Goal: Task Accomplishment & Management: Use online tool/utility

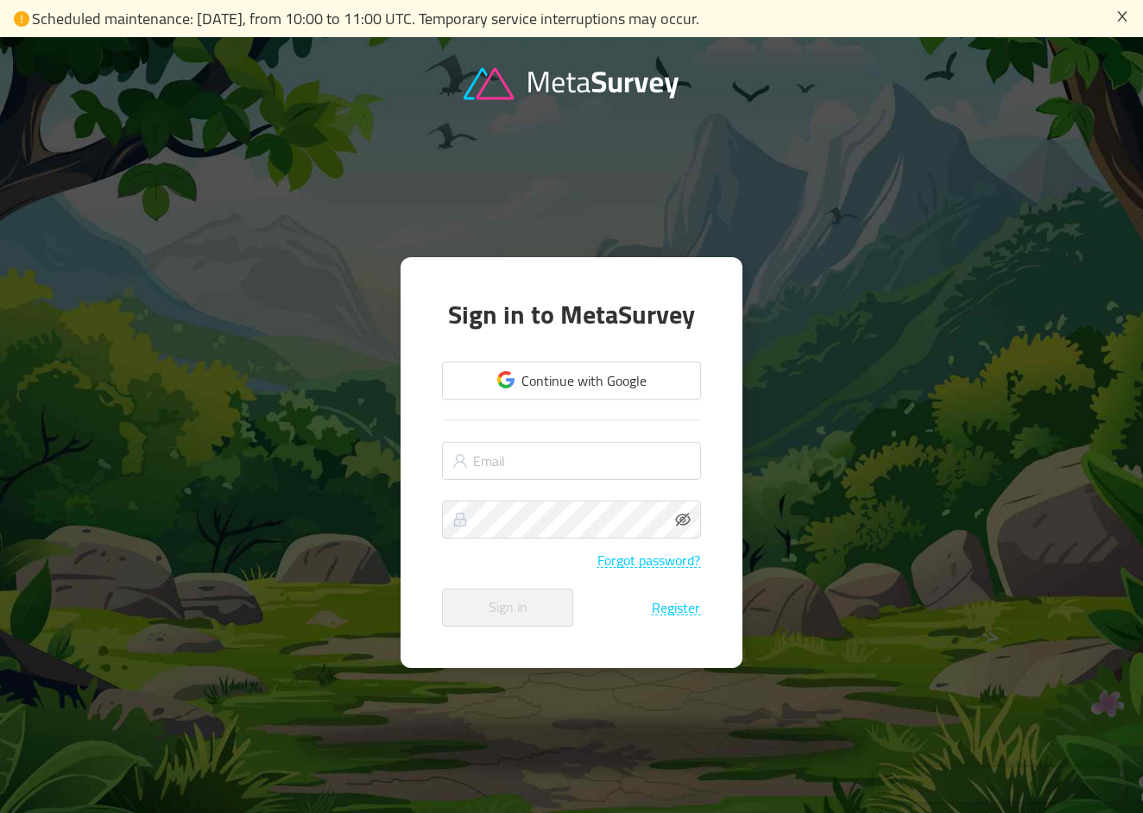
click at [1116, 10] on icon "icon: close" at bounding box center [1123, 16] width 14 height 14
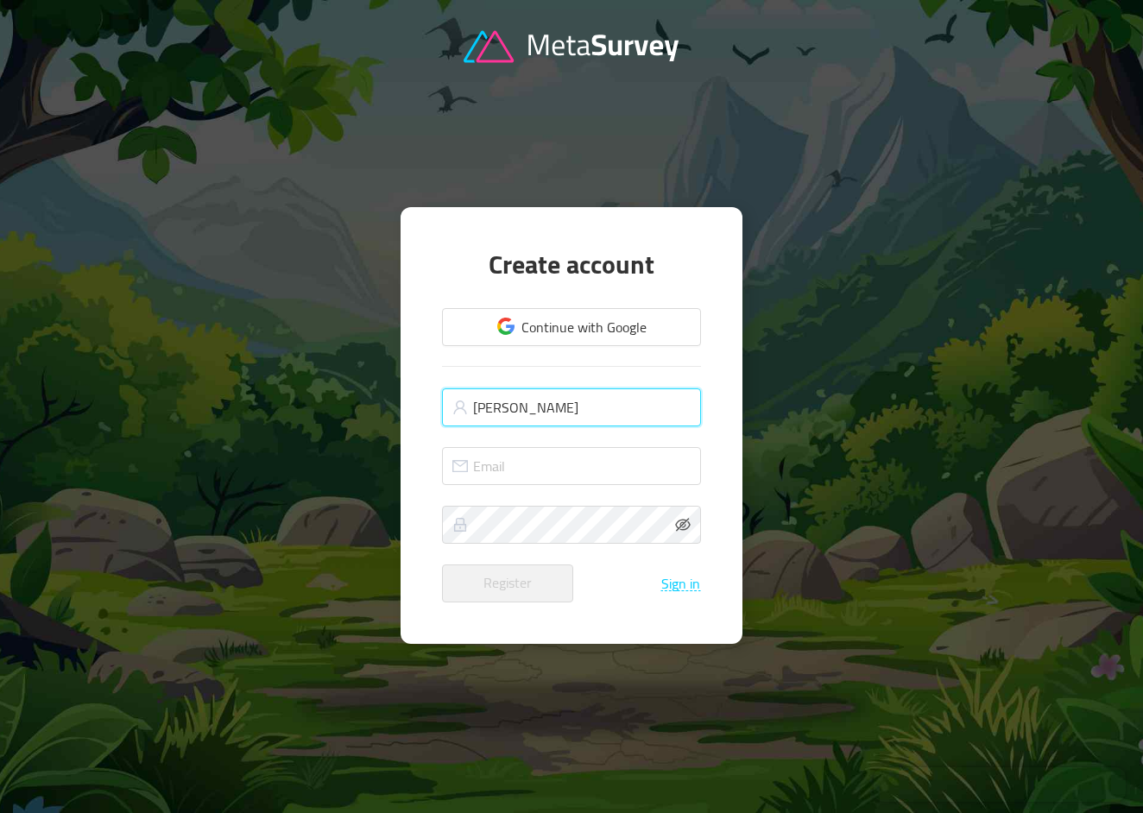
type input "[PERSON_NAME]"
click at [581, 402] on input "[PERSON_NAME]" at bounding box center [571, 408] width 259 height 38
type input "[PERSON_NAME]"
type input "[EMAIL_ADDRESS][DOMAIN_NAME]"
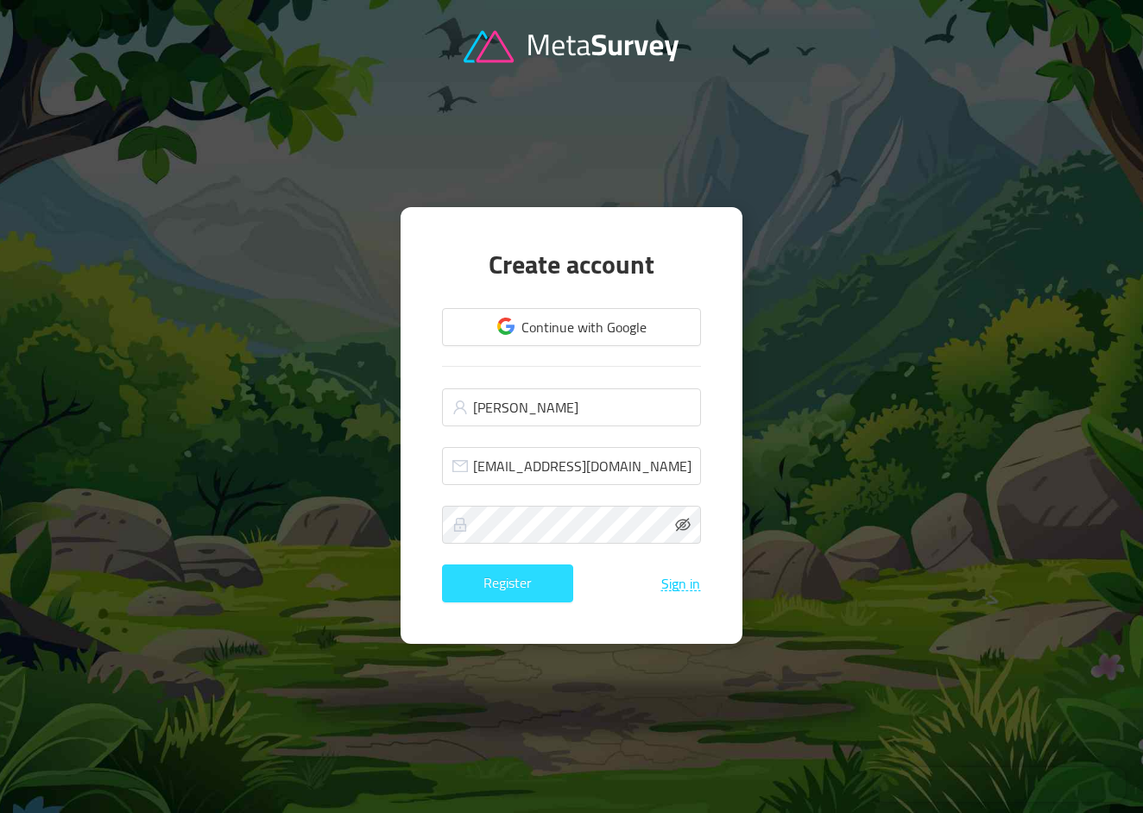
click at [533, 579] on button "Register" at bounding box center [507, 584] width 131 height 38
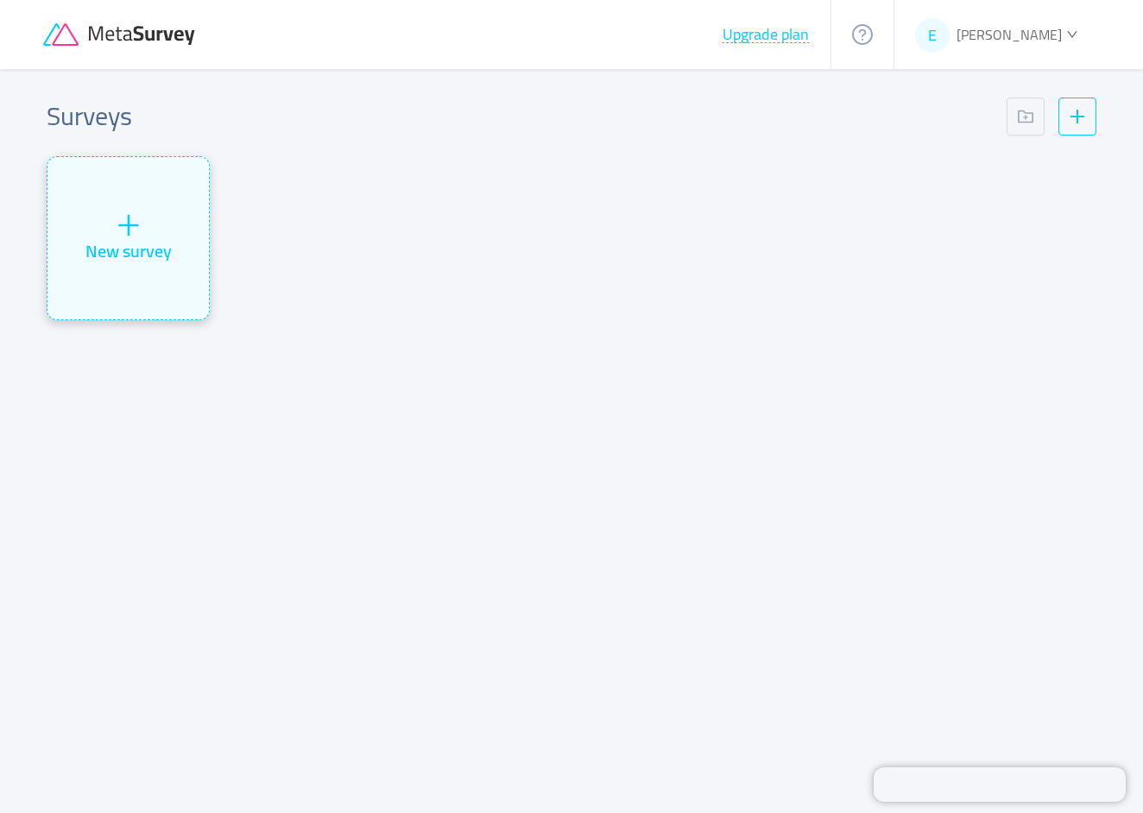
click at [168, 193] on div "New survey" at bounding box center [127, 238] width 161 height 162
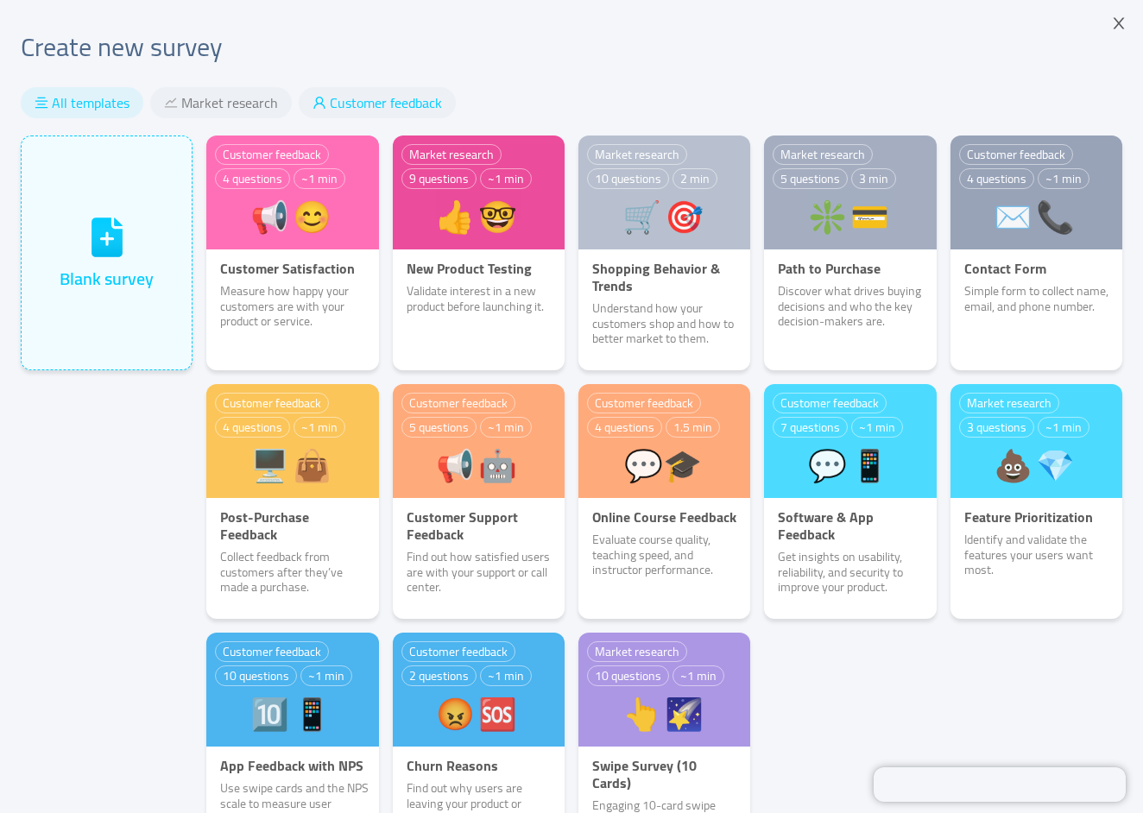
click at [346, 105] on span "Customer feedback" at bounding box center [386, 102] width 112 height 17
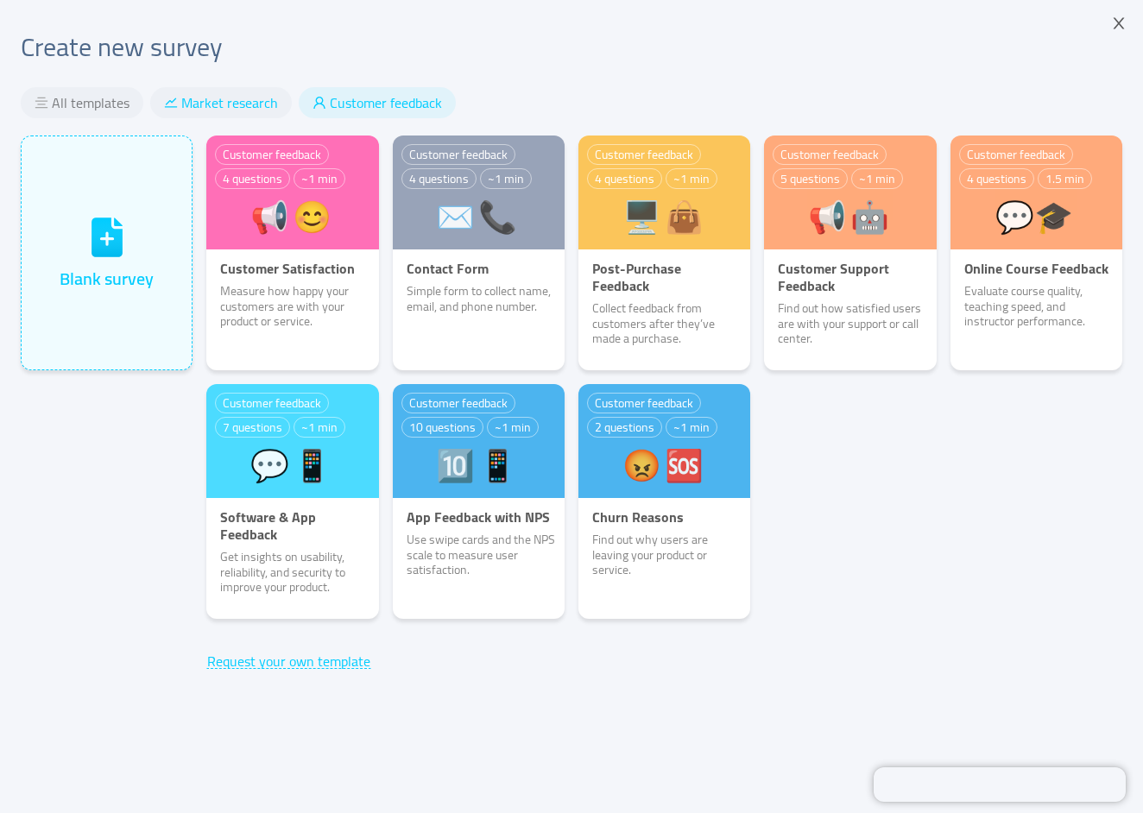
click at [237, 100] on span "Market research" at bounding box center [229, 102] width 97 height 17
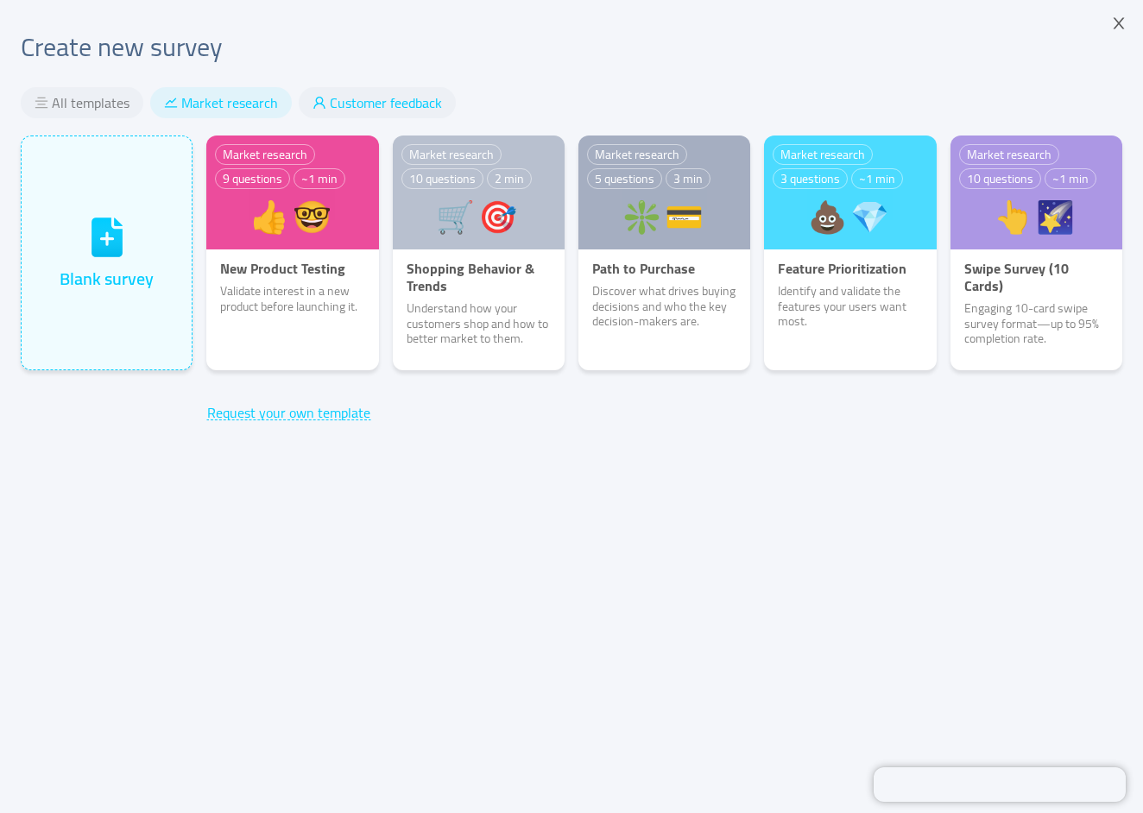
click at [330, 108] on span "Customer feedback" at bounding box center [386, 102] width 112 height 17
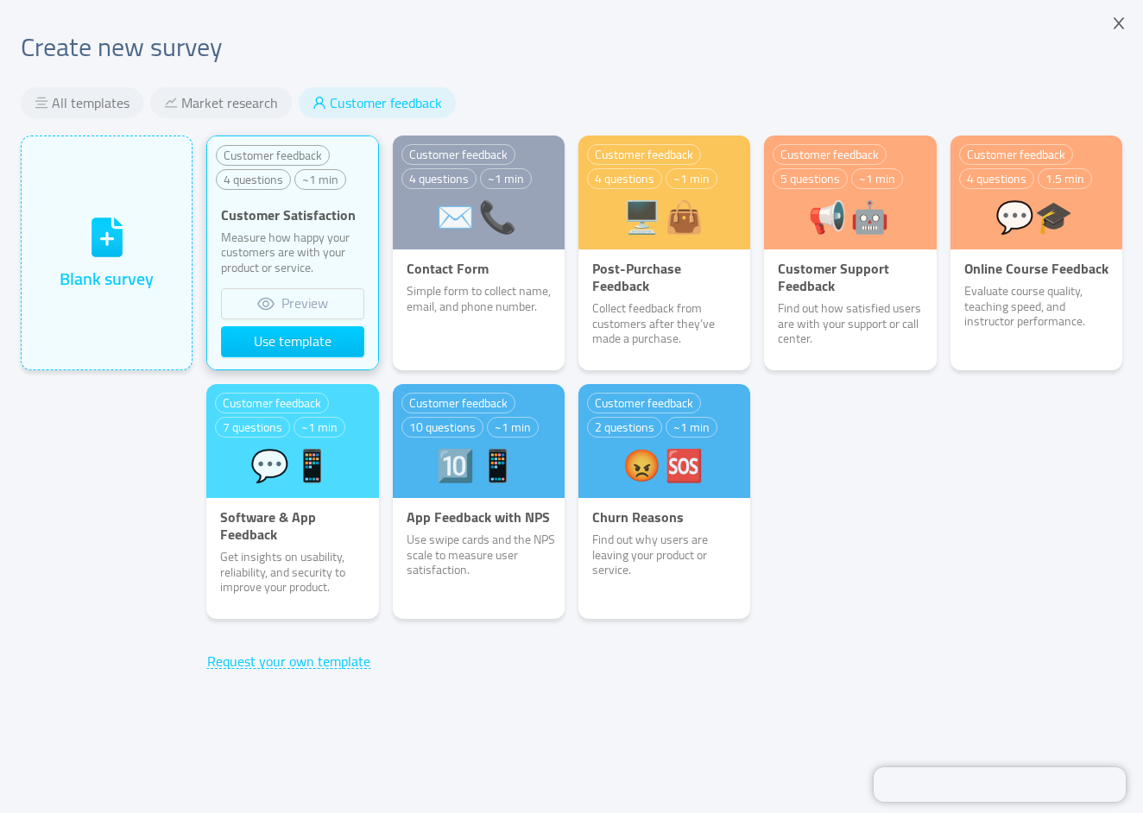
click at [312, 276] on p "Measure how happy your customers are with your product or service." at bounding box center [292, 254] width 170 height 46
click at [307, 308] on button "Preview" at bounding box center [292, 303] width 142 height 31
click at [288, 341] on button "Use template" at bounding box center [292, 341] width 142 height 31
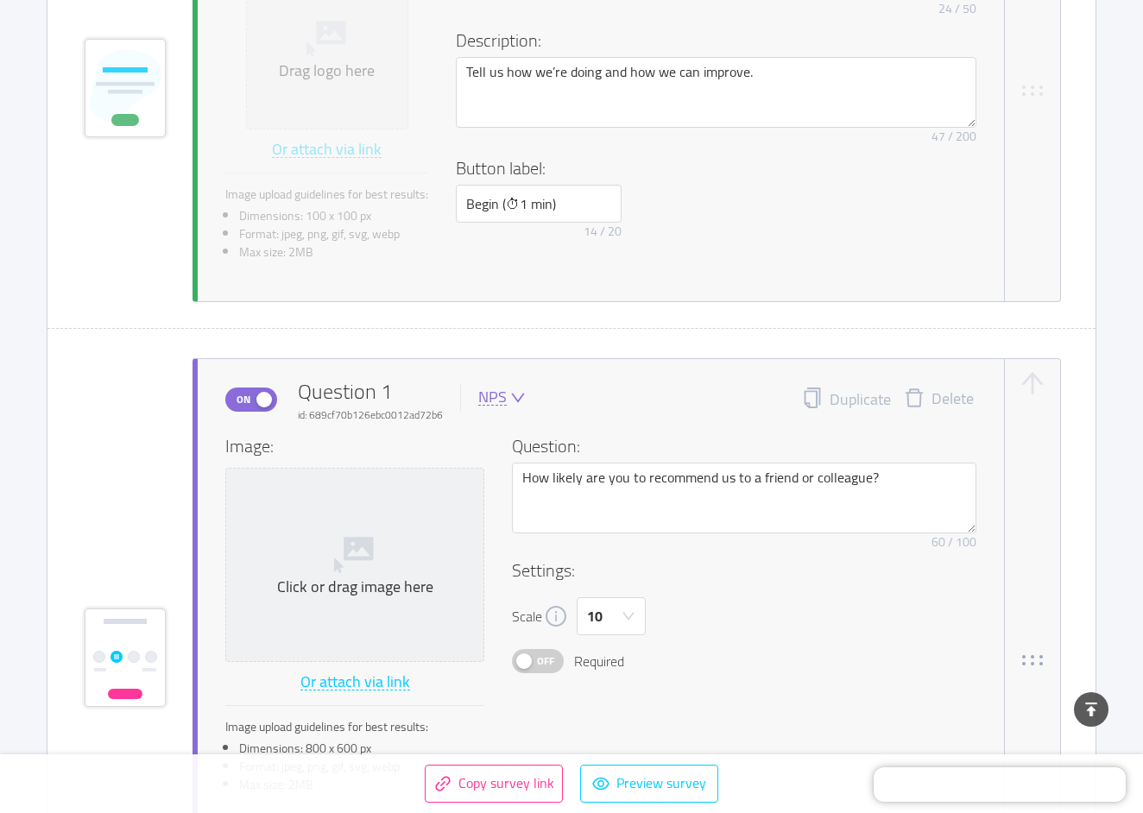
scroll to position [595, 0]
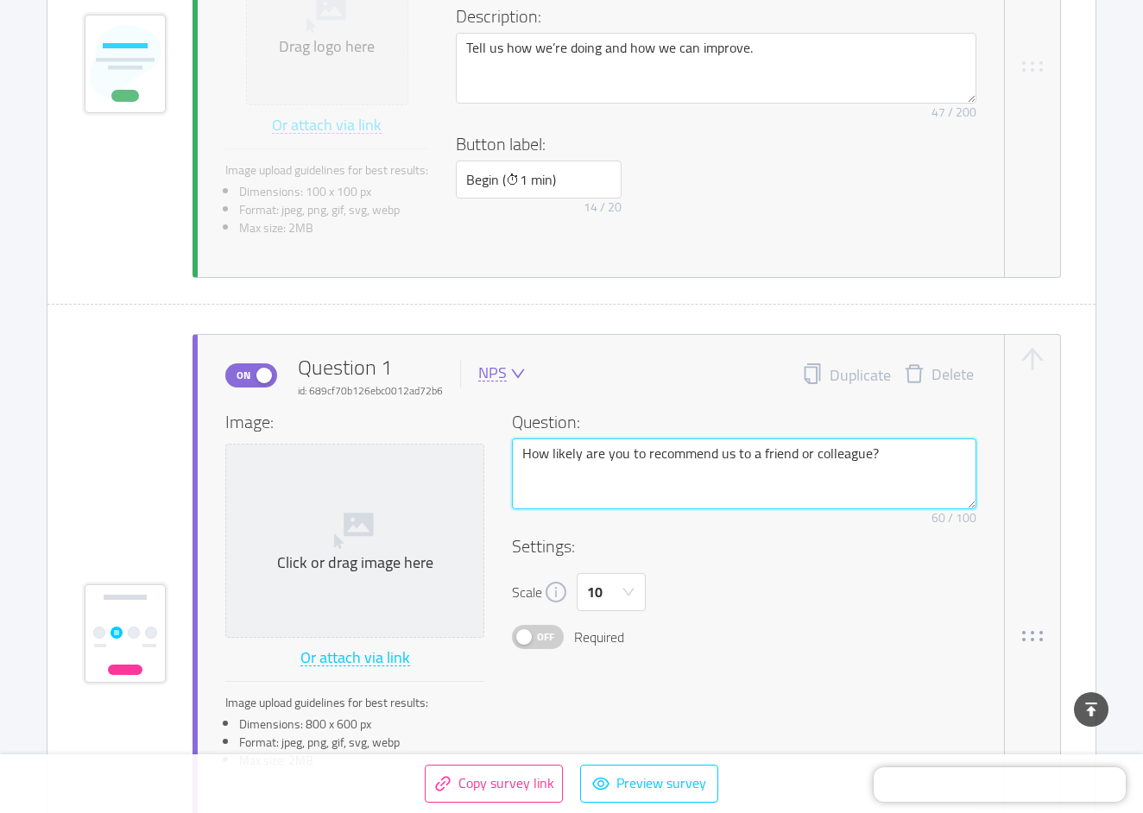
click at [541, 446] on textarea "How likely are you to recommend us to a friend or colleague?" at bounding box center [744, 474] width 465 height 71
type textarea "W"
type textarea "Wi"
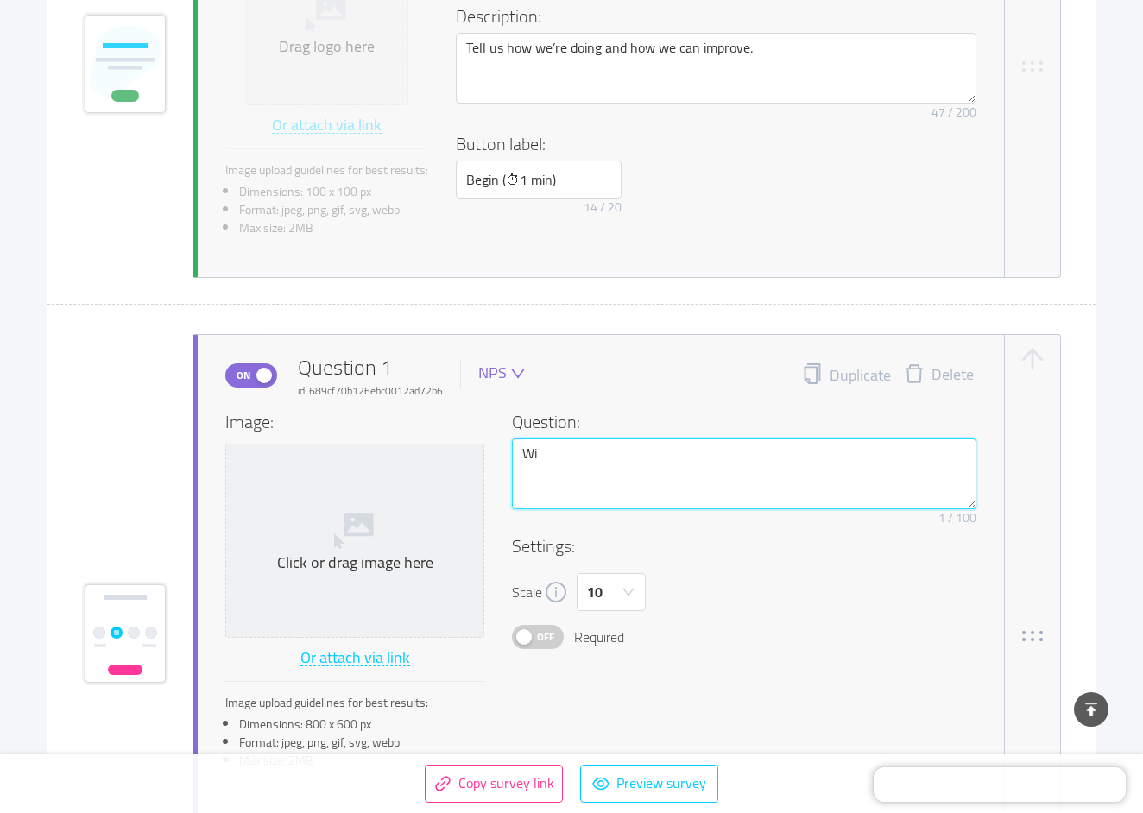
type textarea "Wie"
type textarea "Wie g"
type textarea "Wie ge"
type textarea "Wie geh"
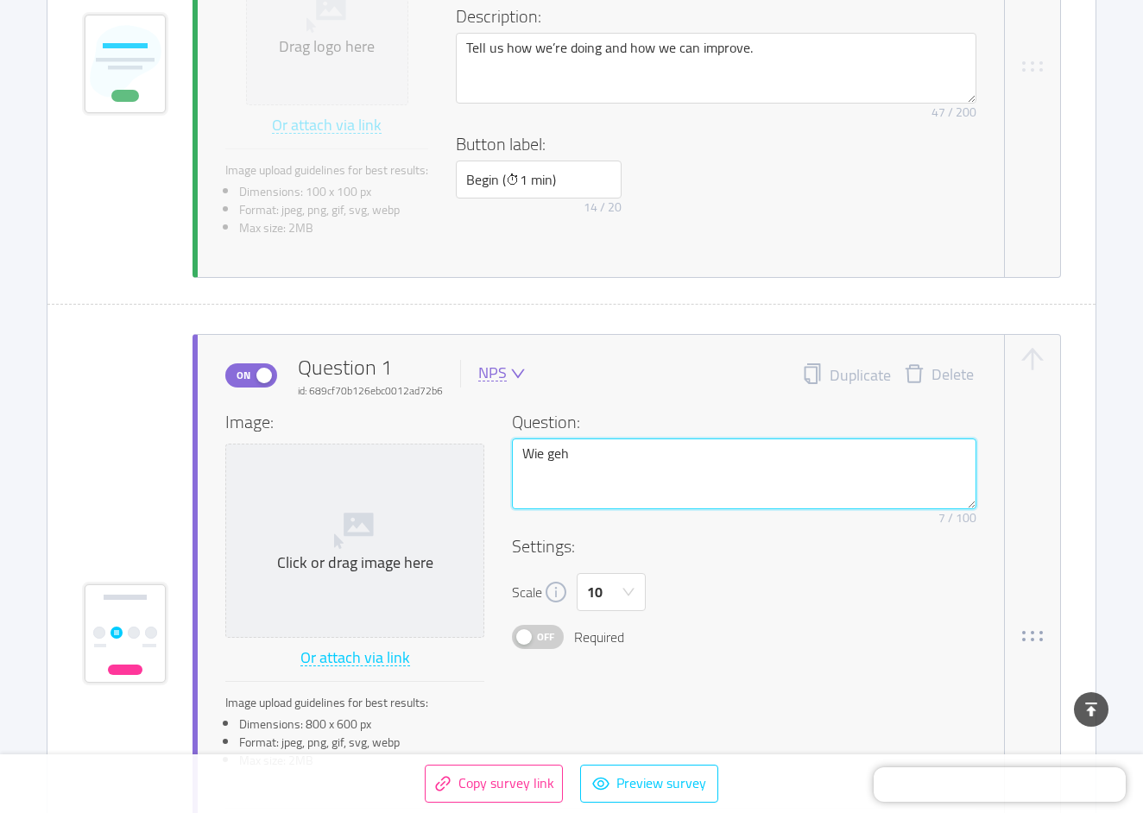
type textarea "Wie geht"
type textarea "Wie geht e"
type textarea "Wie geht es"
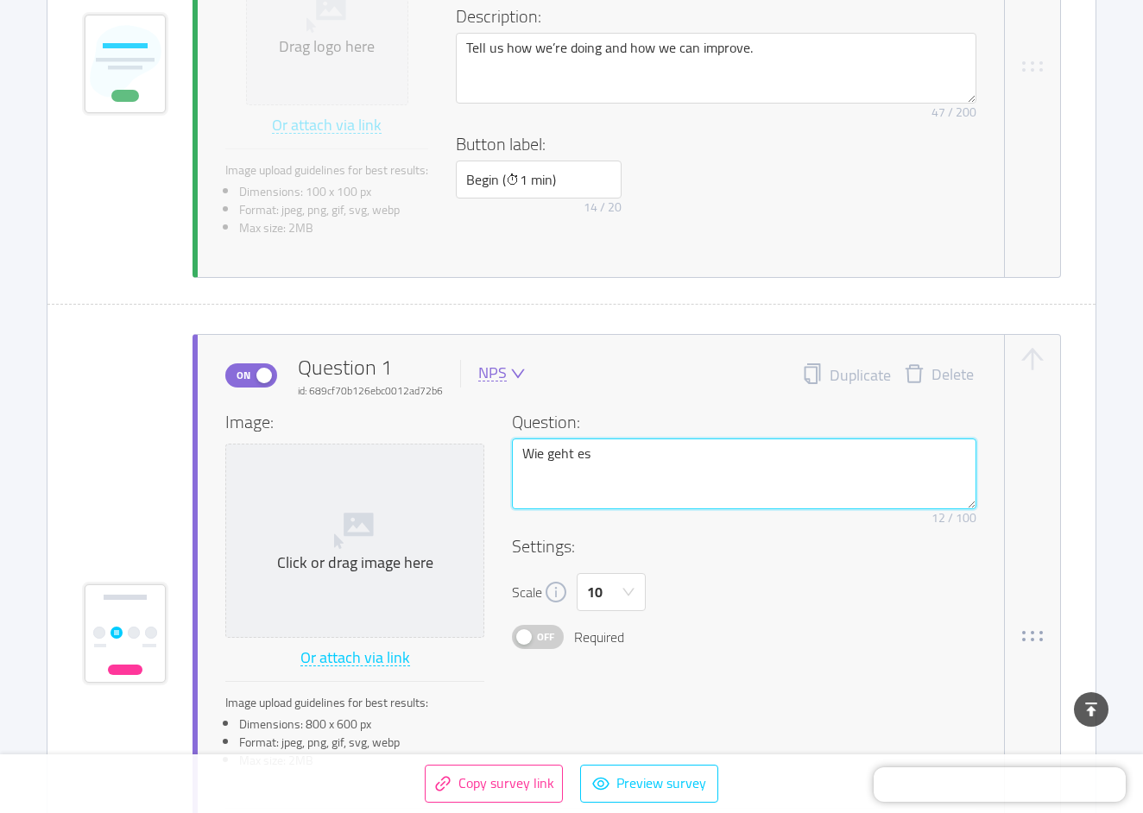
type textarea "Wie geht es d"
type textarea "Wie geht es di"
type textarea "Wie geht es dir"
type textarea "Wie geht es dir a"
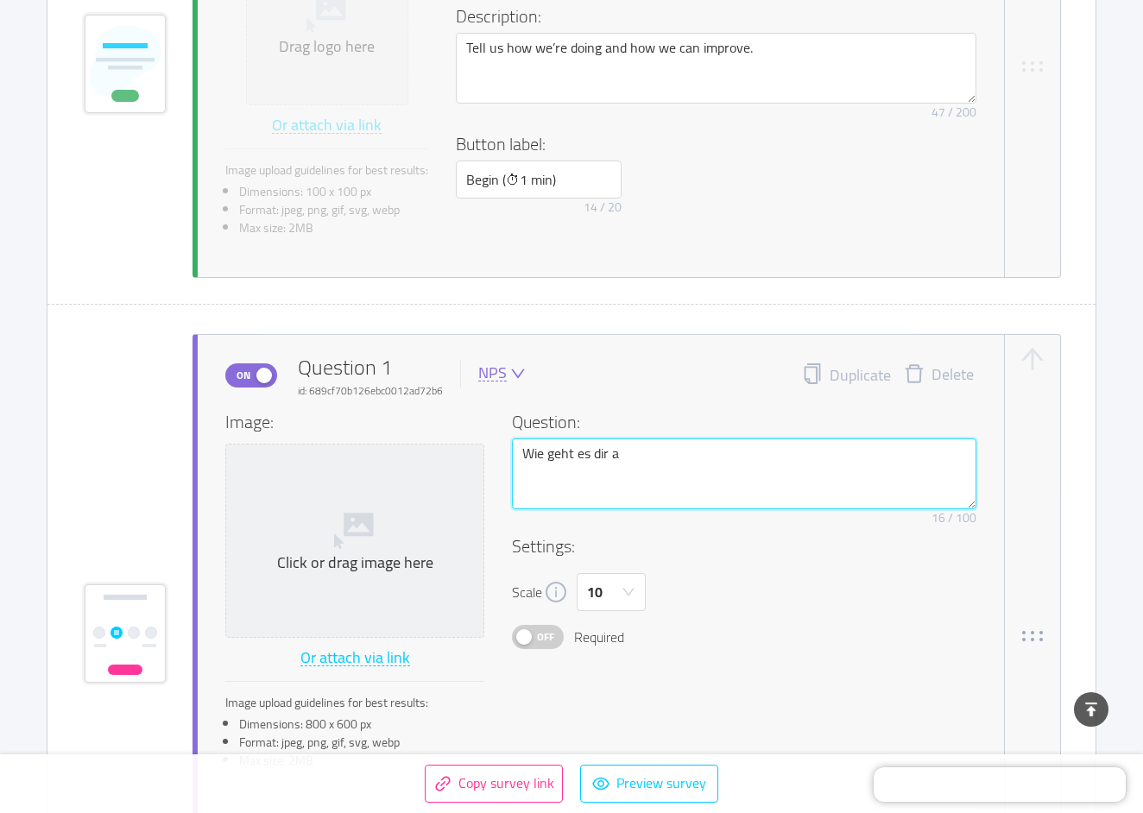
type textarea "Wie geht es dir ak"
type textarea "Wie geht es dir akt"
type textarea "Wie geht es dir aktu"
type textarea "Wie geht es dir aktue"
type textarea "Wie geht es dir aktuel"
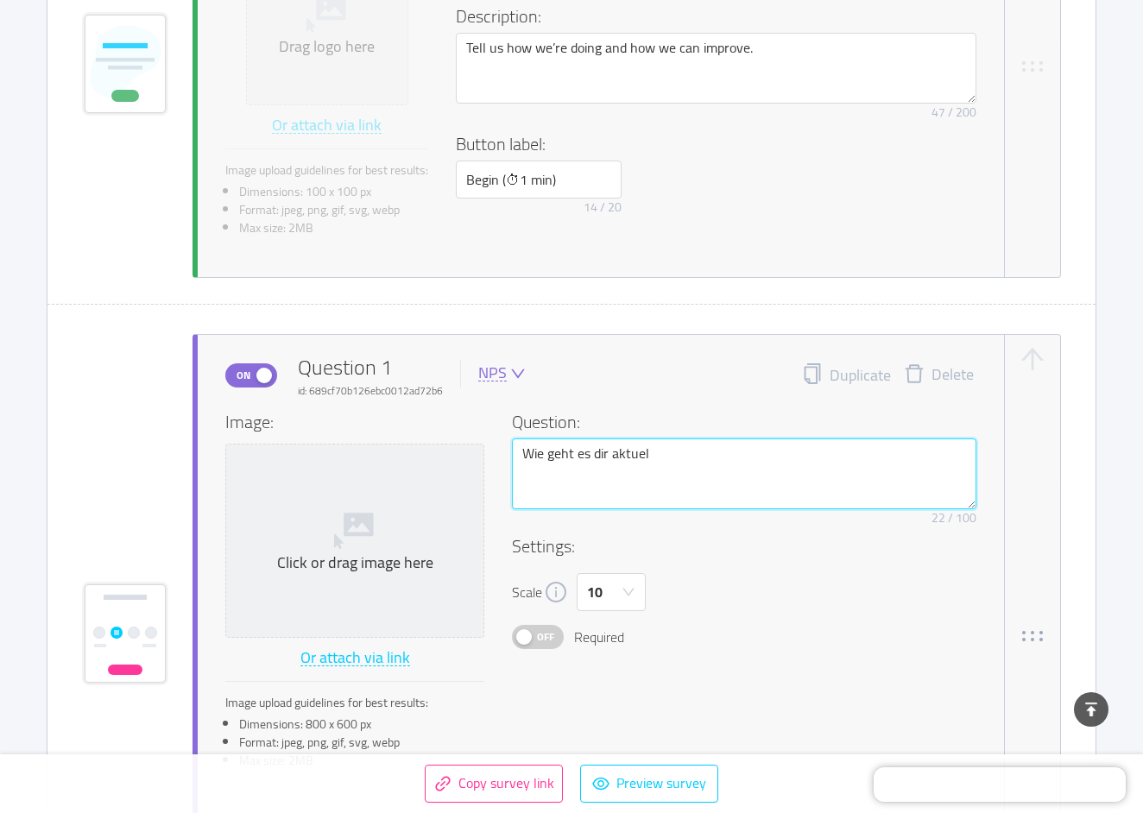
type textarea "Wie geht es dir aktuell"
type textarea "Wie geht es dir aktuelle"
type textarea "Wie geht es dir aktuell"
type textarea "Wie geht es dir aktuell?"
click at [516, 369] on icon "icon: down" at bounding box center [518, 374] width 16 height 16
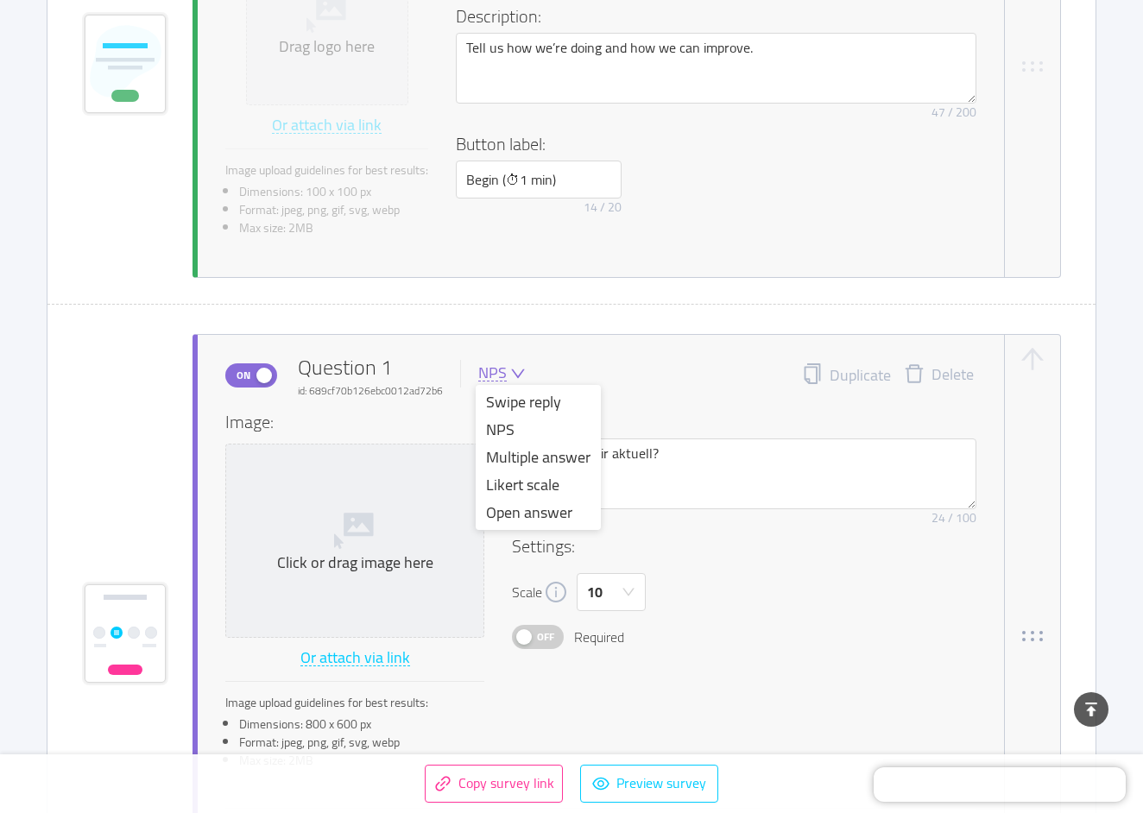
click at [640, 377] on div "On Question 1 id: 689cf70b126ebc0012ad72b6 NPS Duplicate Delete" at bounding box center [600, 375] width 751 height 47
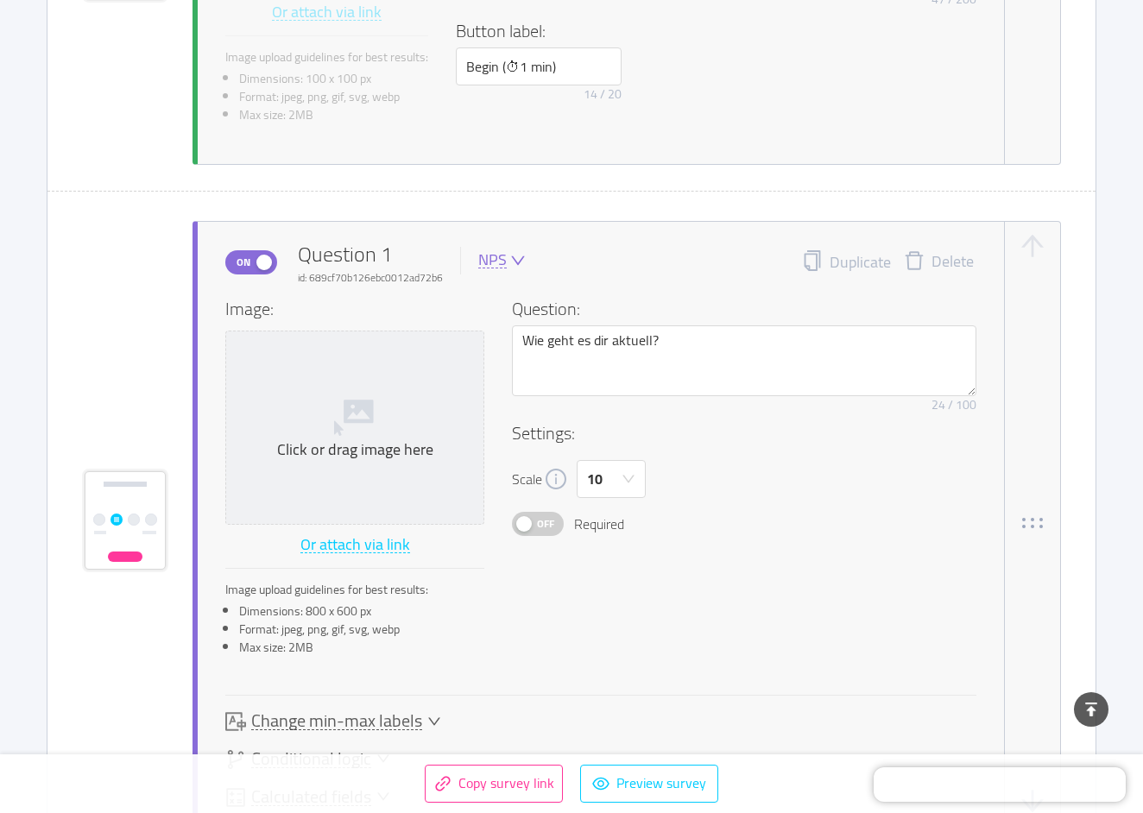
scroll to position [712, 0]
click at [531, 528] on button "Off" at bounding box center [538, 521] width 52 height 24
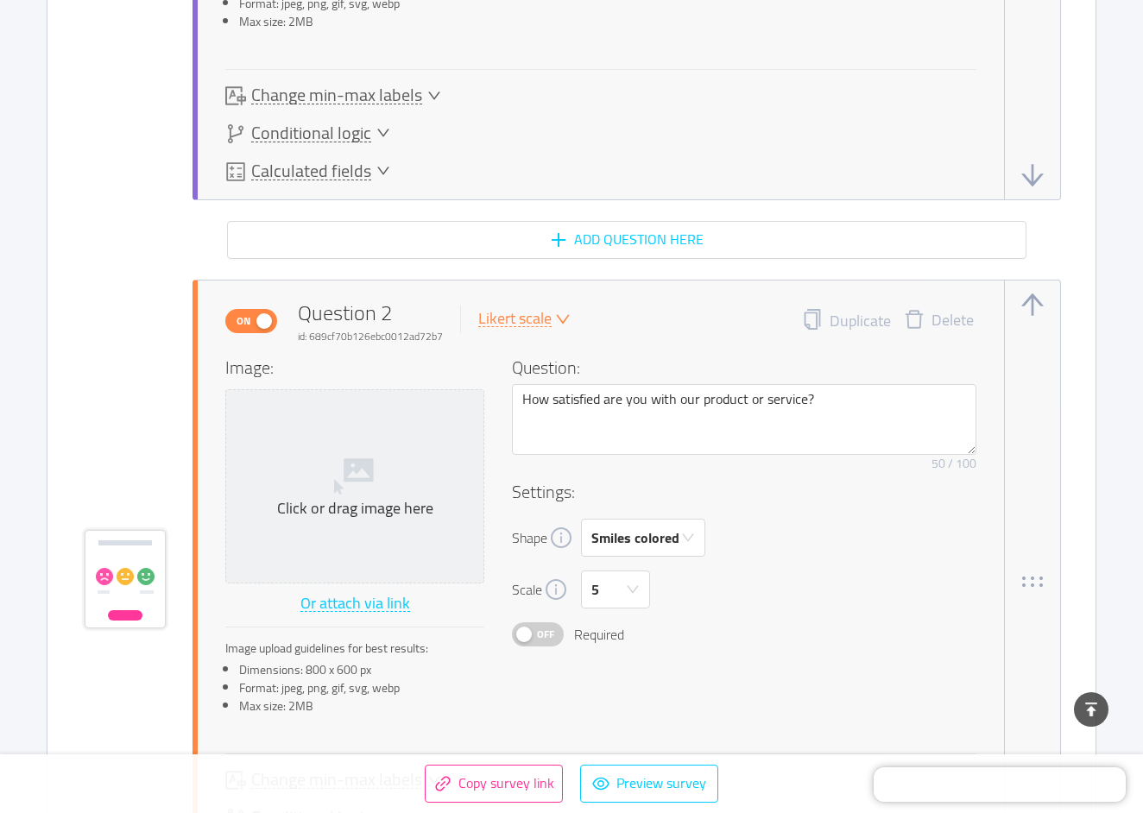
scroll to position [1336, 0]
click at [637, 579] on div "5" at bounding box center [615, 588] width 69 height 38
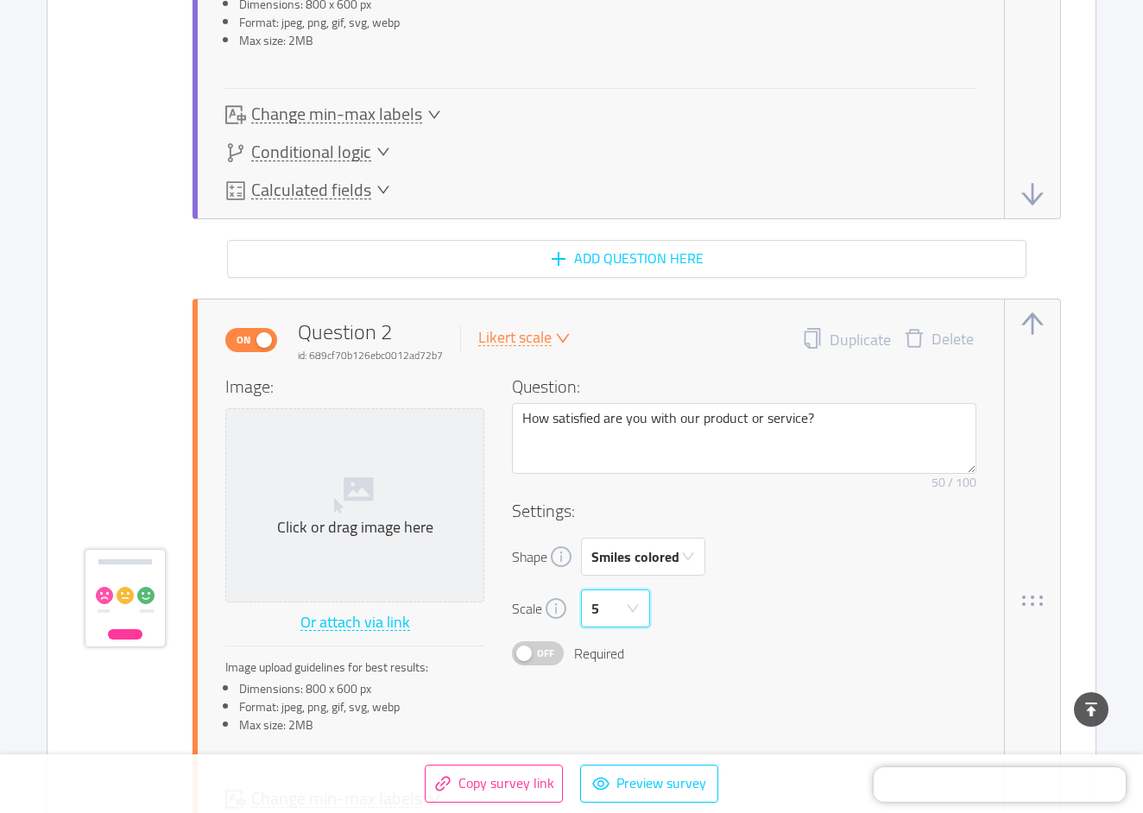
scroll to position [1339, 0]
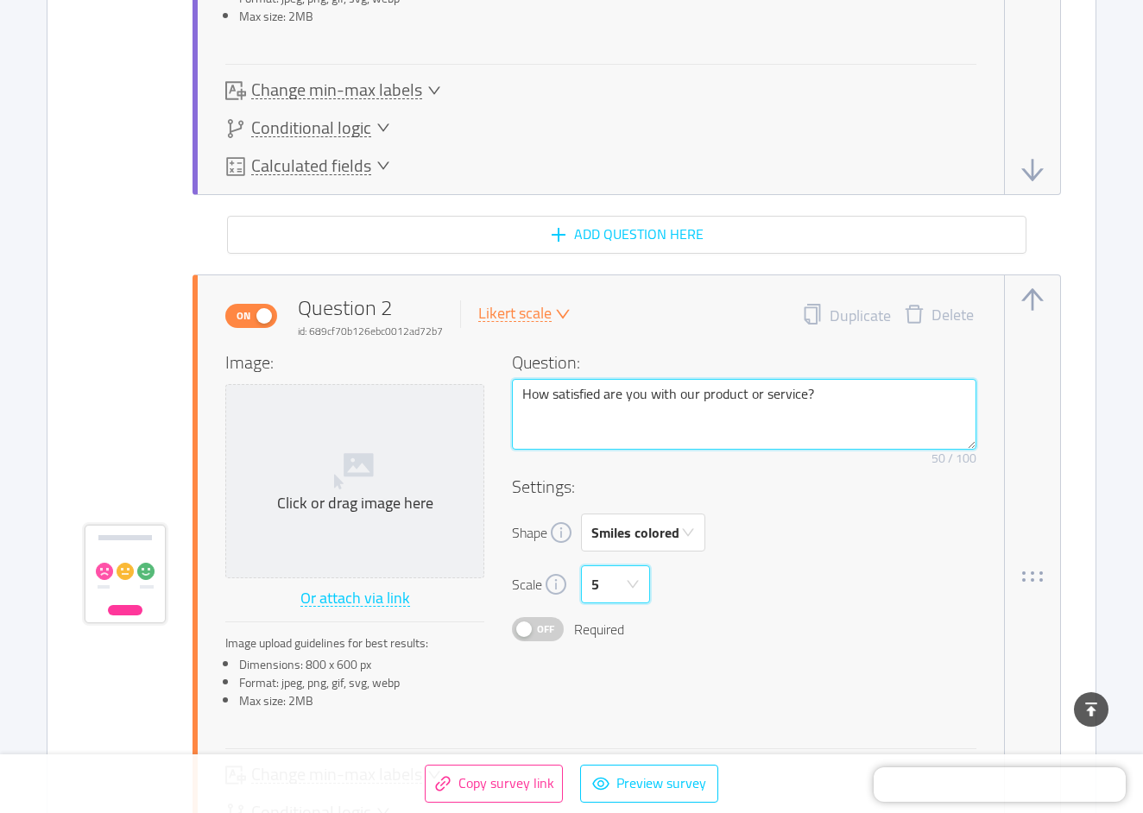
click at [566, 403] on textarea "How satisfied are you with our product or service?" at bounding box center [744, 414] width 465 height 71
paste textarea "Wie hast du die Zusammenarbeit und Stimmung im Team diese Woche empfunden"
type textarea "Wie hast du die Zusammenarbeit und Stimmung im Team diese Woche empfunden?"
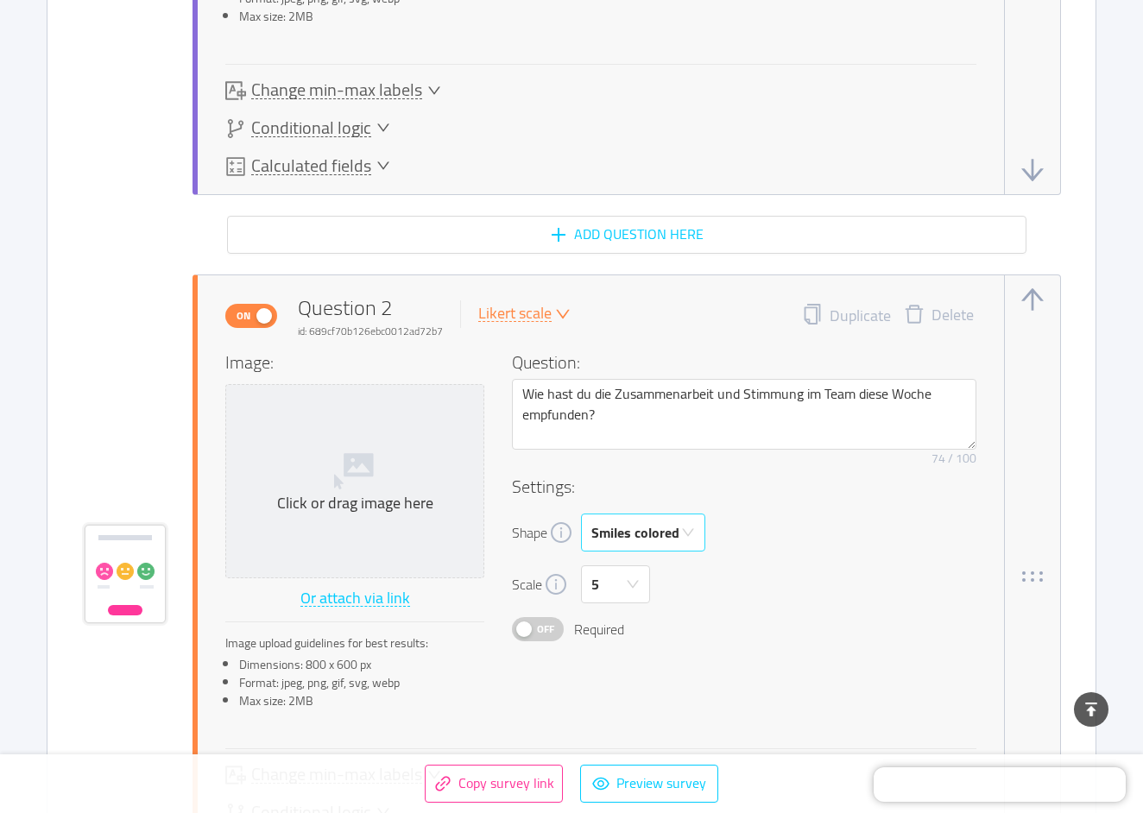
click at [687, 524] on div "Smiles colored" at bounding box center [643, 533] width 124 height 38
click at [670, 470] on div "Remove character limit 74 / 100" at bounding box center [744, 462] width 465 height 24
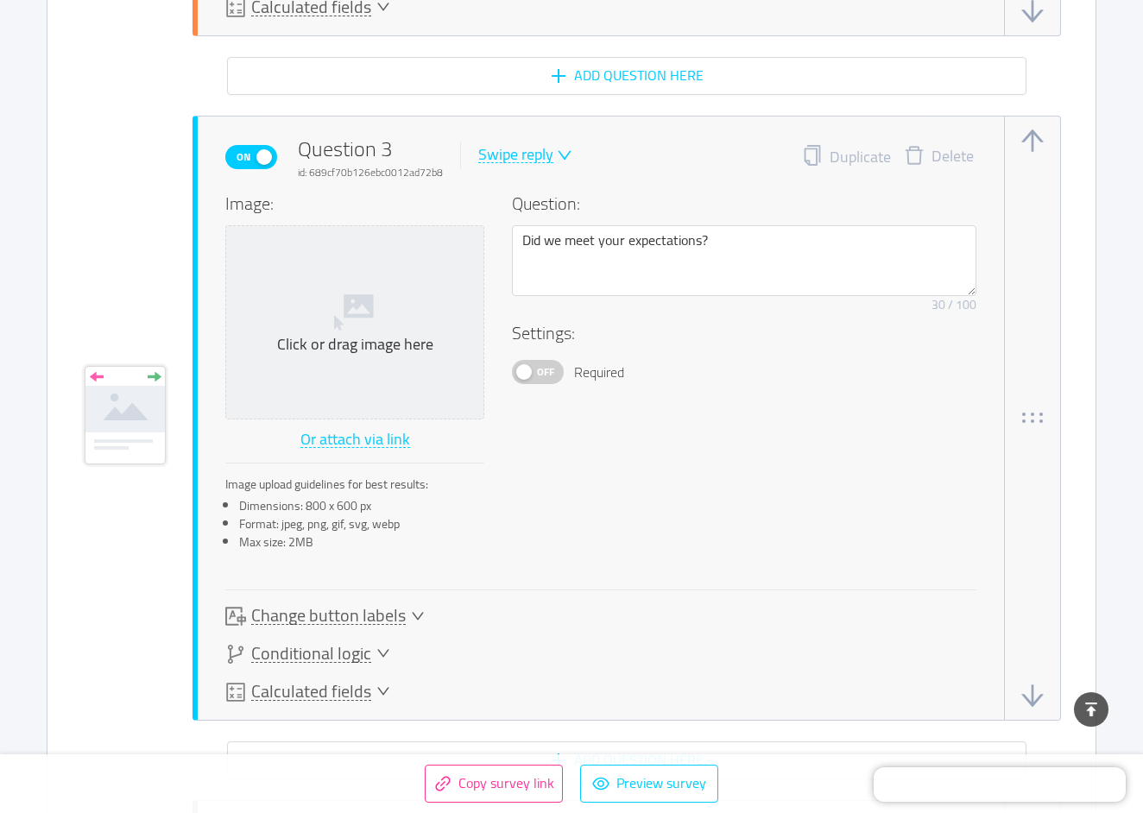
scroll to position [2205, 0]
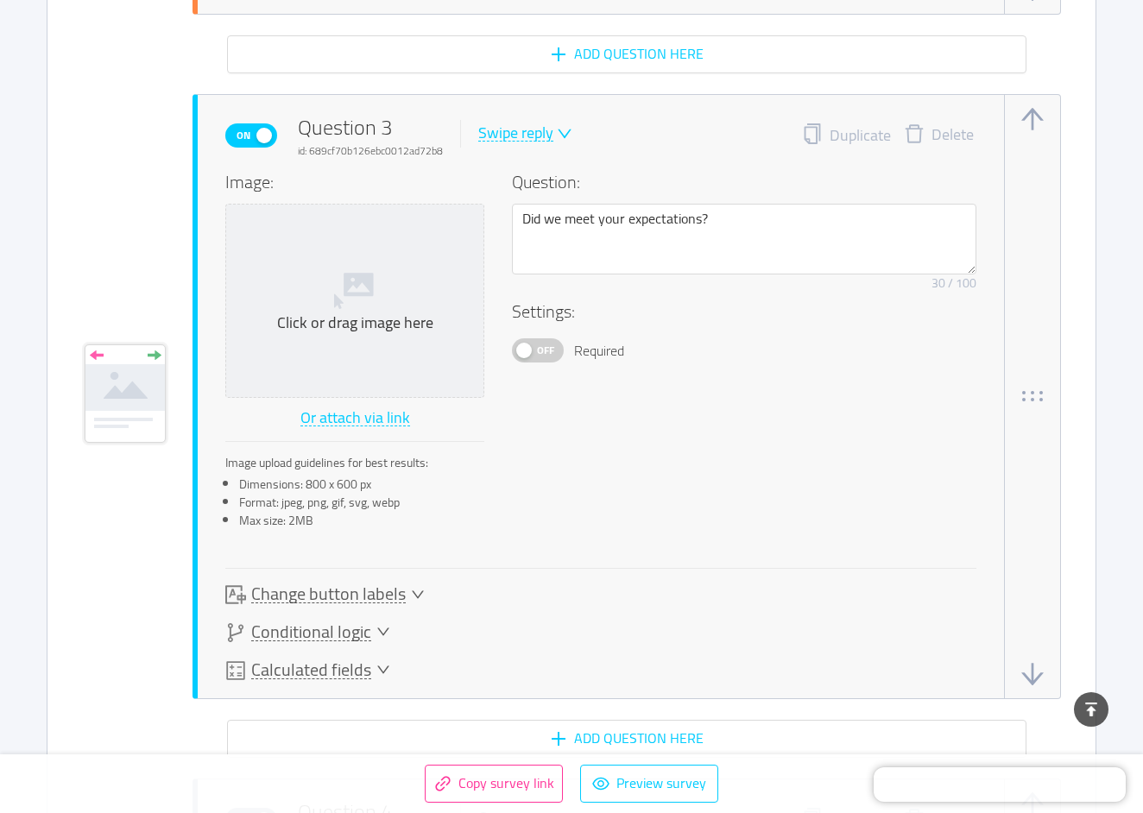
click at [543, 117] on div "On Question 3 id: 689cf70b126ebc0012ad72b8 Swipe reply" at bounding box center [398, 135] width 347 height 47
click at [544, 137] on div "Swipe reply" at bounding box center [515, 133] width 75 height 16
click at [537, 270] on li "Open answer" at bounding box center [538, 273] width 125 height 28
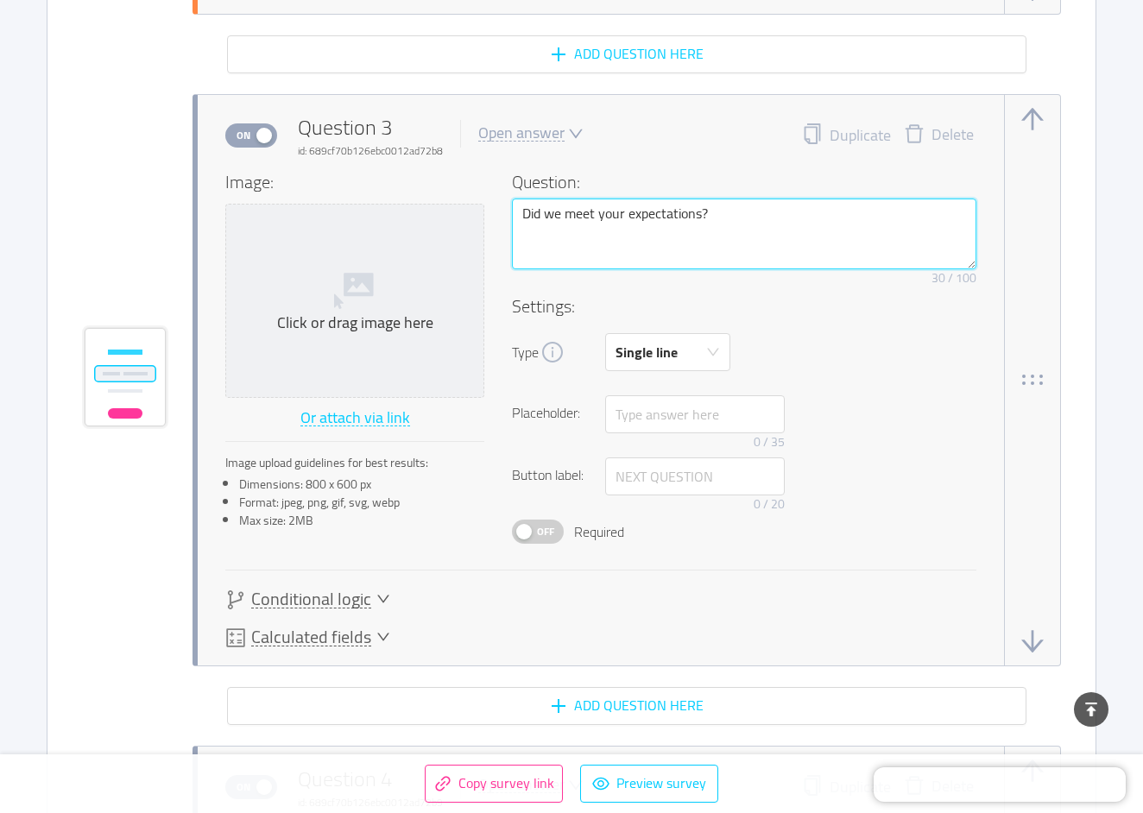
click at [613, 212] on textarea "Did we meet your expectations?" at bounding box center [744, 234] width 465 height 71
paste textarea "Gibt es etwas, das du diese Woche gebraucht hättest, um deine Arbeit l"
type textarea "Did we meet yoGibt es etwas, das du diese Woche gebraucht hättest, um deine Arb…"
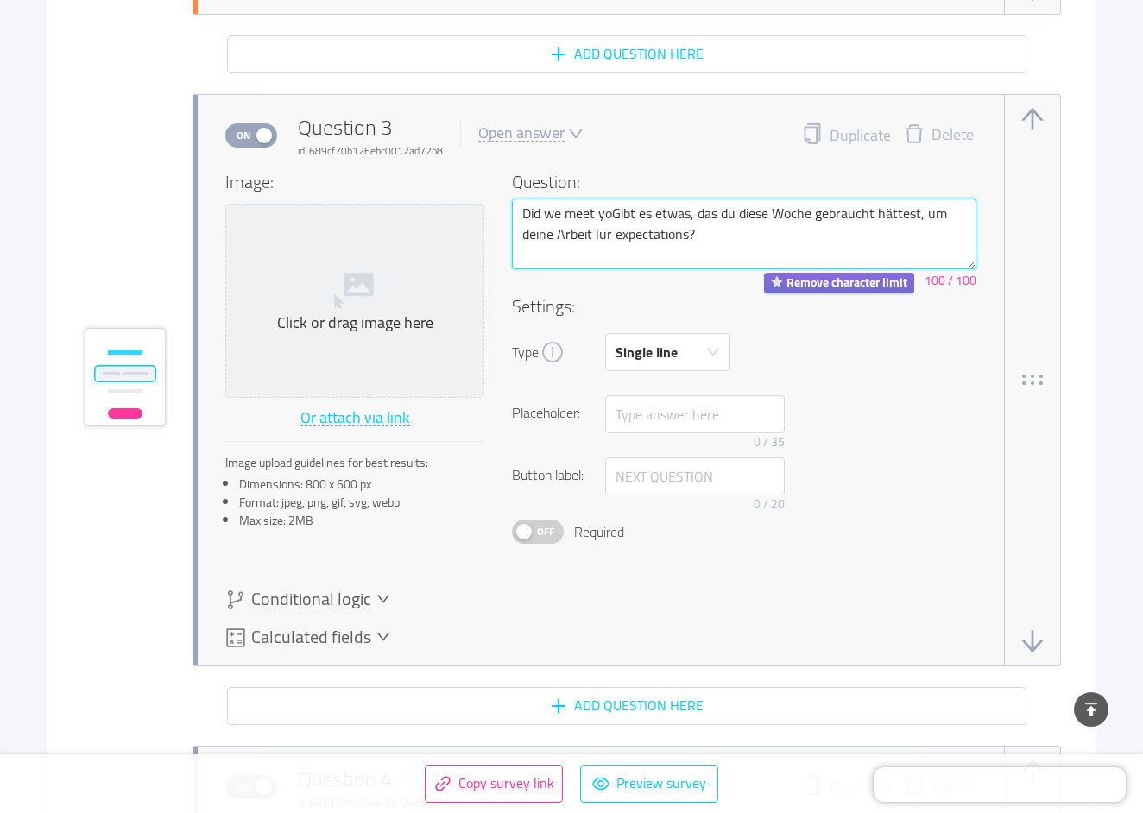
paste textarea "Gibt es etwas, das du diese Woche gebraucht hättest, um deine Arbeit leichter, …"
type textarea "Gibt es etwas, das du diese Woche gebraucht hättest, um deine Arbeit leichter, …"
click at [574, 206] on textarea "Gibt es etwas, das du diese Woche gebraucht hättest, um deine Arbeit leichter, …" at bounding box center [744, 234] width 465 height 71
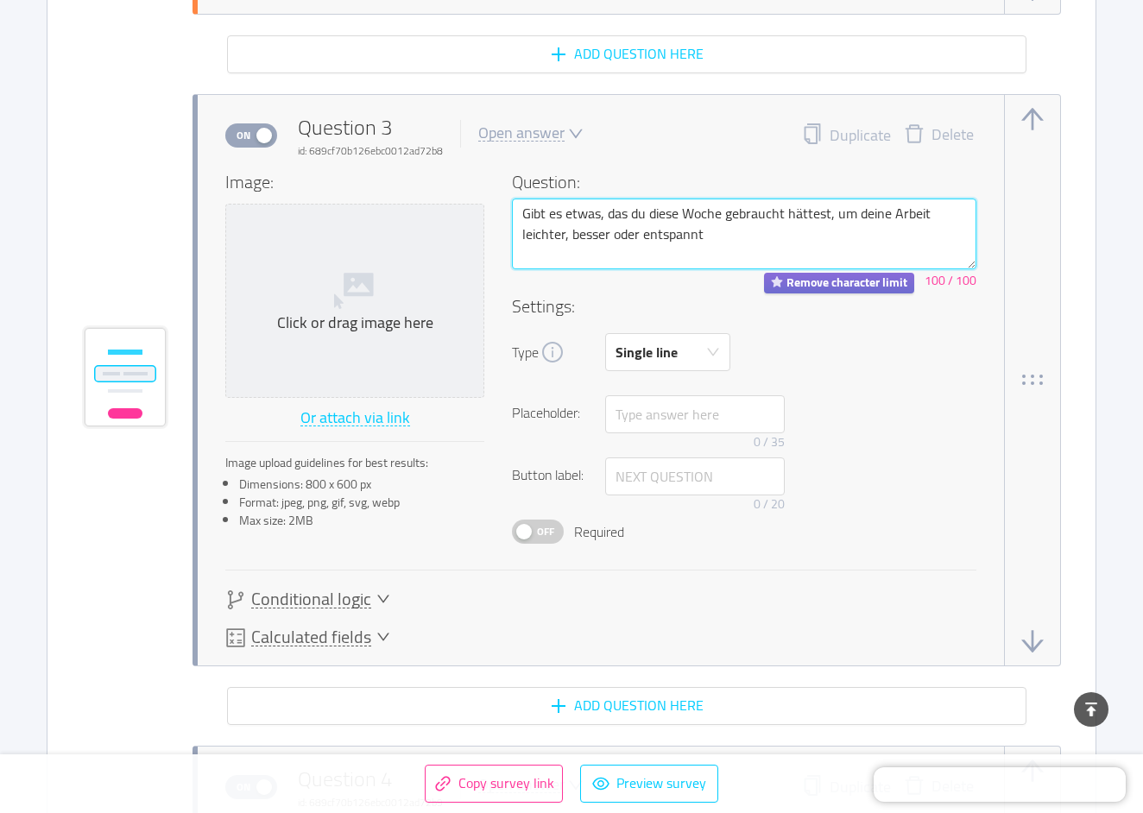
paste textarea "Was brauchst du diese Woche, um besser arbeiten zu können?"
type textarea "Was brauchst du diese Woche, um besser arbeiten zu können?"
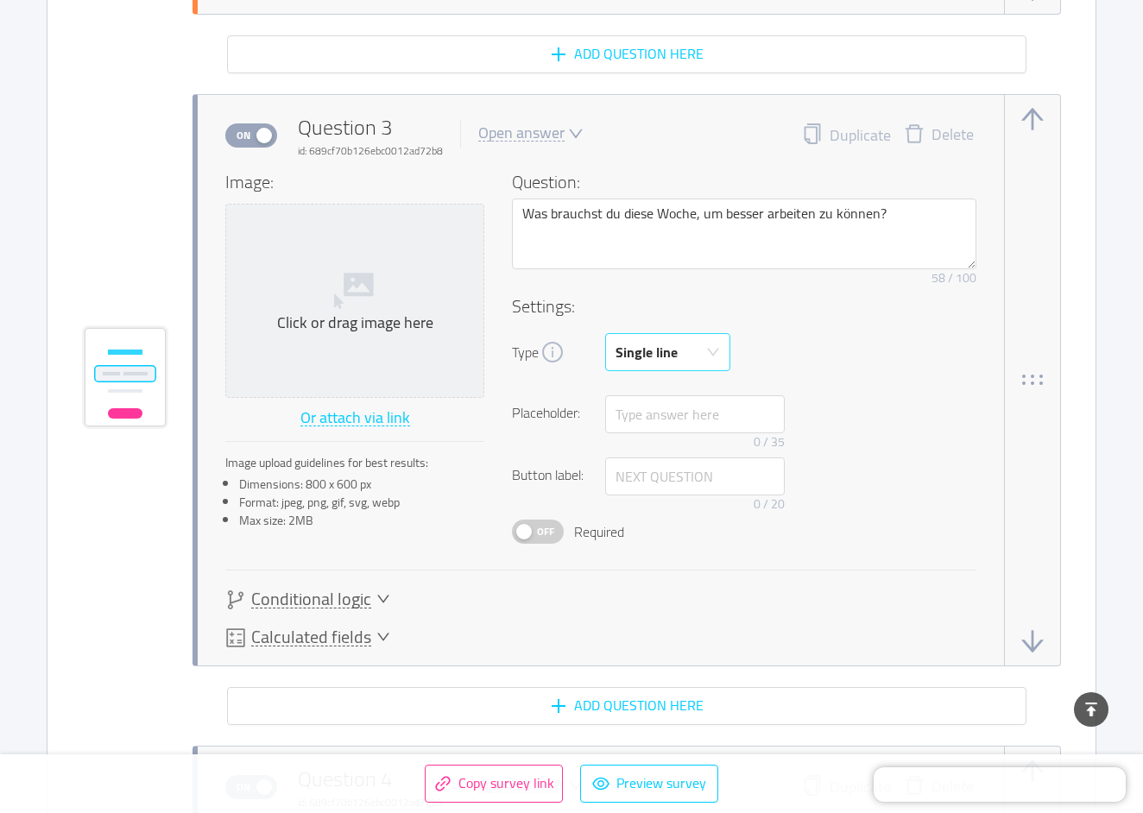
click at [637, 353] on div "Single line" at bounding box center [647, 352] width 62 height 36
click at [648, 428] on li "Multi line" at bounding box center [667, 420] width 125 height 28
click at [650, 359] on div "Multi line" at bounding box center [644, 352] width 57 height 36
click at [820, 364] on div "Type Multi line" at bounding box center [744, 352] width 465 height 38
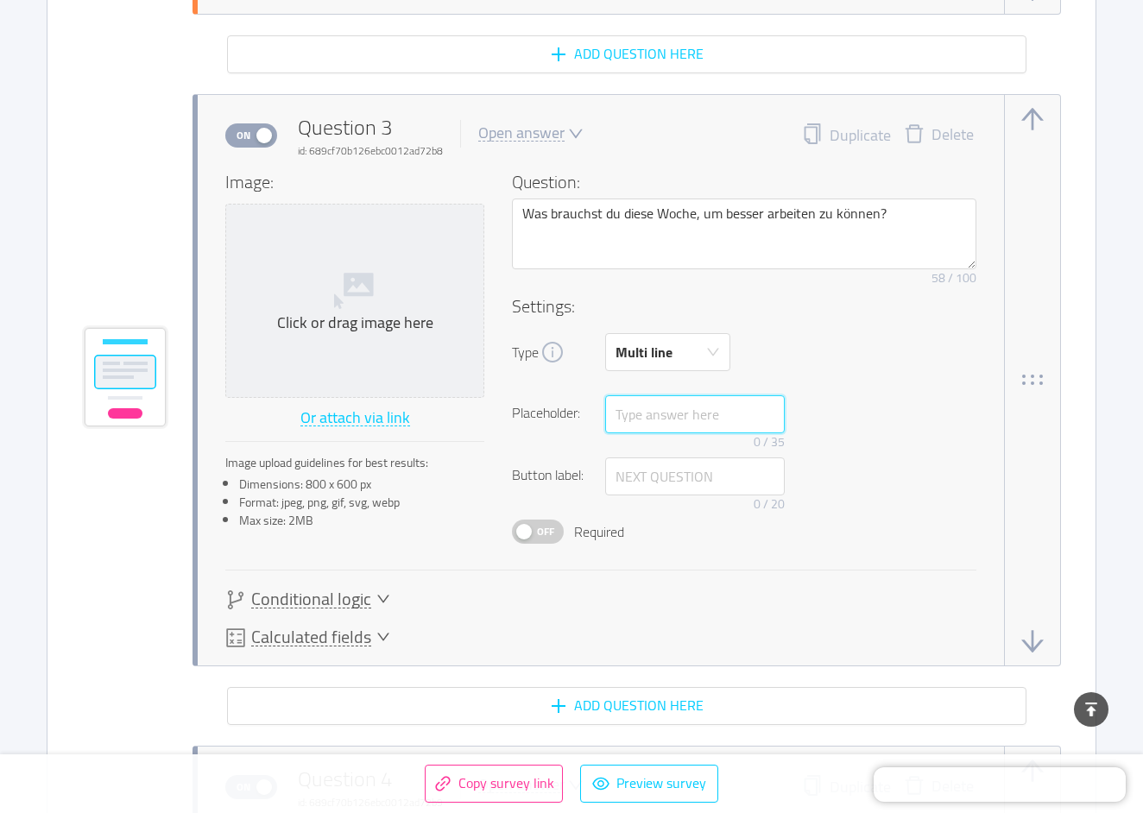
click at [645, 405] on input "text" at bounding box center [695, 414] width 180 height 38
click at [627, 486] on input "text" at bounding box center [695, 477] width 180 height 38
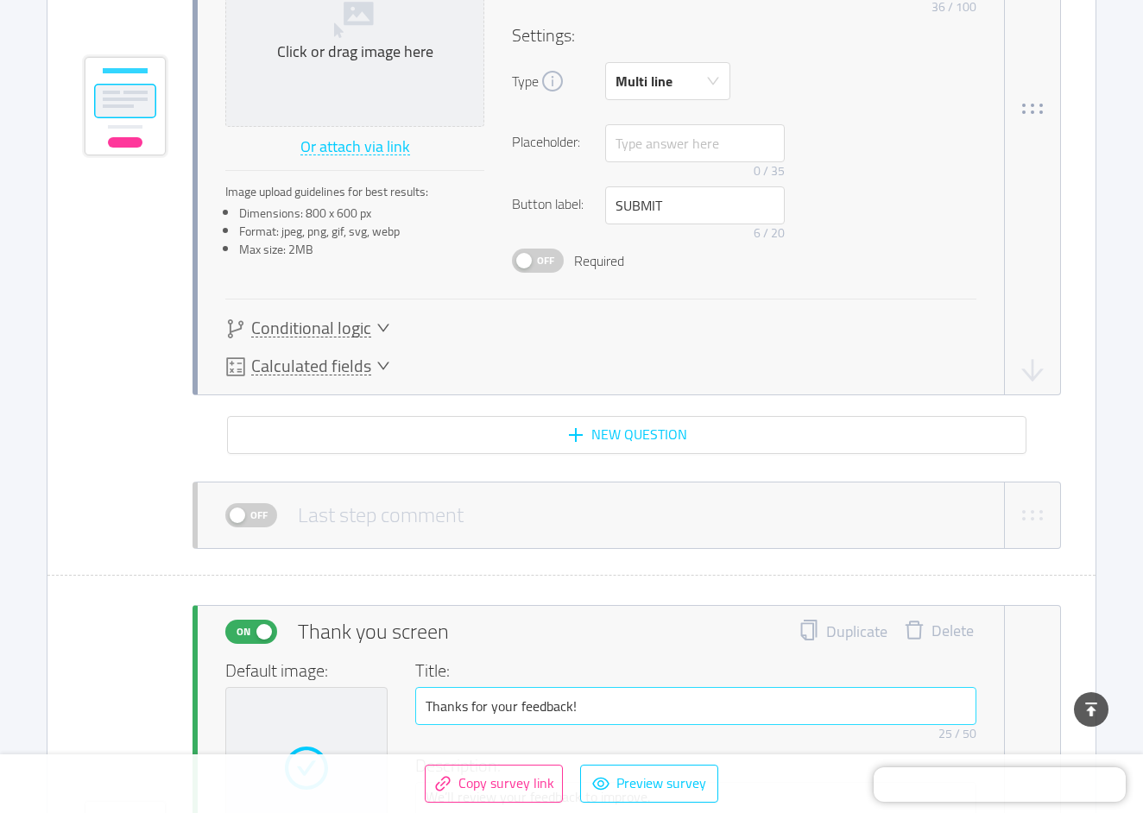
scroll to position [3041, 0]
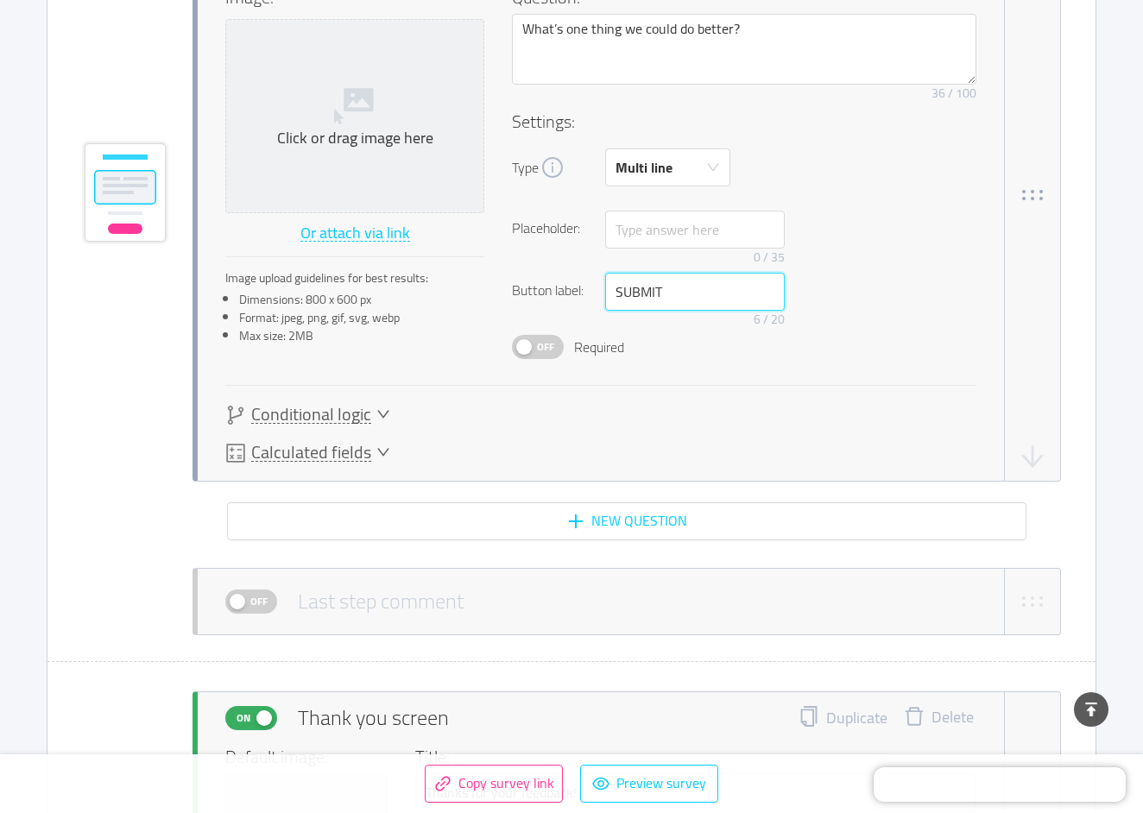
click at [642, 278] on input "SUBMIT" at bounding box center [695, 292] width 180 height 38
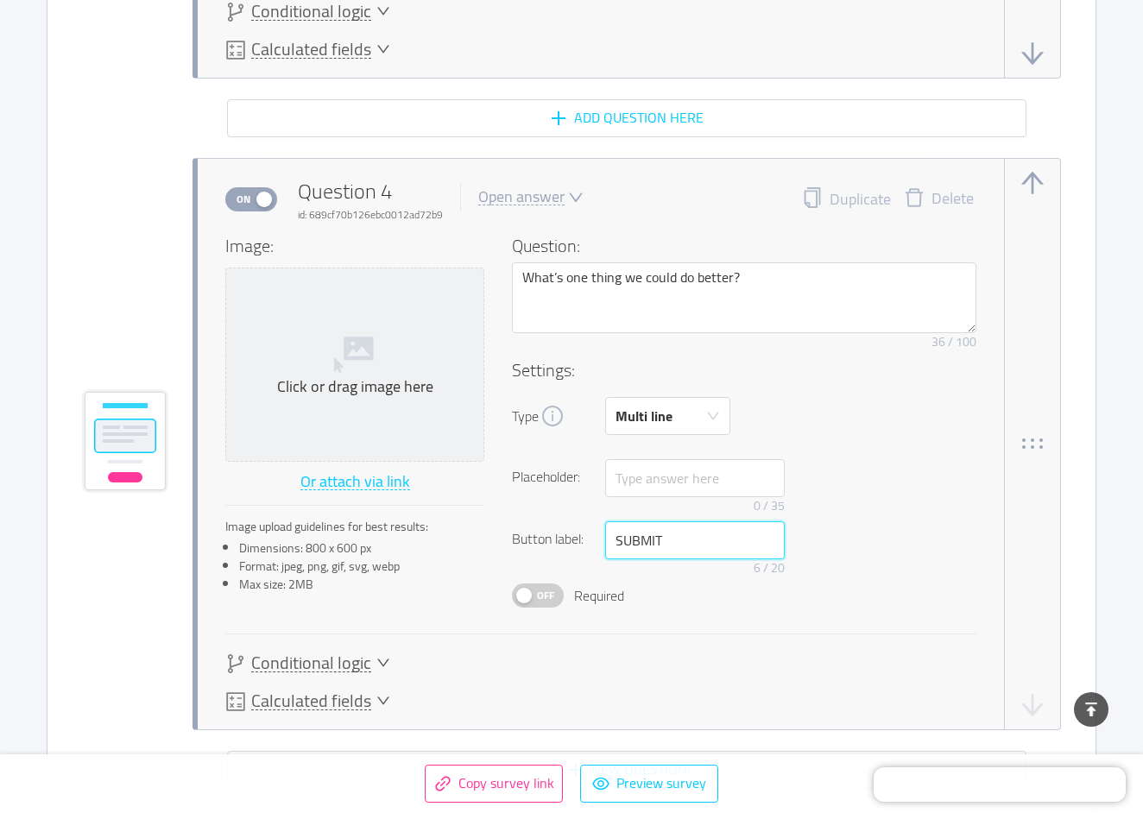
scroll to position [2704, 0]
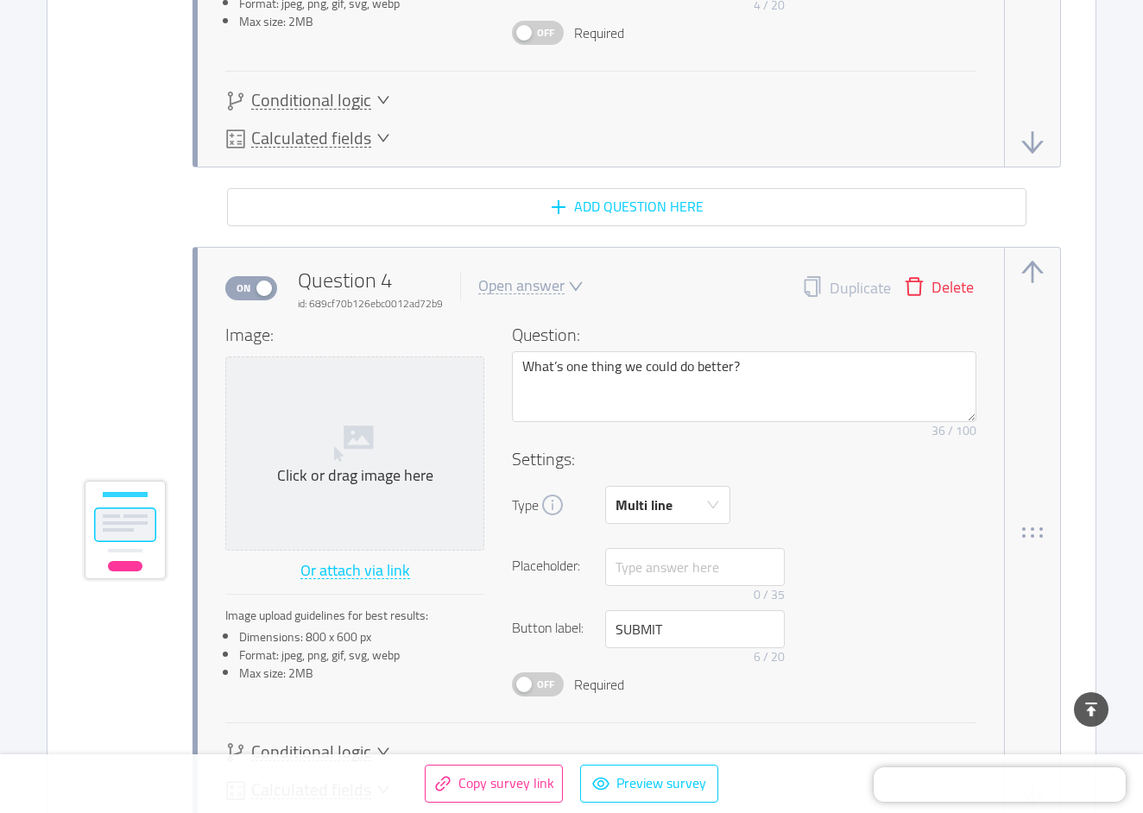
click at [939, 280] on button "Delete" at bounding box center [939, 288] width 96 height 24
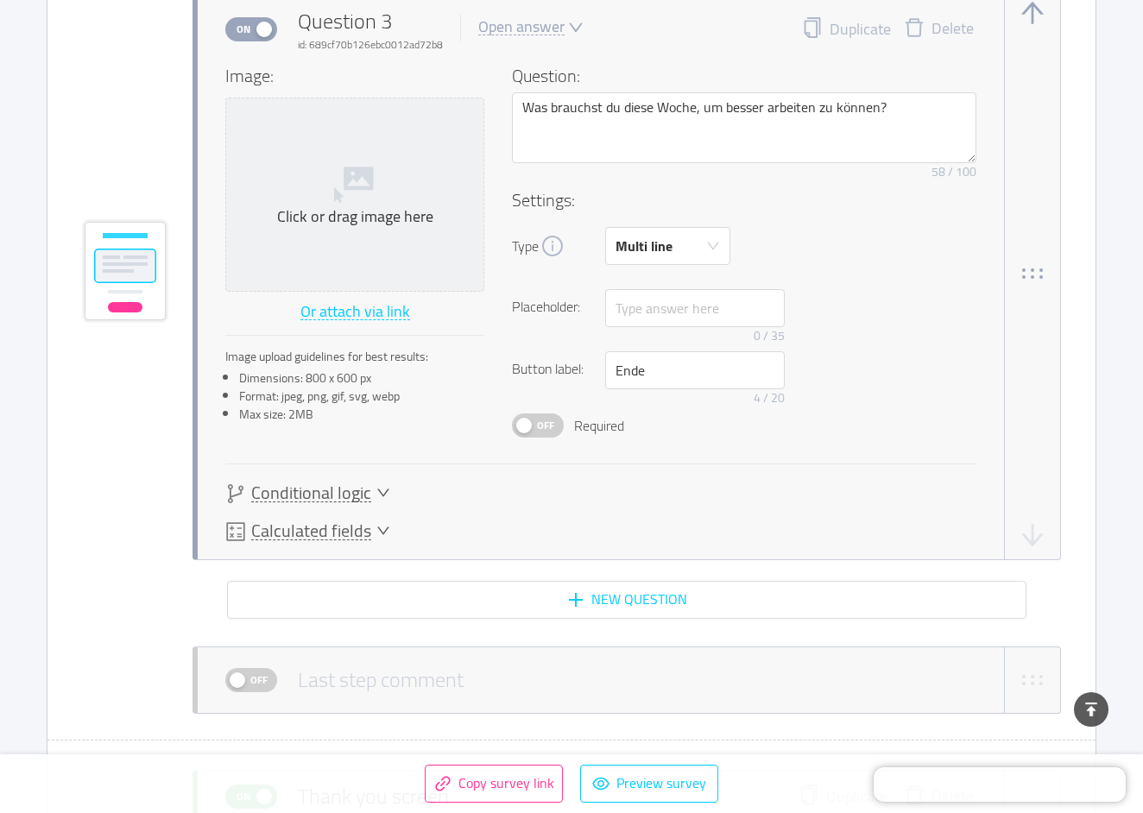
scroll to position [2301, 0]
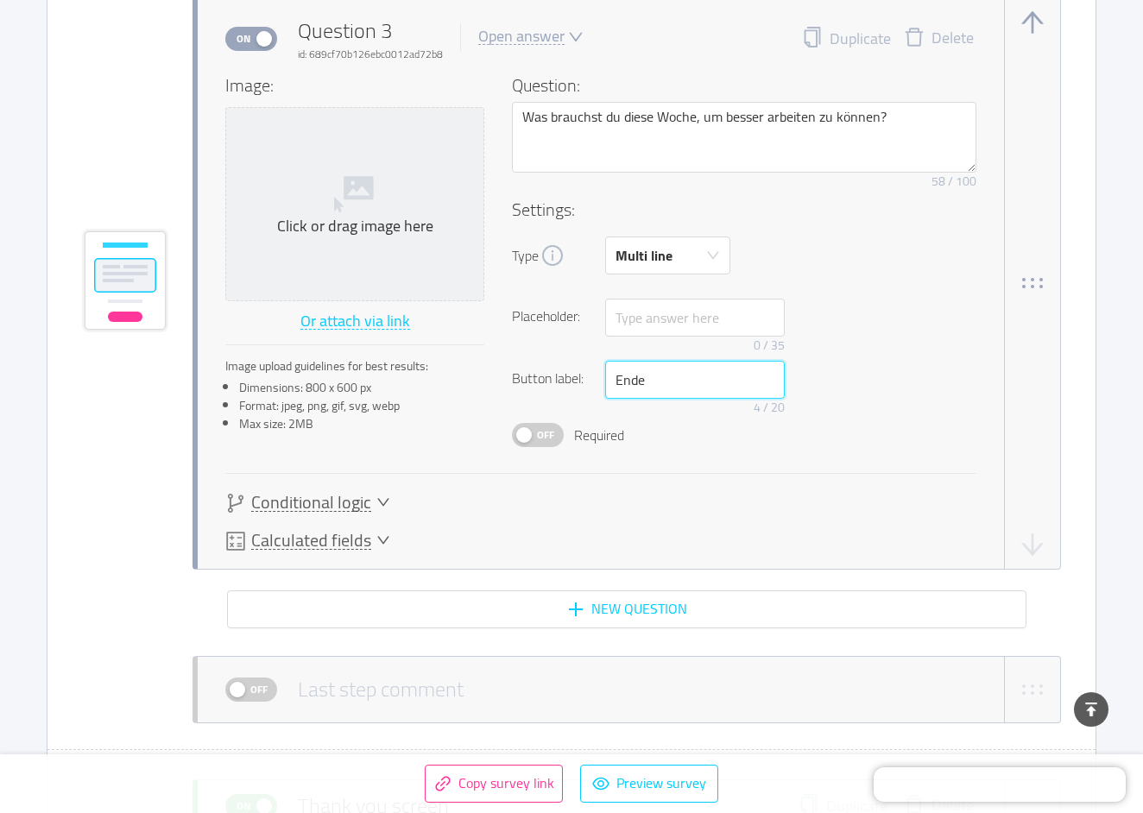
click at [663, 386] on input "Ende" at bounding box center [695, 380] width 180 height 38
type input "i"
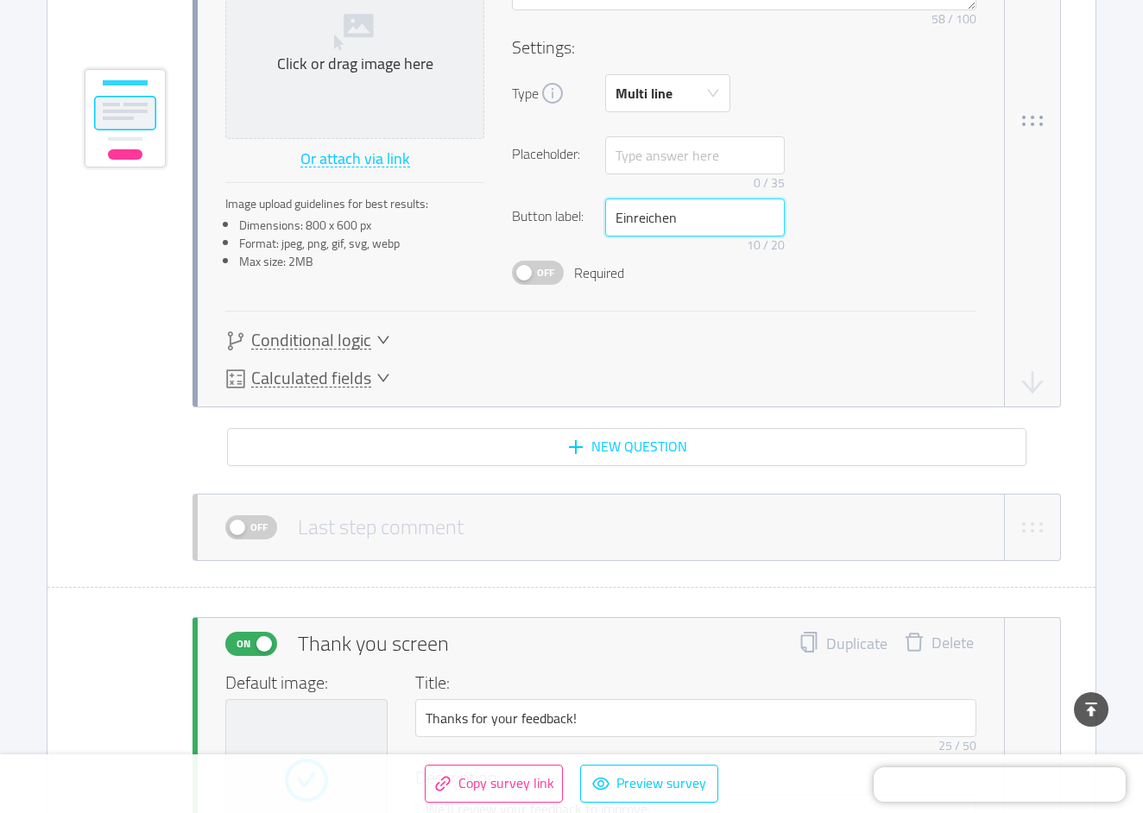
scroll to position [2464, 0]
type input "Einreichen"
click at [539, 285] on div "Image: Click or drag image here Or attach via link Image upload guidelines for …" at bounding box center [600, 111] width 751 height 403
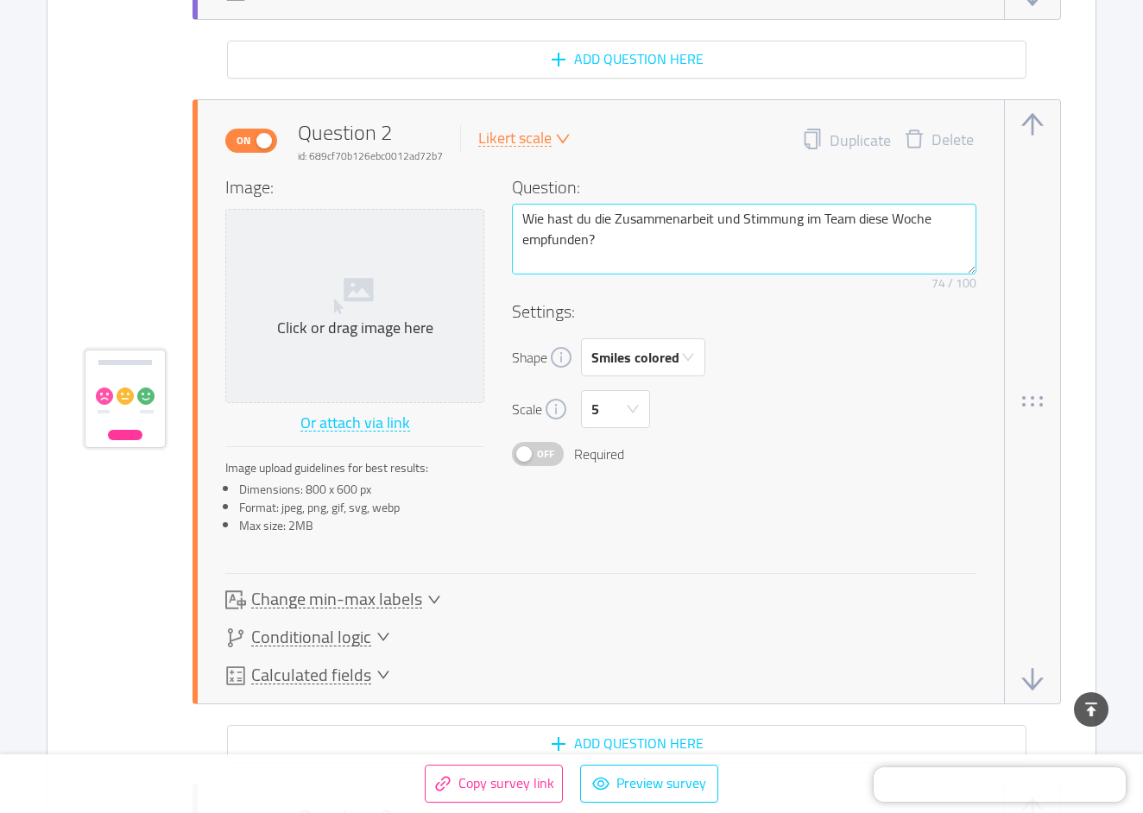
scroll to position [1515, 0]
click at [535, 446] on span "Off" at bounding box center [546, 453] width 24 height 22
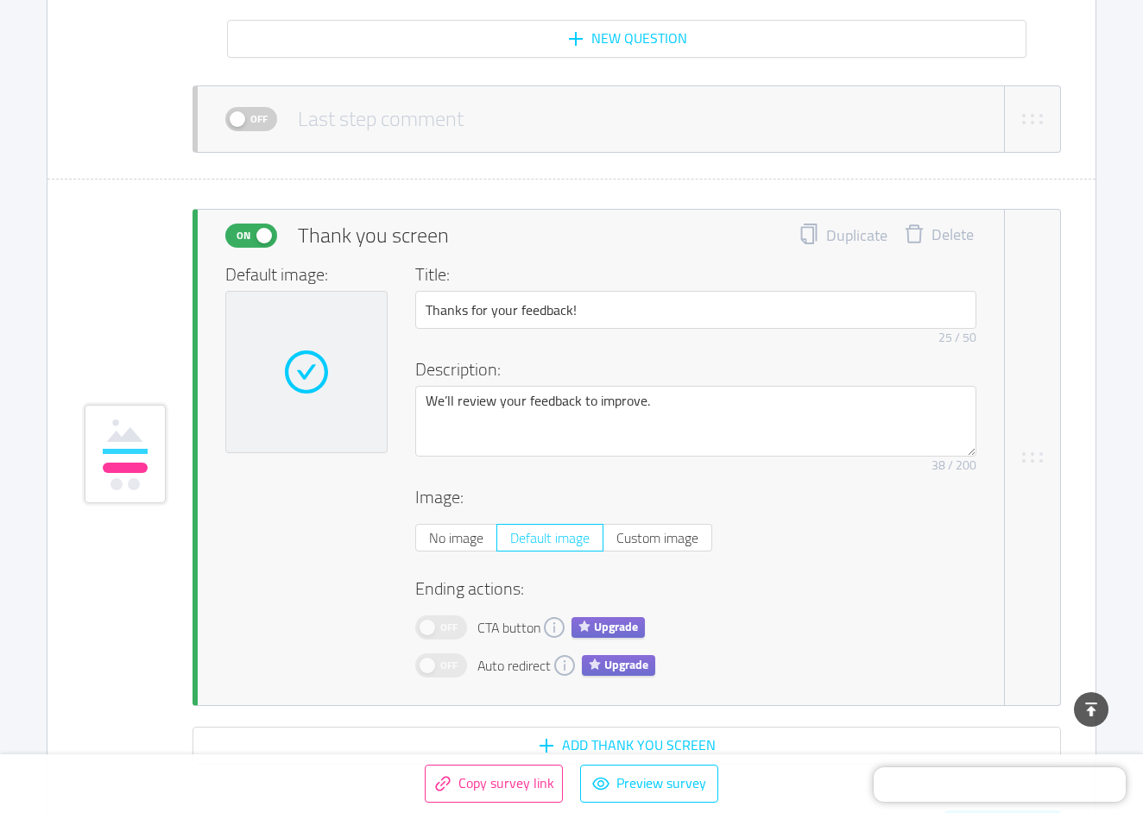
scroll to position [2872, 0]
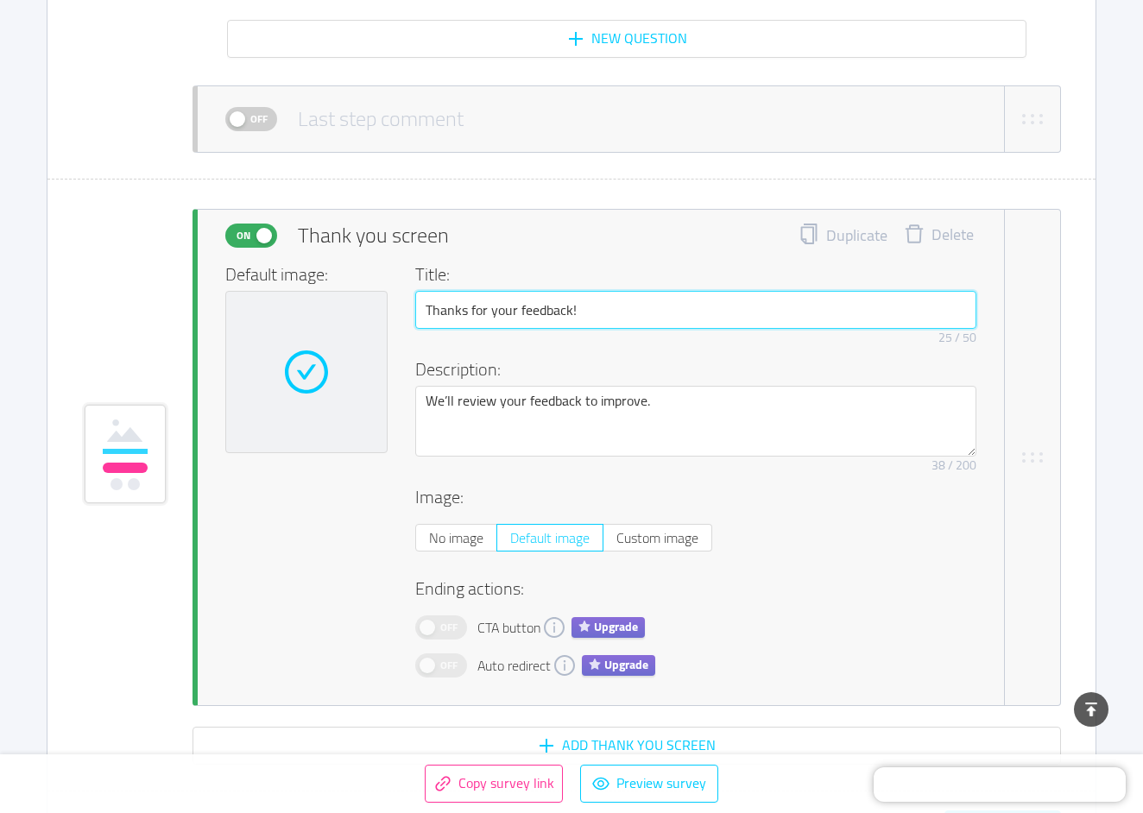
click at [541, 309] on input "Thanks for your feedback!" at bounding box center [695, 310] width 561 height 38
type input "Danke für dein Feedback!"
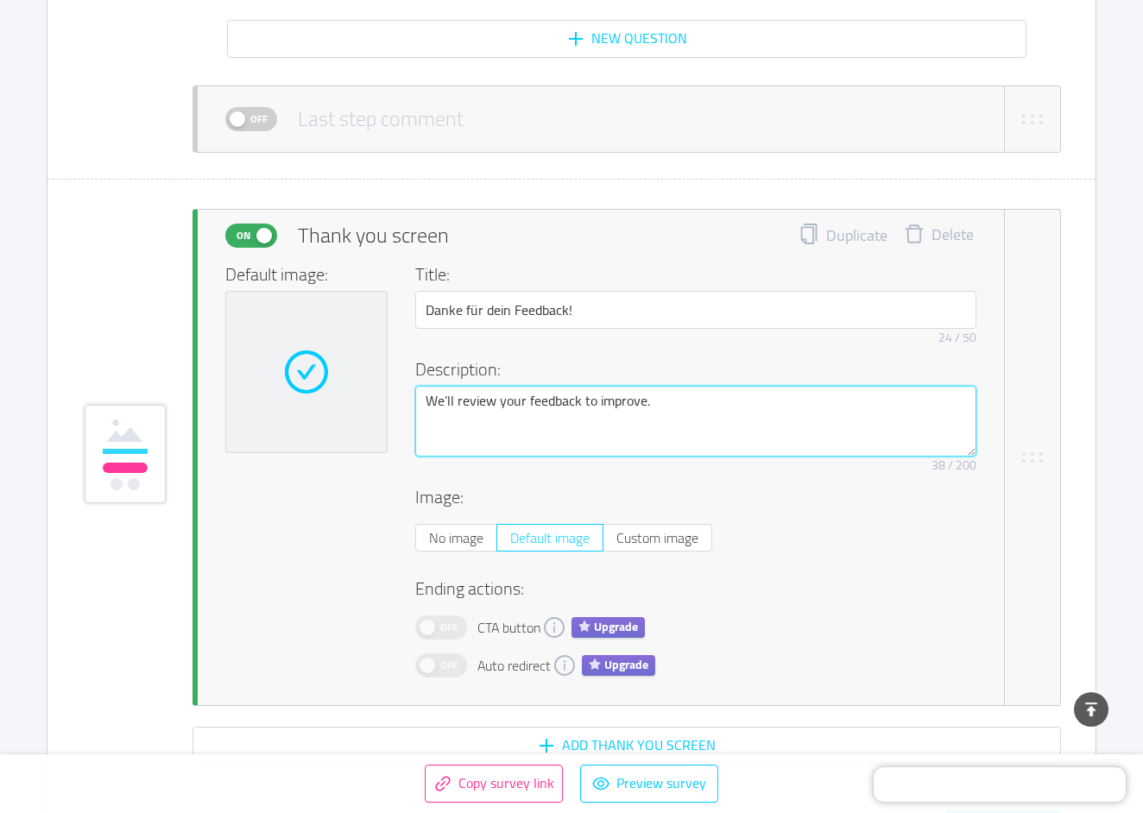
click at [508, 399] on textarea "We’ll review your feedback to improve." at bounding box center [695, 421] width 561 height 71
click at [509, 400] on textarea "We’ll review your feedback to improve." at bounding box center [695, 421] width 561 height 71
type textarea "W"
type textarea "Wi"
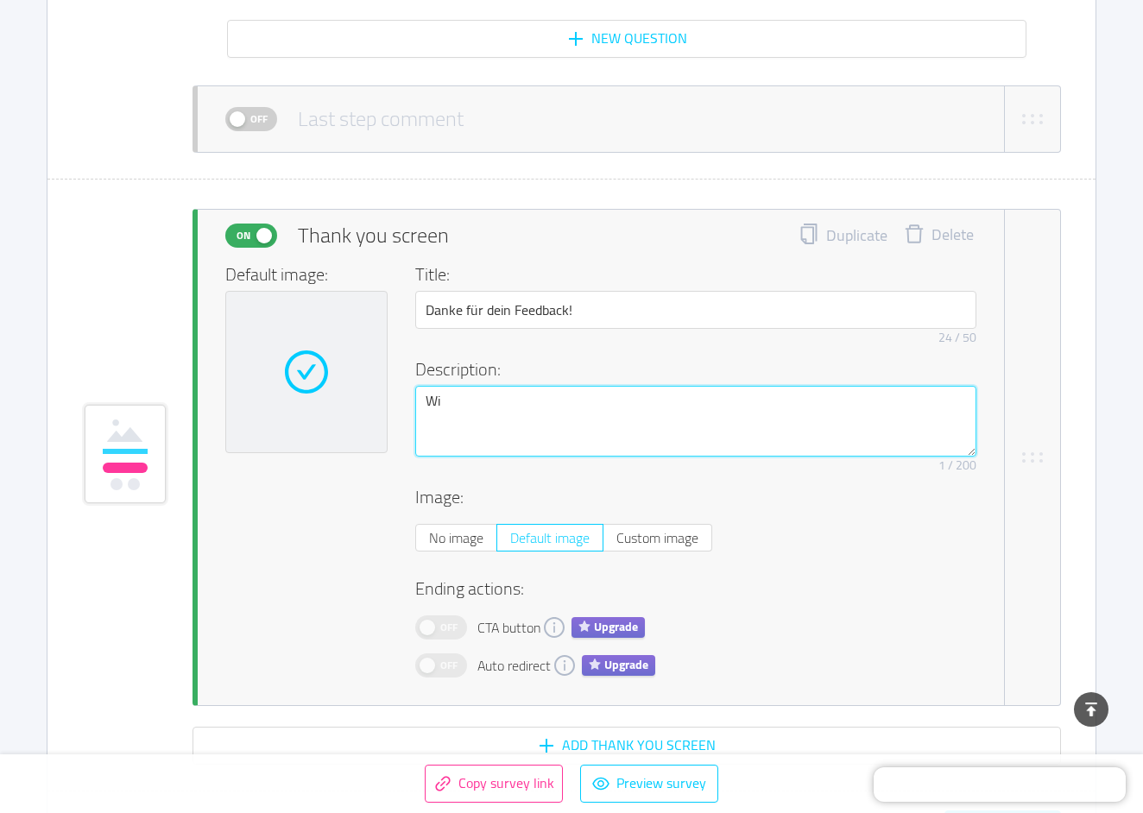
type textarea "Wir"
type textarea "Wir w"
type textarea "Wir we"
type textarea "Wir wer"
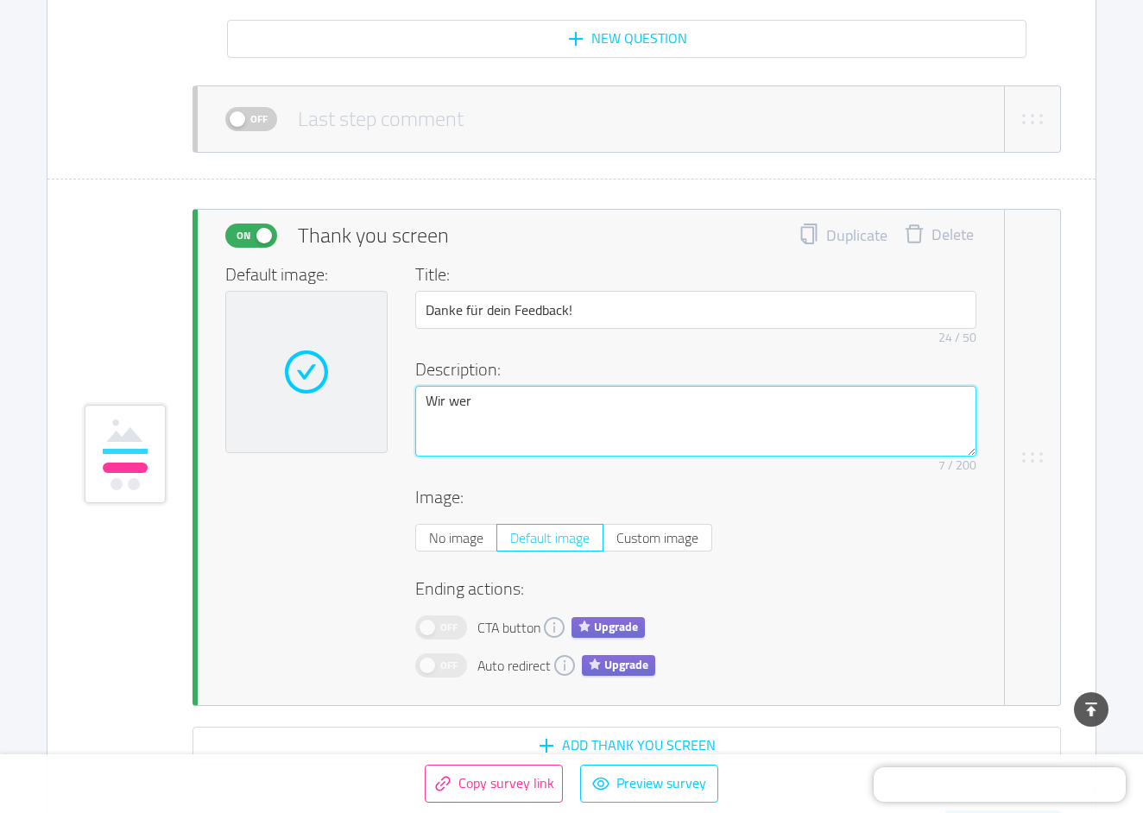
type textarea "Wir wert"
type textarea "Wir wertn"
type textarea "Wir wert"
type textarea "Wir werte"
type textarea "Wir werten"
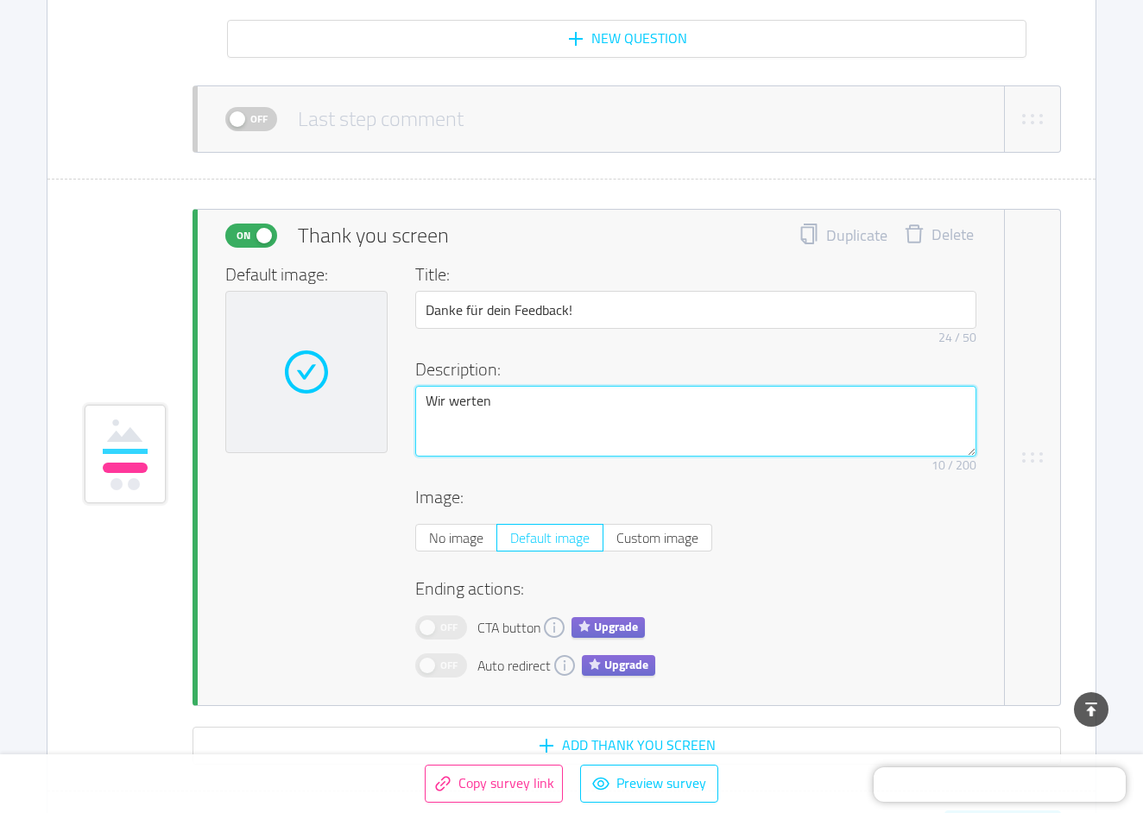
type textarea "Wir werten"
type textarea "Wir werten e"
type textarea "Wir werten"
type textarea "Wir werten d"
type textarea "Wir werten de"
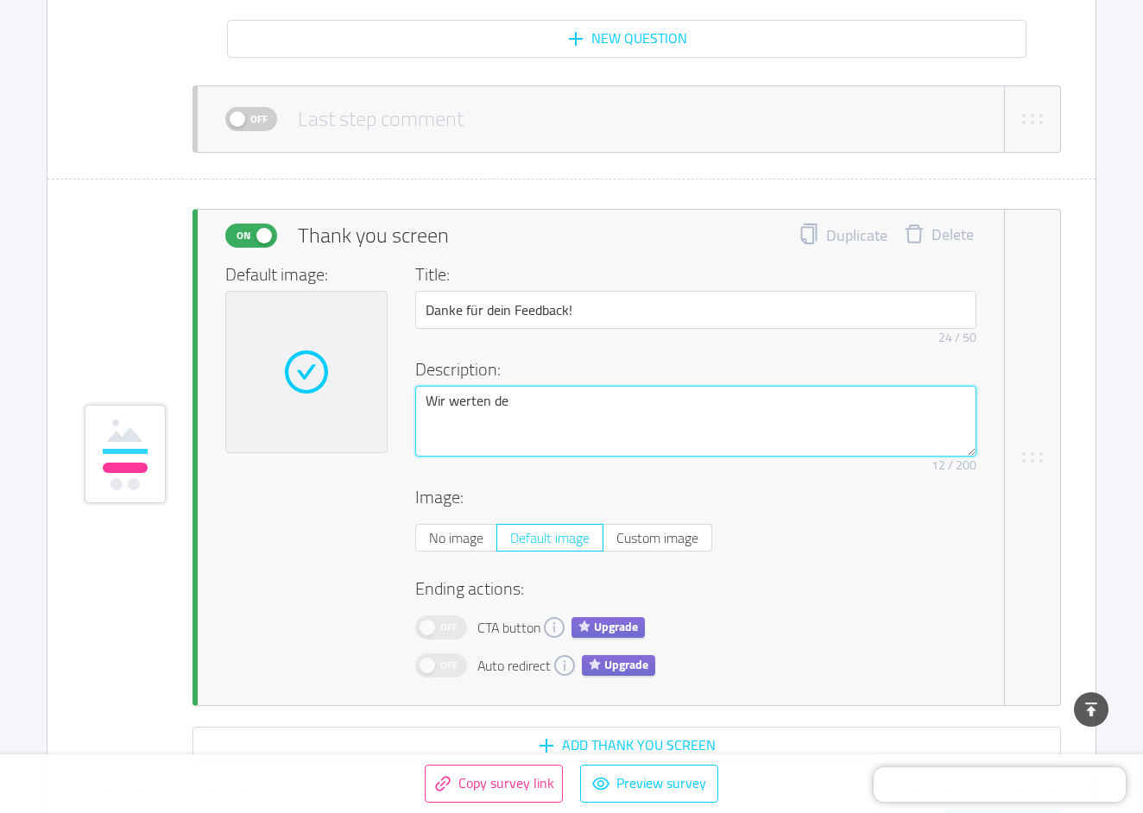
type textarea "Wir werten dei"
type textarea "Wir werten dein"
type textarea "Wir werten deine"
type textarea "Wir werten deine A"
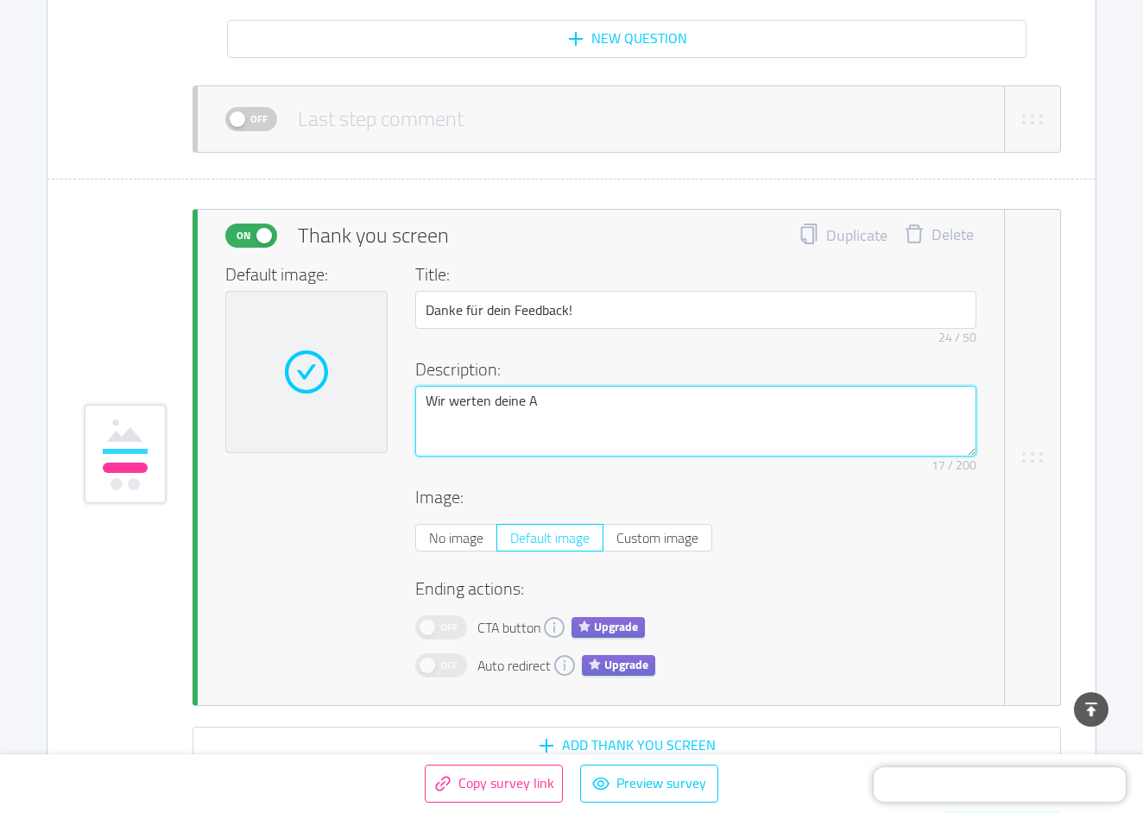
type textarea "Wir werten deine An"
type textarea "Wir werten deine Ant"
type textarea "Wir werten deine Antw"
type textarea "Wir werten deine Antwo"
type textarea "Wir werten deine Antwor"
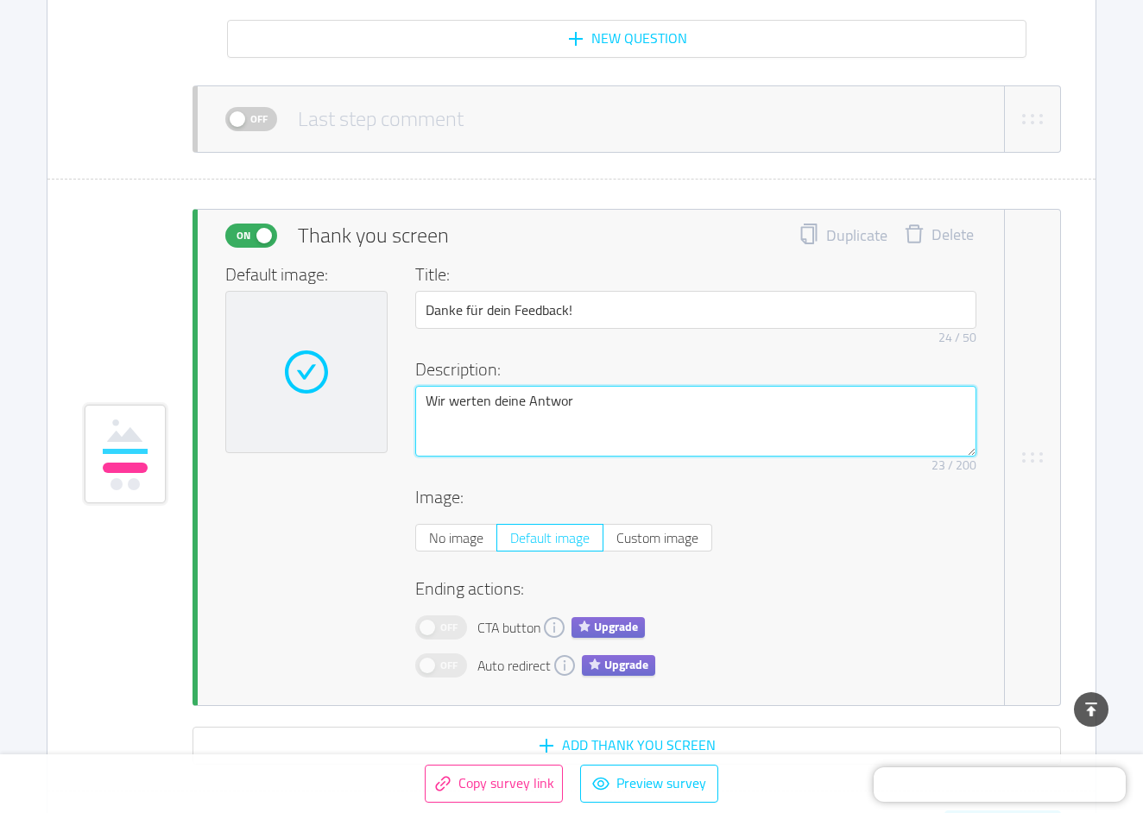
type textarea "Wir werten deine Antwort"
type textarea "Wir werten deine Antworte"
type textarea "Wir werten deine Antworten"
type textarea "Wir werten deine Antworten a"
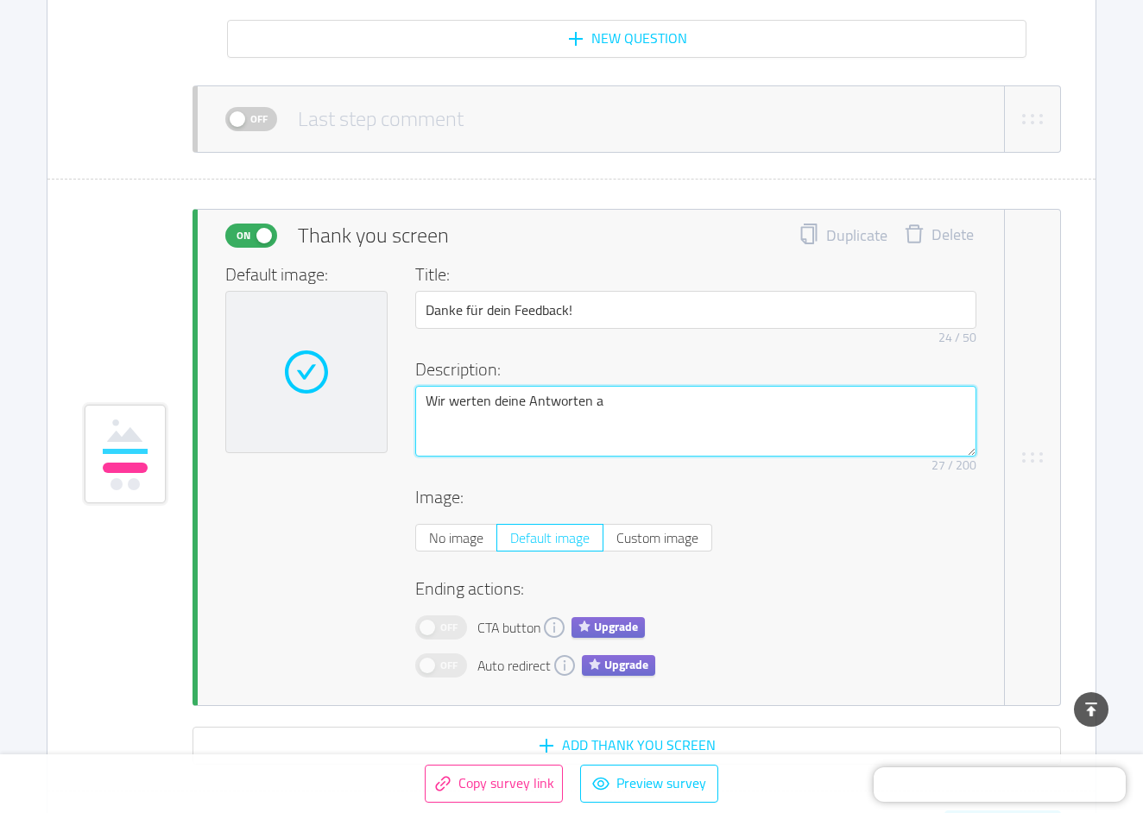
type textarea "Wir werten deine Antworten au"
type textarea "Wir werten deine Antworten aus"
type textarea "Wir werten deine Antworten aus,"
type textarea "Wir werten deine Antworten aus, u"
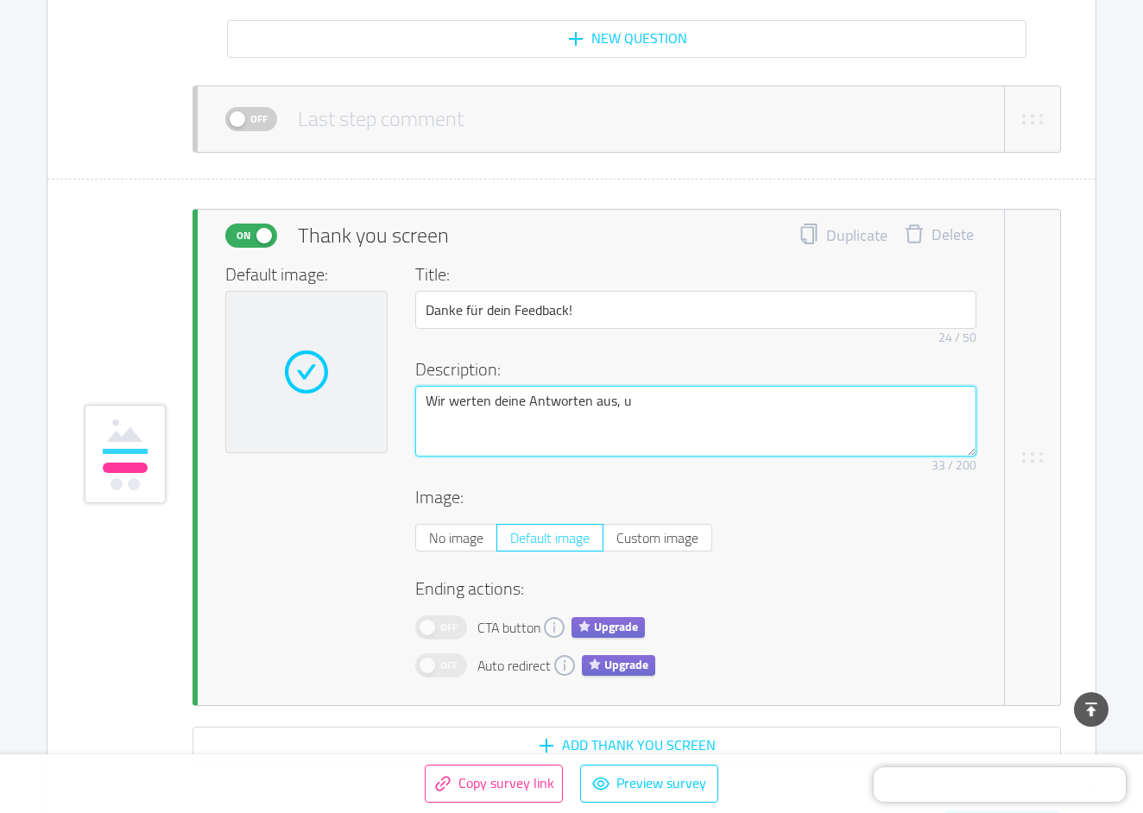
type textarea "Wir werten deine Antworten aus, um"
type textarea "Wir werten deine Antworten aus, um u"
type textarea "Wir werten deine Antworten aus, um un"
type textarea "Wir werten deine Antworten aus, um uns"
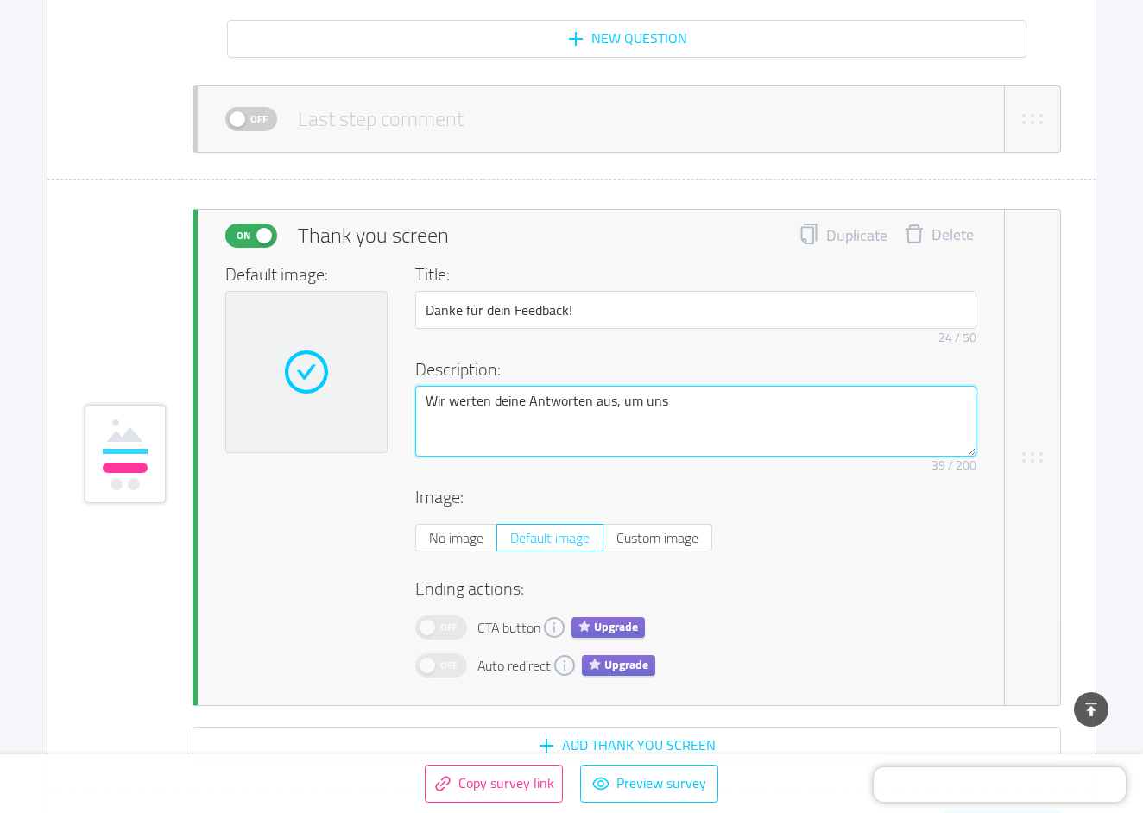
type textarea "Wir werten deine Antworten aus, um uns"
type textarea "Wir werten deine Antworten aus, um uns k"
type textarea "Wir werten deine Antworten aus, um uns ko"
type textarea "Wir werten deine Antworten aus, um uns kon"
type textarea "Wir werten deine Antworten aus, um uns kont"
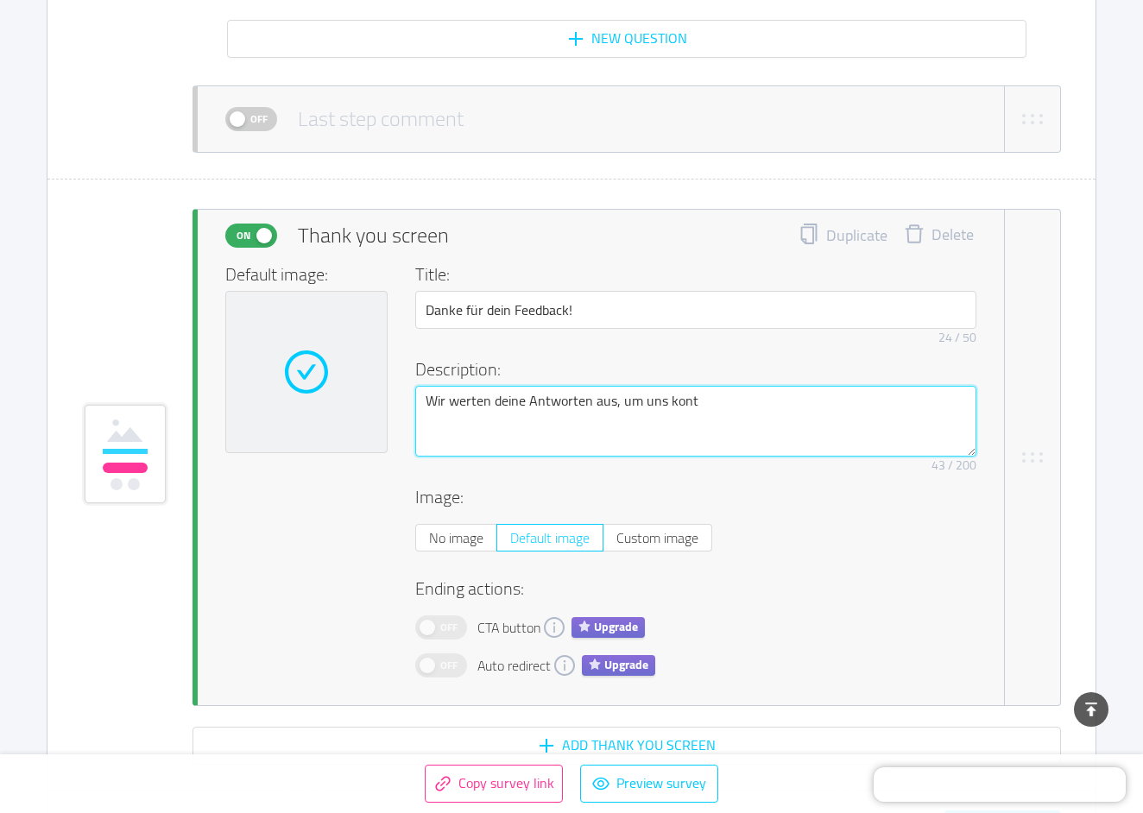
type textarea "Wir werten deine Antworten aus, um uns kontu"
type textarea "Wir werten deine Antworten aus, um uns kont"
type textarea "Wir werten deine Antworten aus, um uns konti"
type textarea "Wir werten deine Antworten aus, um uns kontin"
type textarea "Wir werten deine Antworten aus, um uns kontinu"
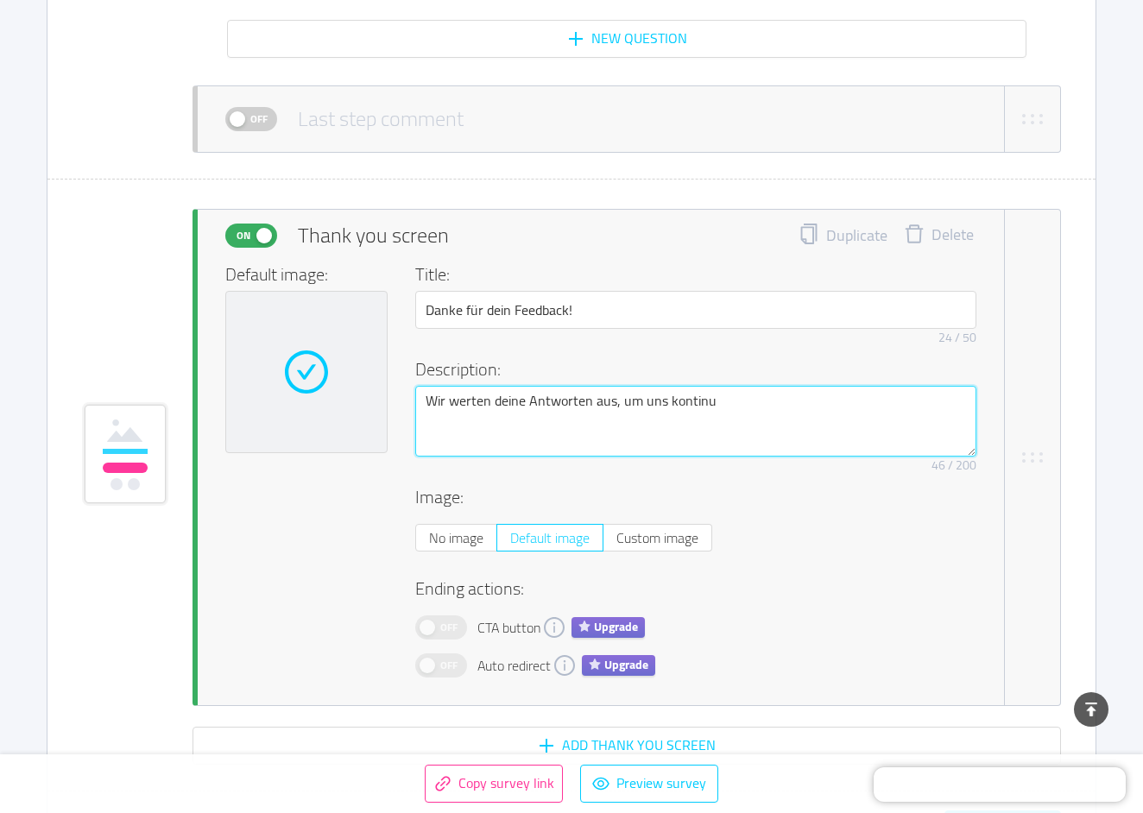
type textarea "Wir werten deine Antworten aus, um uns kontinue"
type textarea "Wir werten deine Antworten aus, um uns kontinu"
type textarea "Wir werten deine Antworten aus, um uns kontinui"
type textarea "Wir werten deine Antworten aus, um uns kontinuie"
type textarea "Wir werten deine Antworten aus, um uns kontinuier"
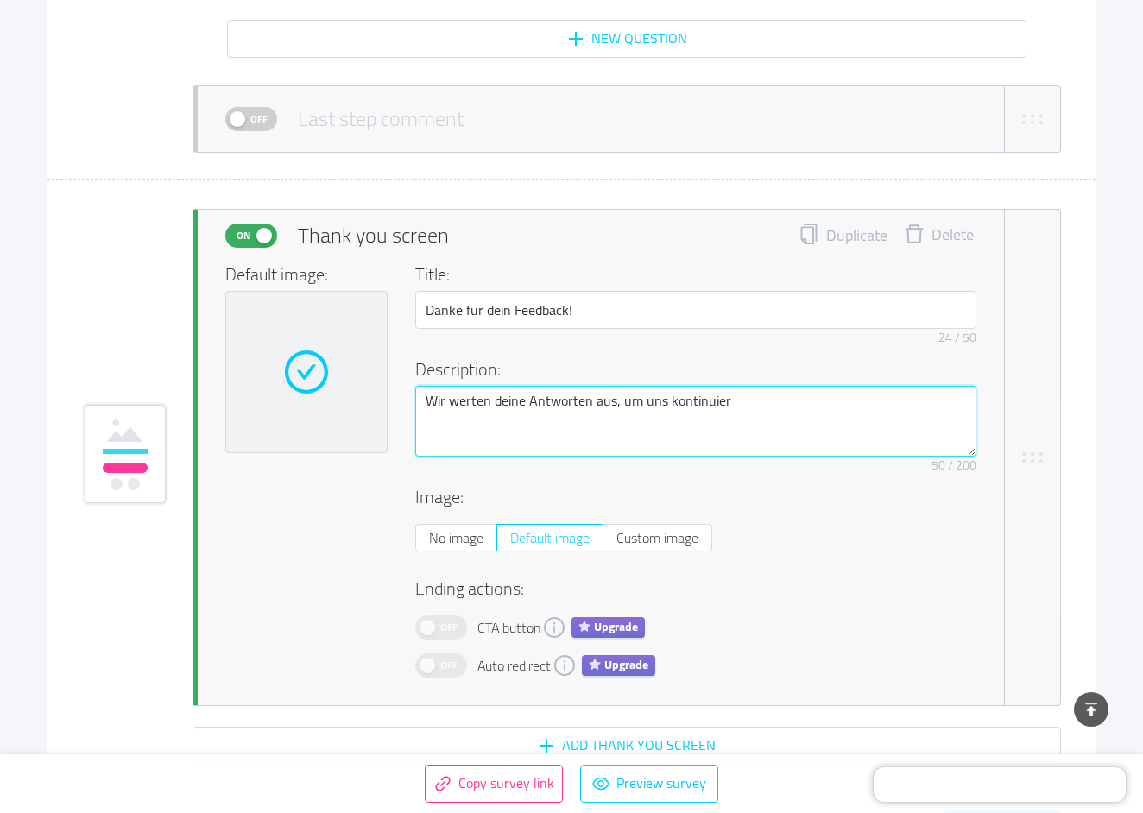
type textarea "Wir werten deine Antworten aus, um uns kontinuierl"
type textarea "Wir werten deine Antworten aus, um uns kontinuierli"
type textarea "Wir werten deine Antworten aus, um uns kontinuierlic"
type textarea "Wir werten deine Antworten aus, um uns kontinuierlich"
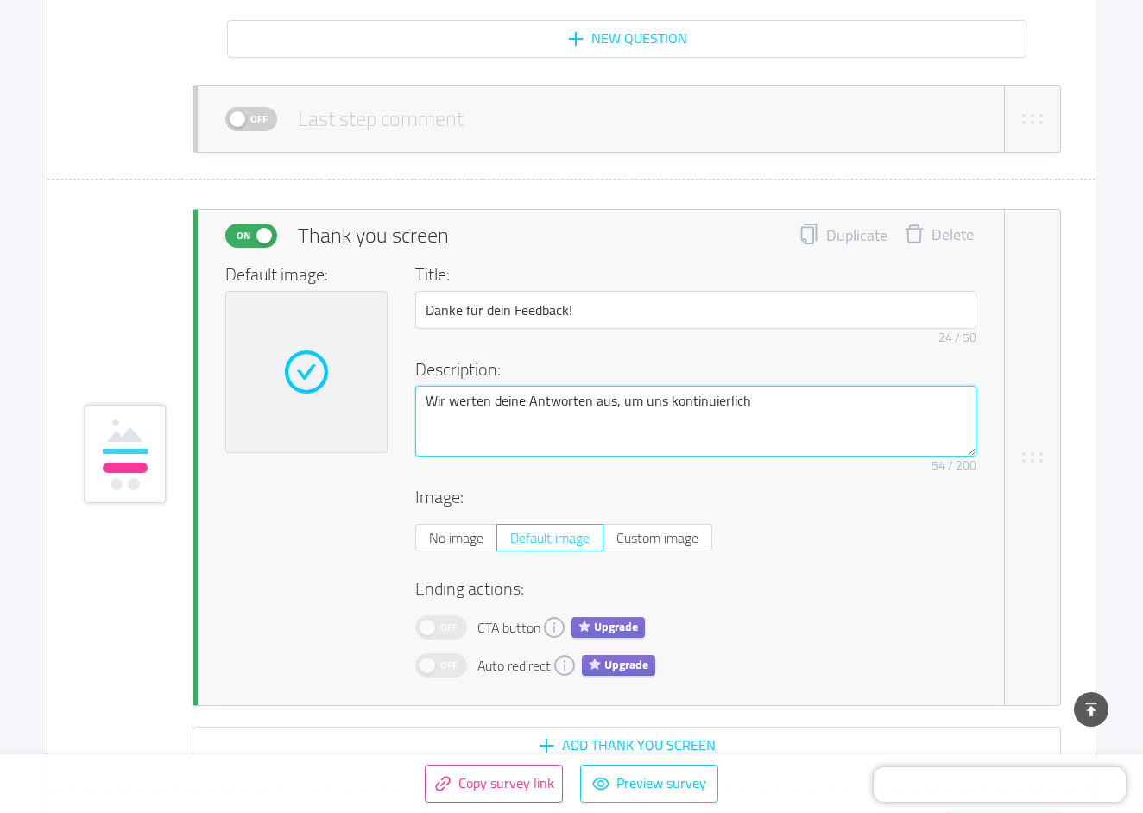
type textarea "Wir werten deine Antworten aus, um uns kontinuierlich w"
type textarea "Wir werten deine Antworten aus, um uns kontinuierlich we"
type textarea "Wir werten deine Antworten aus, um uns kontinuierlich wei"
type textarea "Wir werten deine Antworten aus, um uns kontinuierlich weit"
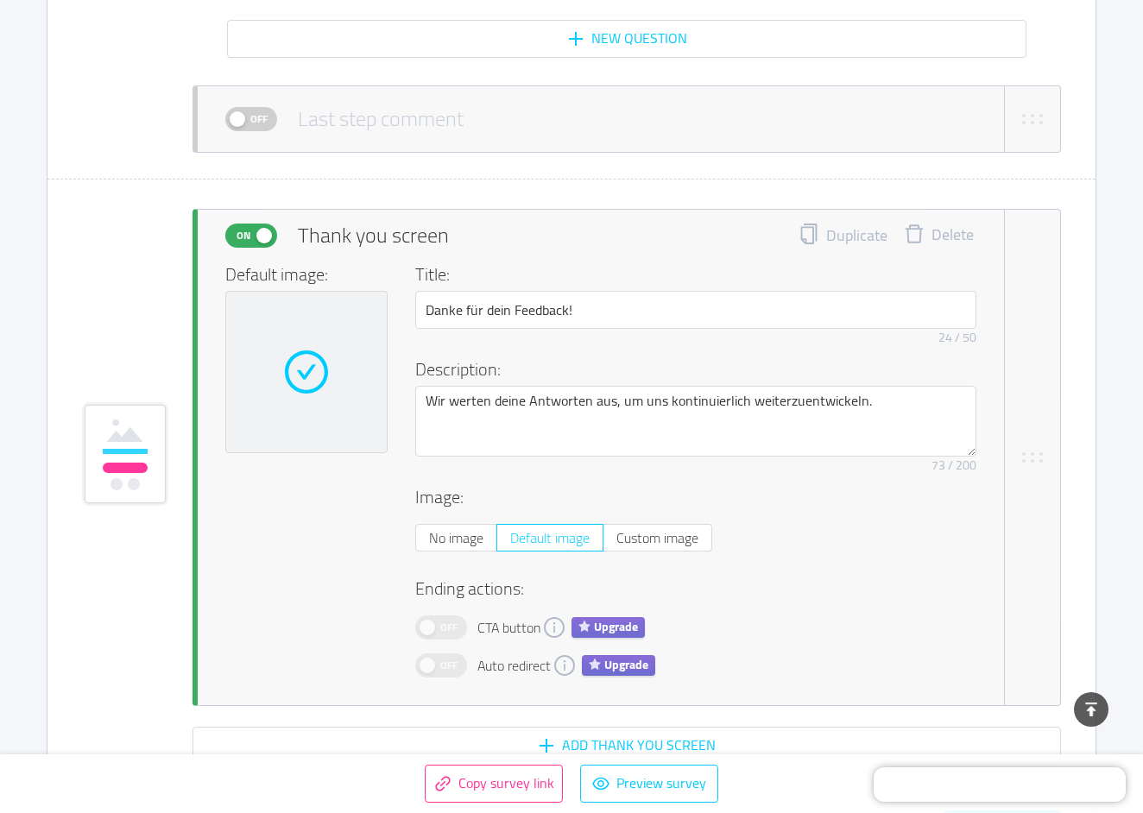
click at [353, 551] on div "Default image: Title: Danke für dein Feedback! 24 / 50 Description: Wir werten …" at bounding box center [600, 470] width 751 height 416
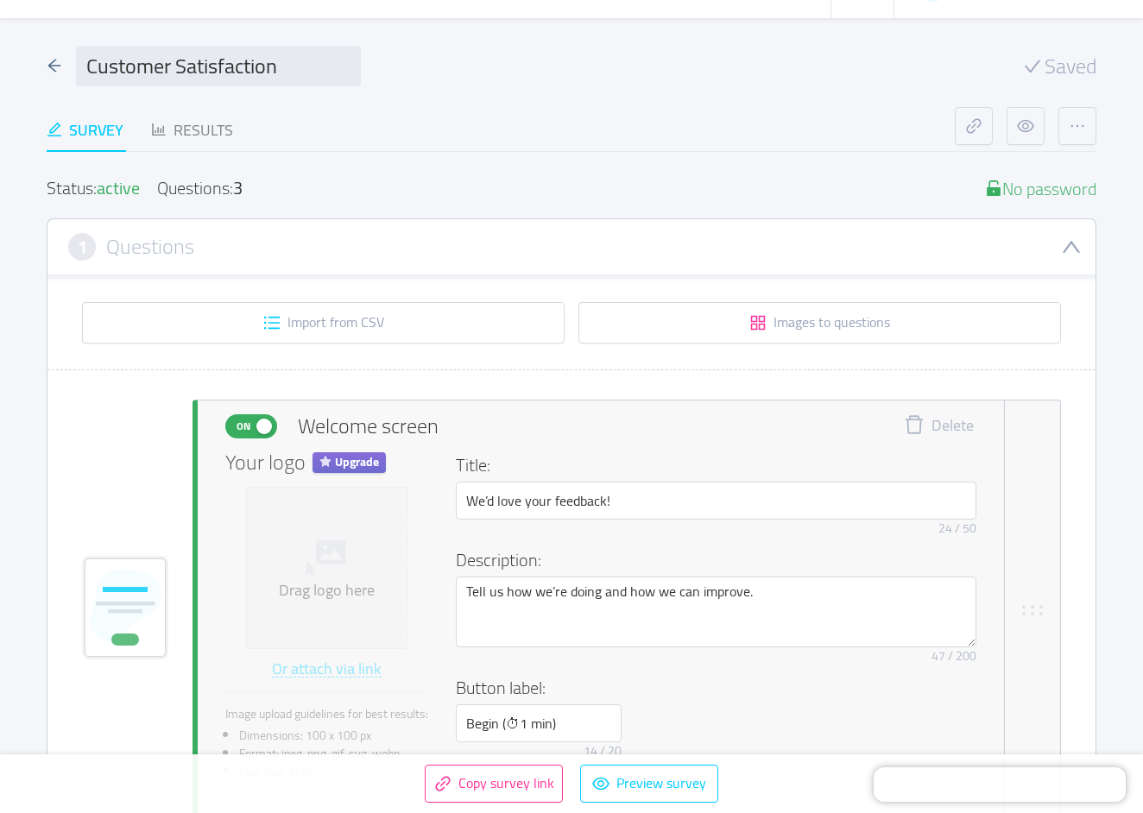
scroll to position [41, 0]
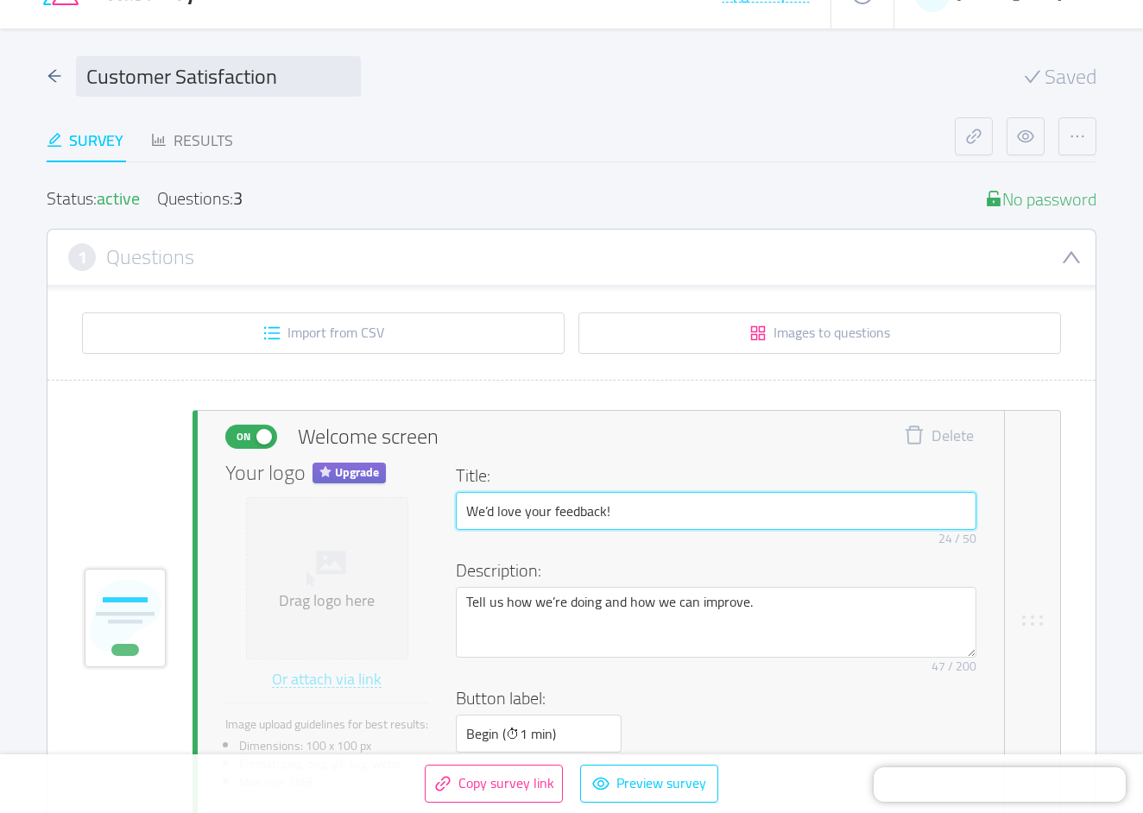
click at [550, 527] on input "We’d love your feedback!" at bounding box center [716, 511] width 521 height 38
drag, startPoint x: 755, startPoint y: 517, endPoint x: 431, endPoint y: 519, distance: 323.8
click at [431, 519] on div "Your logo Upgrade Drag logo here Or attach via link Image upload guidelines for…" at bounding box center [600, 633] width 751 height 341
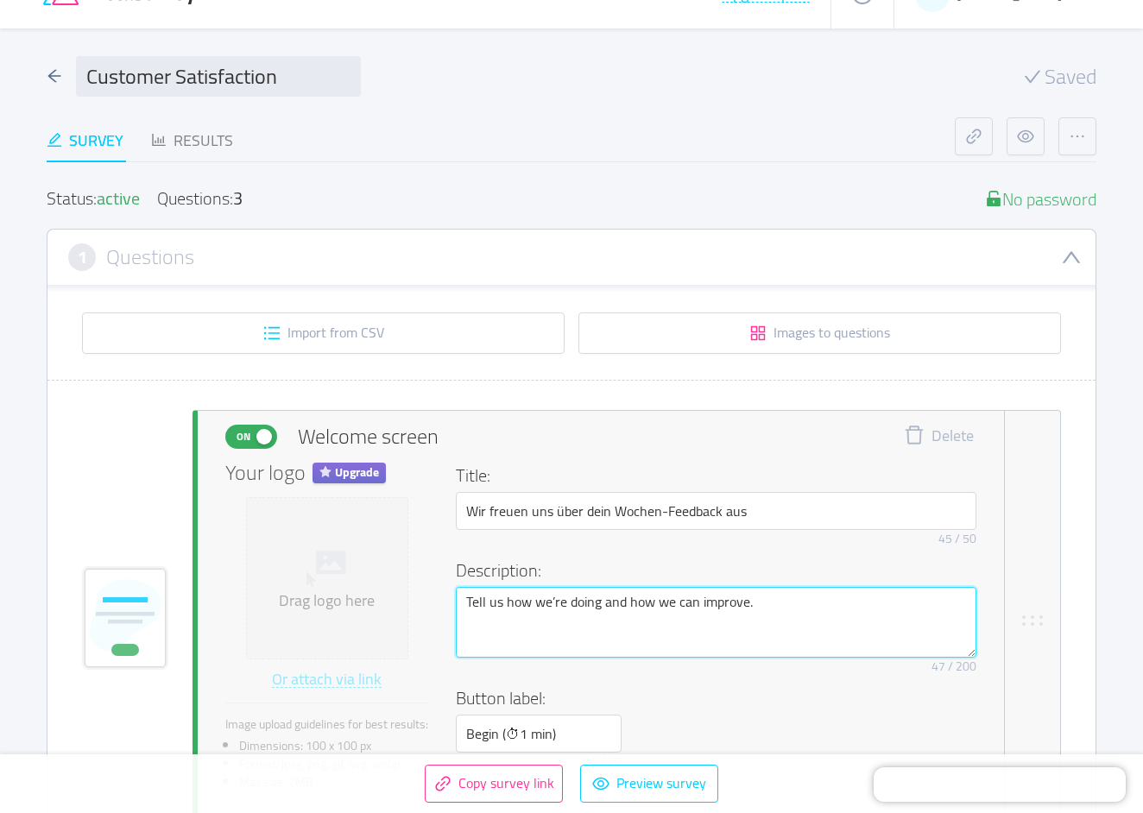
click at [504, 619] on textarea "Tell us how we’re doing and how we can improve." at bounding box center [716, 622] width 521 height 71
click at [505, 614] on textarea "Tell us how we’re doing and how we can improve." at bounding box center [716, 622] width 521 height 71
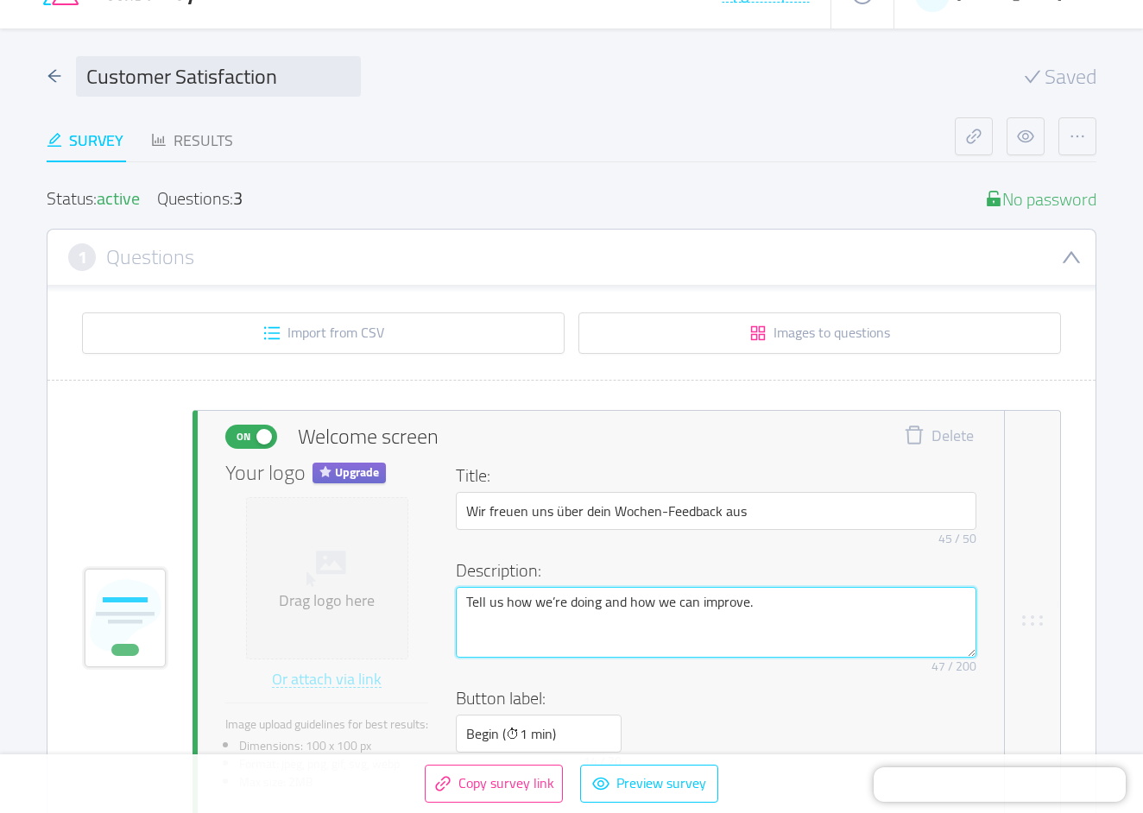
click at [480, 610] on textarea "Tell us how we’re doing and how we can improve." at bounding box center [716, 622] width 521 height 71
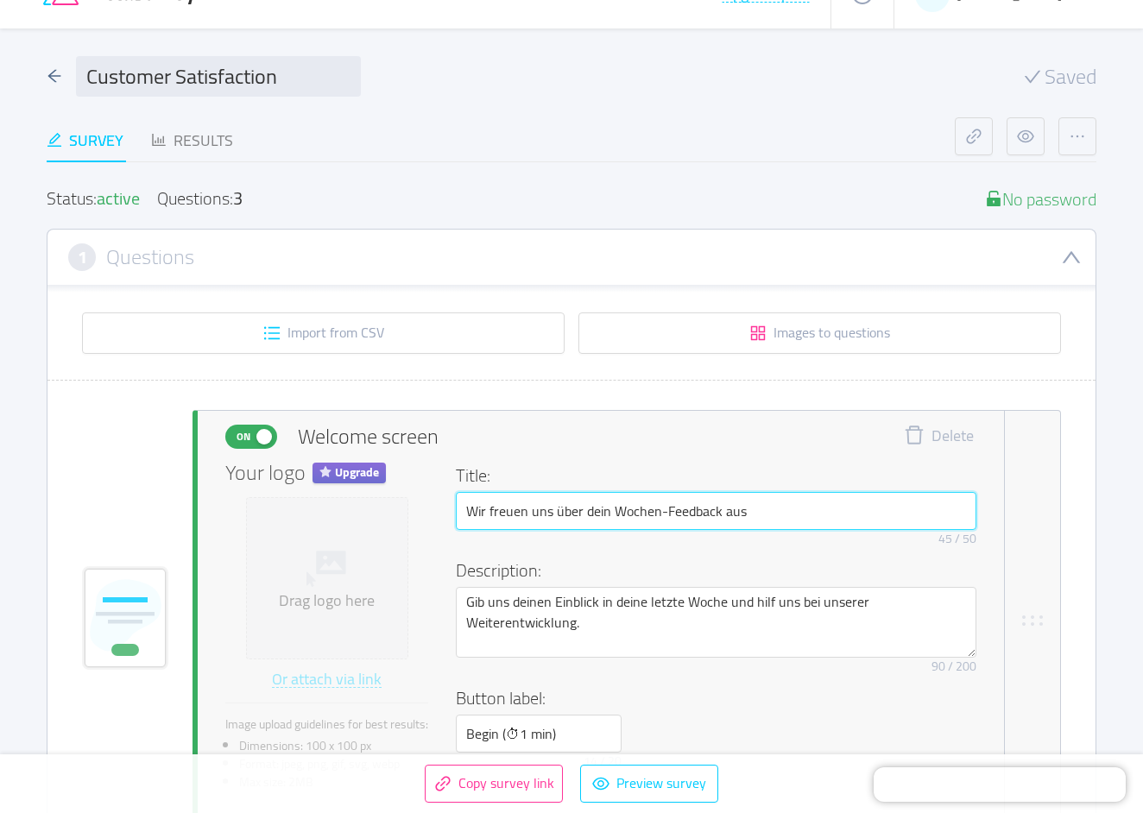
click at [621, 511] on input "Wir freuen uns über dein Wochen-Feedback aus" at bounding box center [716, 511] width 521 height 38
click at [623, 509] on input "Wir freuen uns über dein Wochen-Feedback aus" at bounding box center [716, 511] width 521 height 38
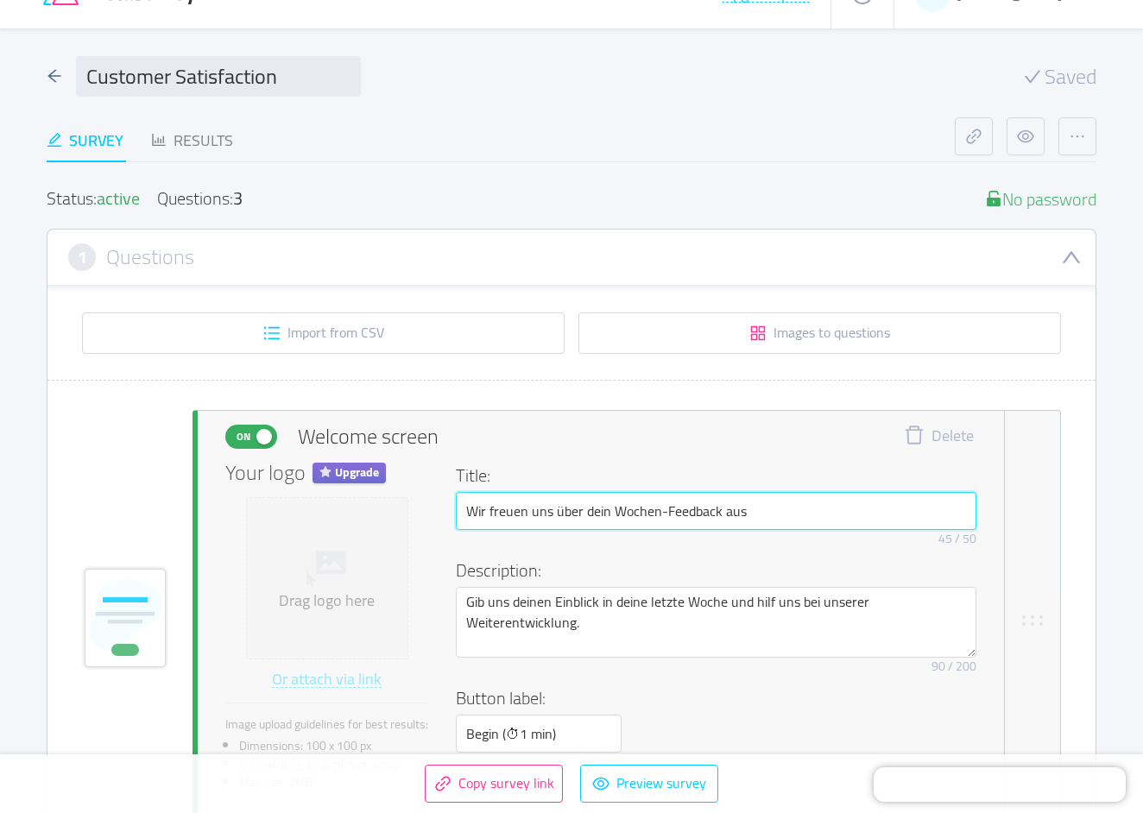
click at [623, 509] on input "Wir freuen uns über dein Wochen-Feedback aus" at bounding box center [716, 511] width 521 height 38
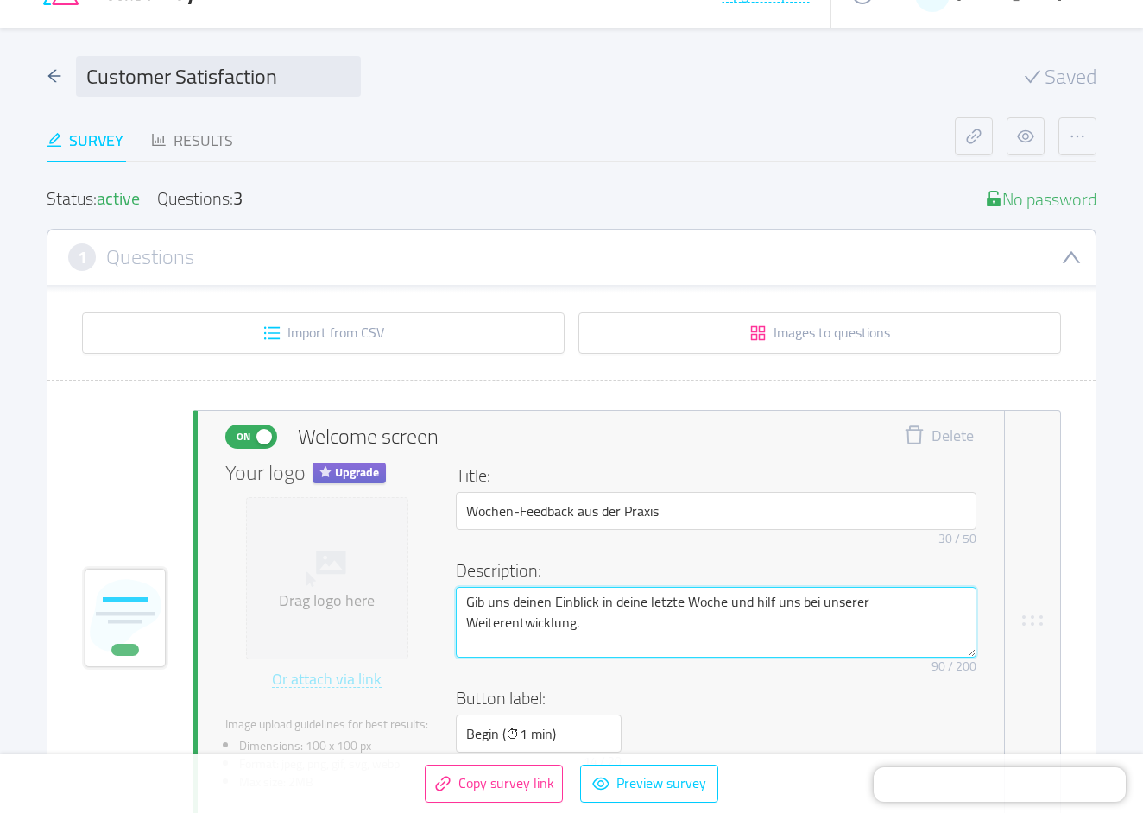
click at [532, 648] on textarea "Gib uns deinen Einblick in deine letzte Woche und hilf uns bei unserer Weiteren…" at bounding box center [716, 622] width 521 height 71
click at [533, 625] on textarea "Gib uns deinen Einblick in deine letzte Woche und hilf uns bei unserer Weiteren…" at bounding box center [716, 622] width 521 height 71
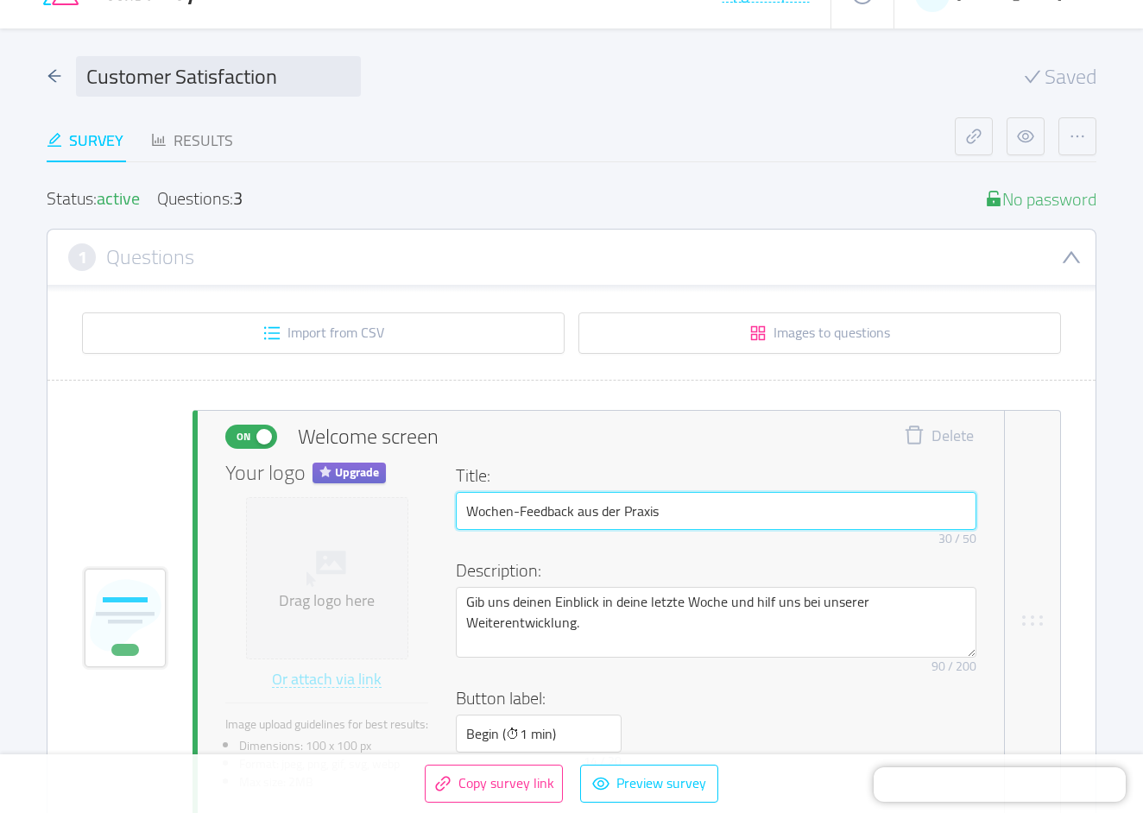
click at [468, 514] on input "Wochen-Feedback aus der Praxis" at bounding box center [716, 511] width 521 height 38
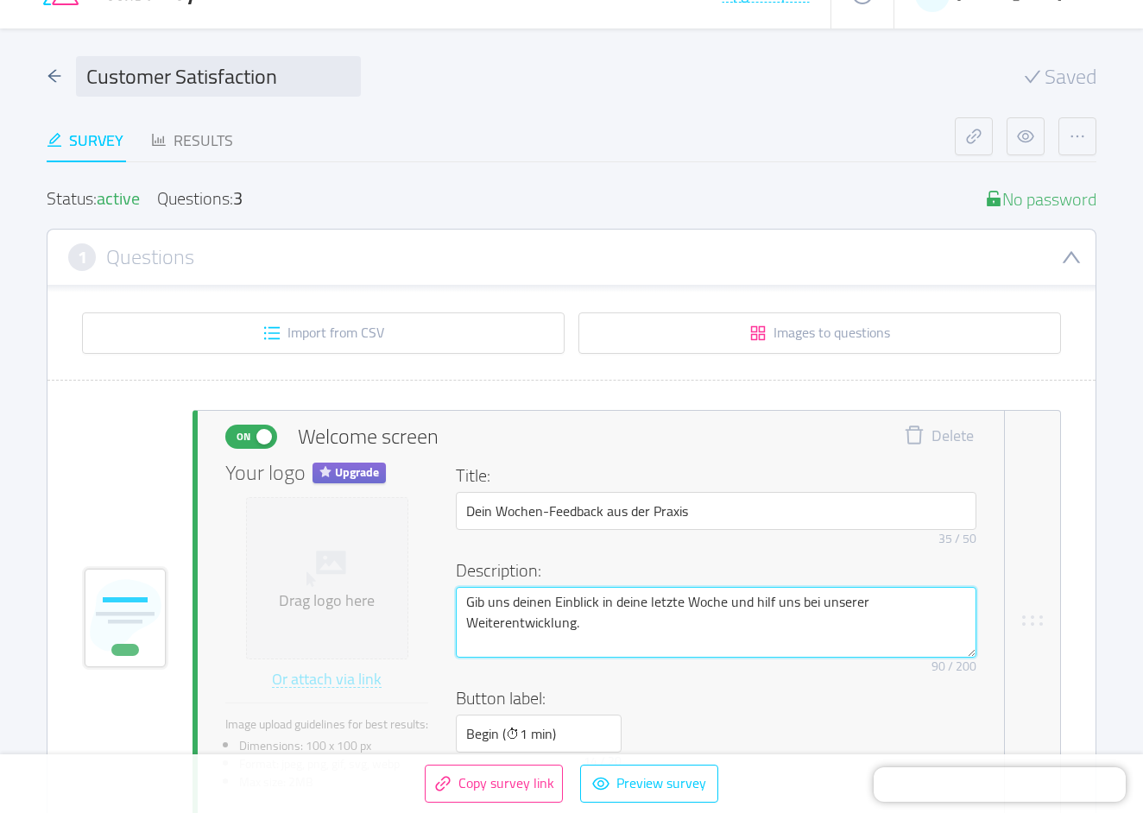
click at [487, 609] on textarea "Gib uns deinen Einblick in deine letzte Woche und hilf uns bei unserer Weiteren…" at bounding box center [716, 622] width 521 height 71
paste textarea "Teile mit uns, wie deine Woche war – damit wir gemeinsam unsere Praxis weiteren…"
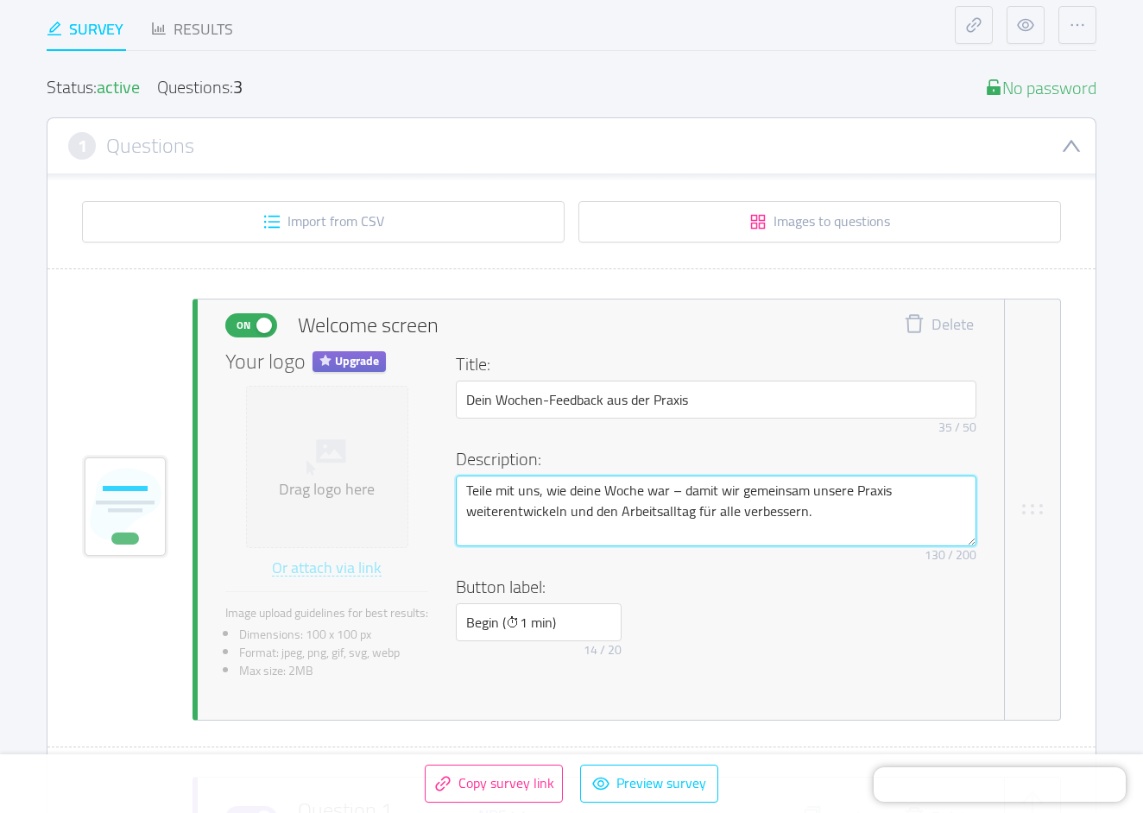
scroll to position [172, 0]
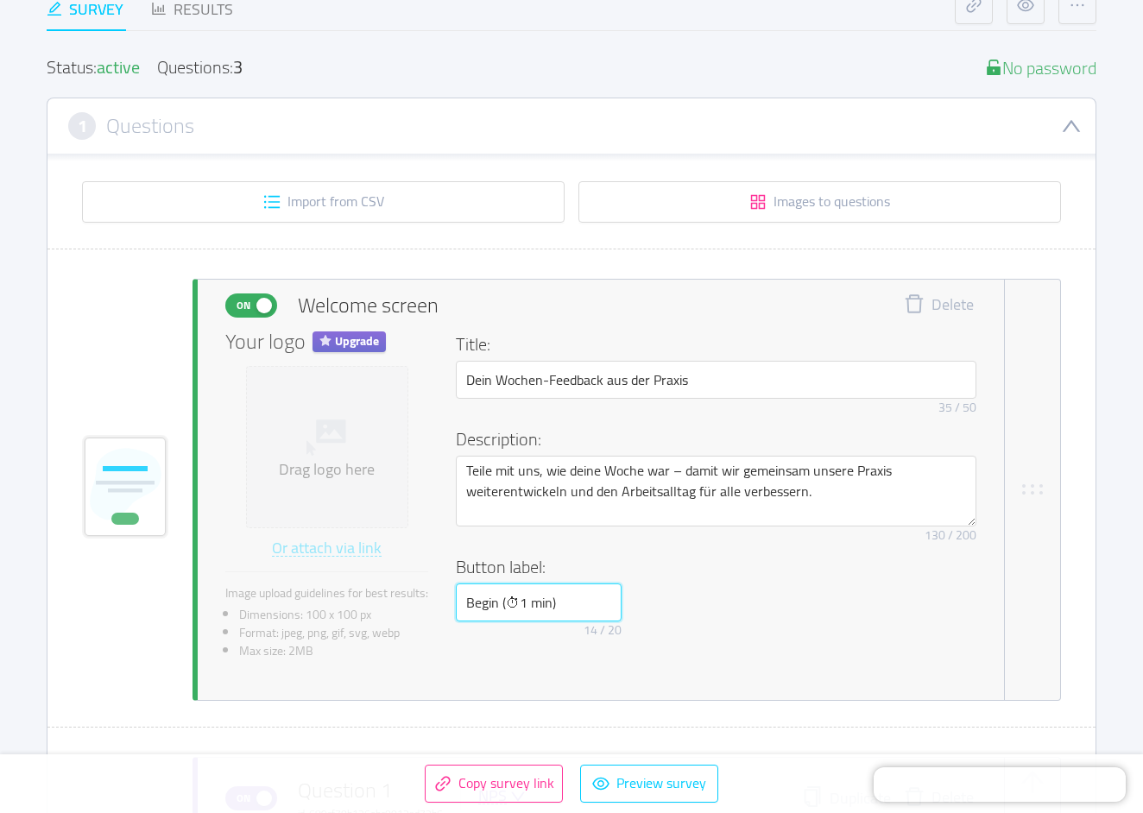
click at [484, 617] on input "Begin (⏱1 min)" at bounding box center [539, 603] width 166 height 38
click at [490, 606] on input "Begin (⏱1 min)" at bounding box center [539, 603] width 166 height 38
drag, startPoint x: 501, startPoint y: 610, endPoint x: 370, endPoint y: 607, distance: 130.4
click at [371, 606] on div "Your logo Upgrade Drag logo here Or attach via link Image upload guidelines for…" at bounding box center [600, 502] width 751 height 341
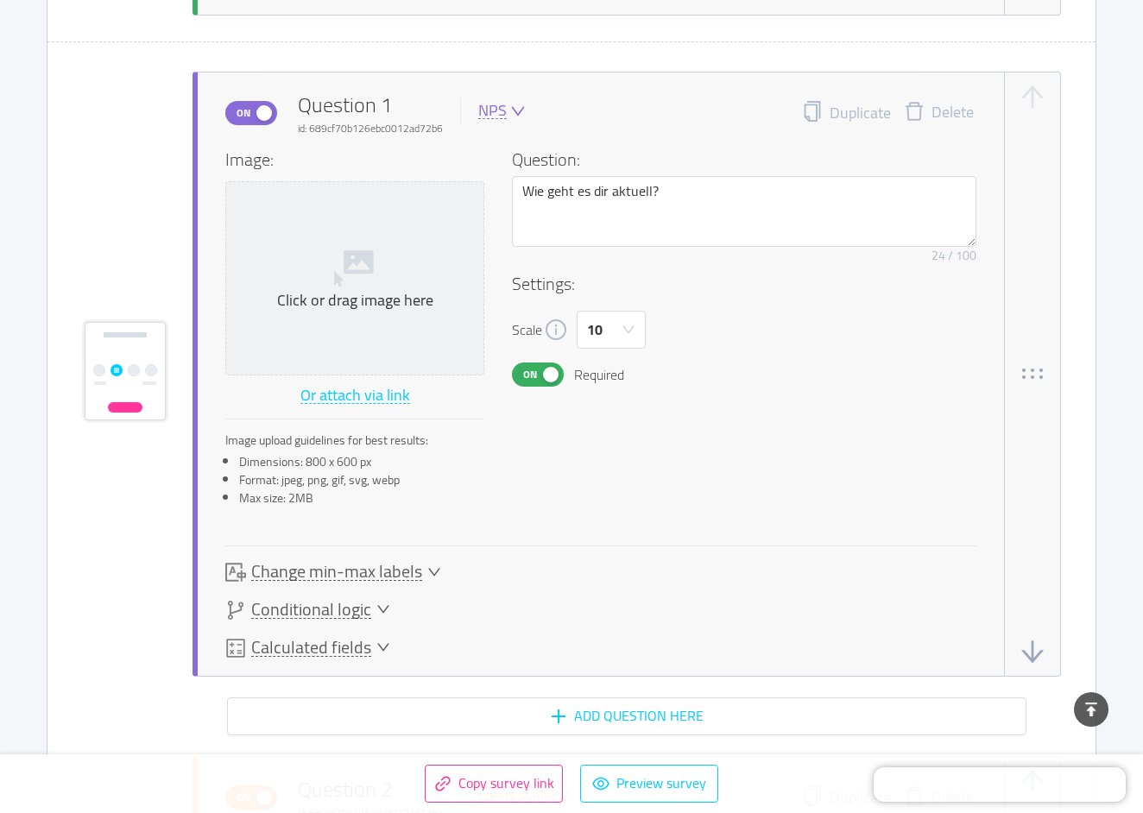
scroll to position [874, 0]
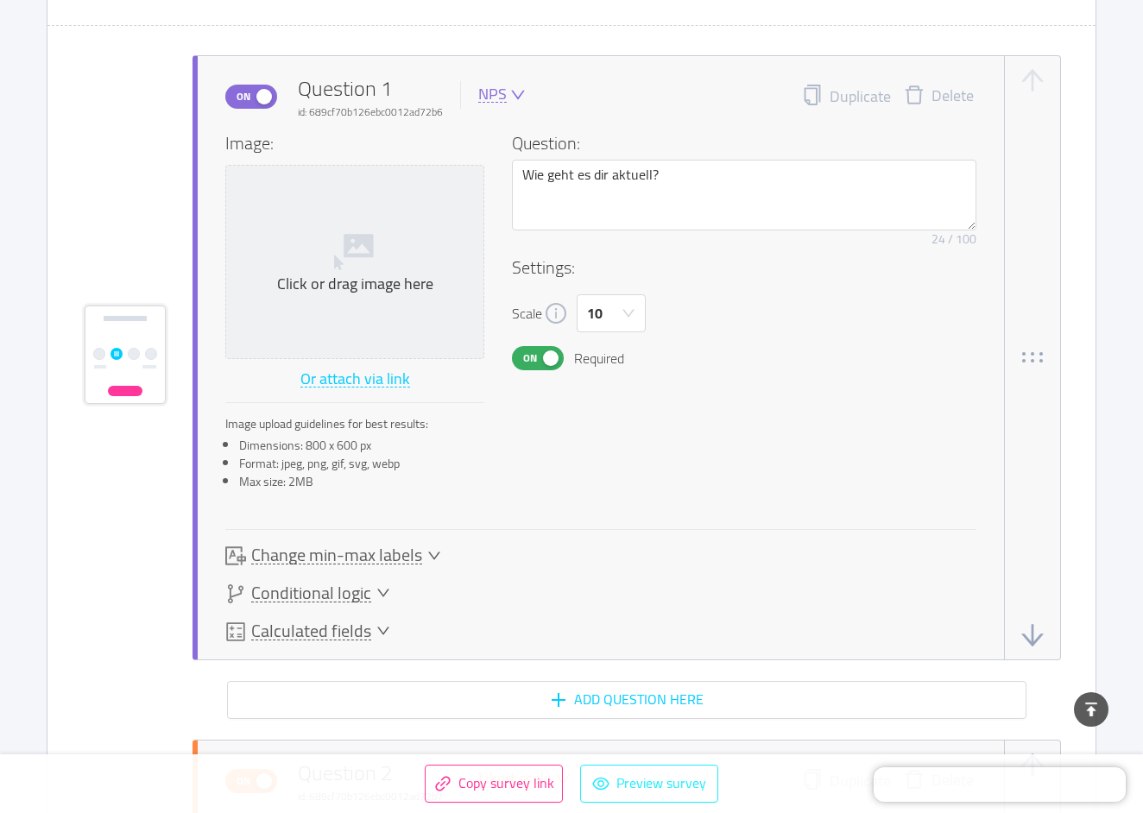
click at [610, 770] on button "Preview survey" at bounding box center [649, 784] width 138 height 38
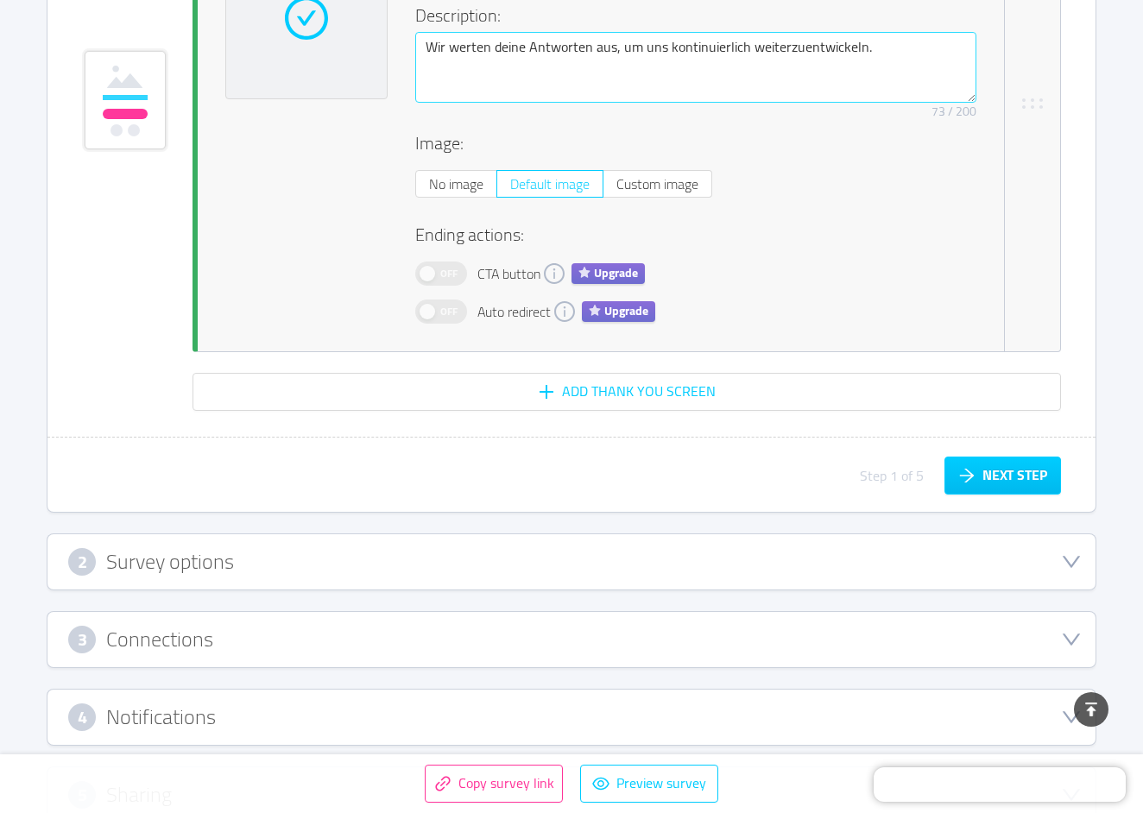
scroll to position [3237, 1]
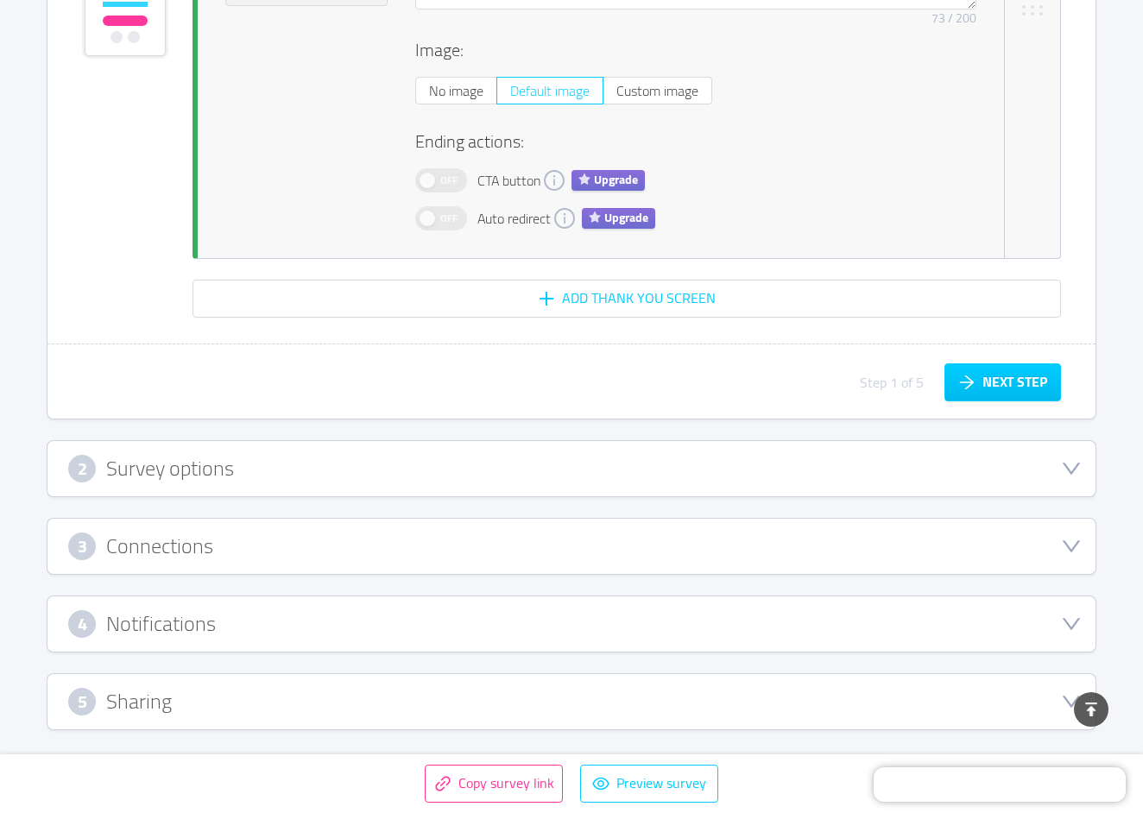
click at [250, 490] on div "2 Survey options" at bounding box center [571, 468] width 1048 height 55
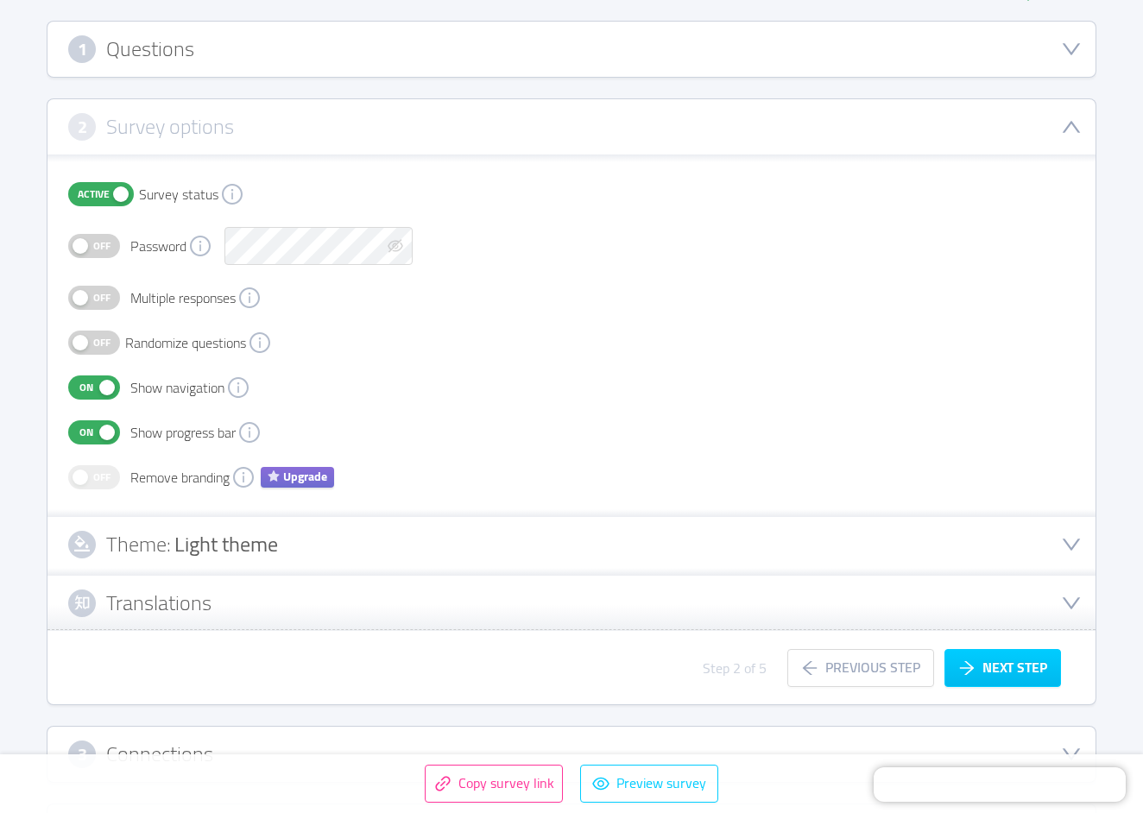
scroll to position [283, 0]
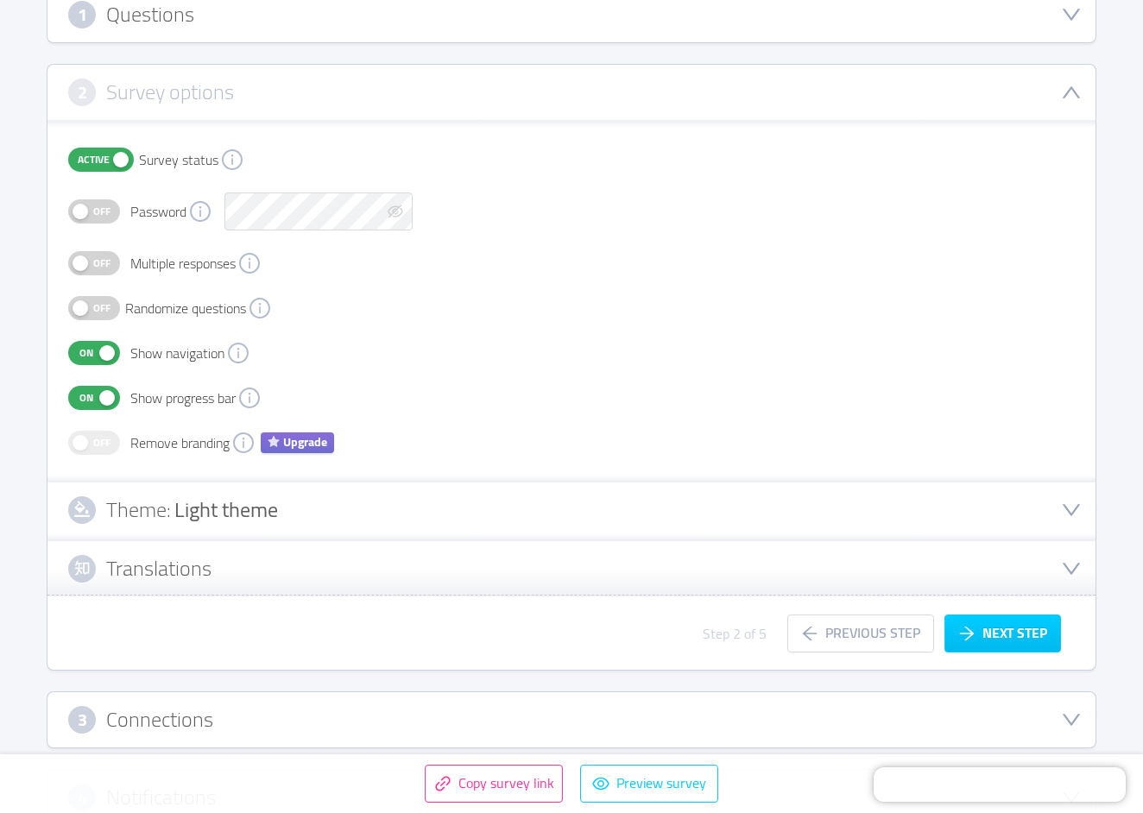
click at [250, 511] on span "Light theme" at bounding box center [226, 509] width 104 height 39
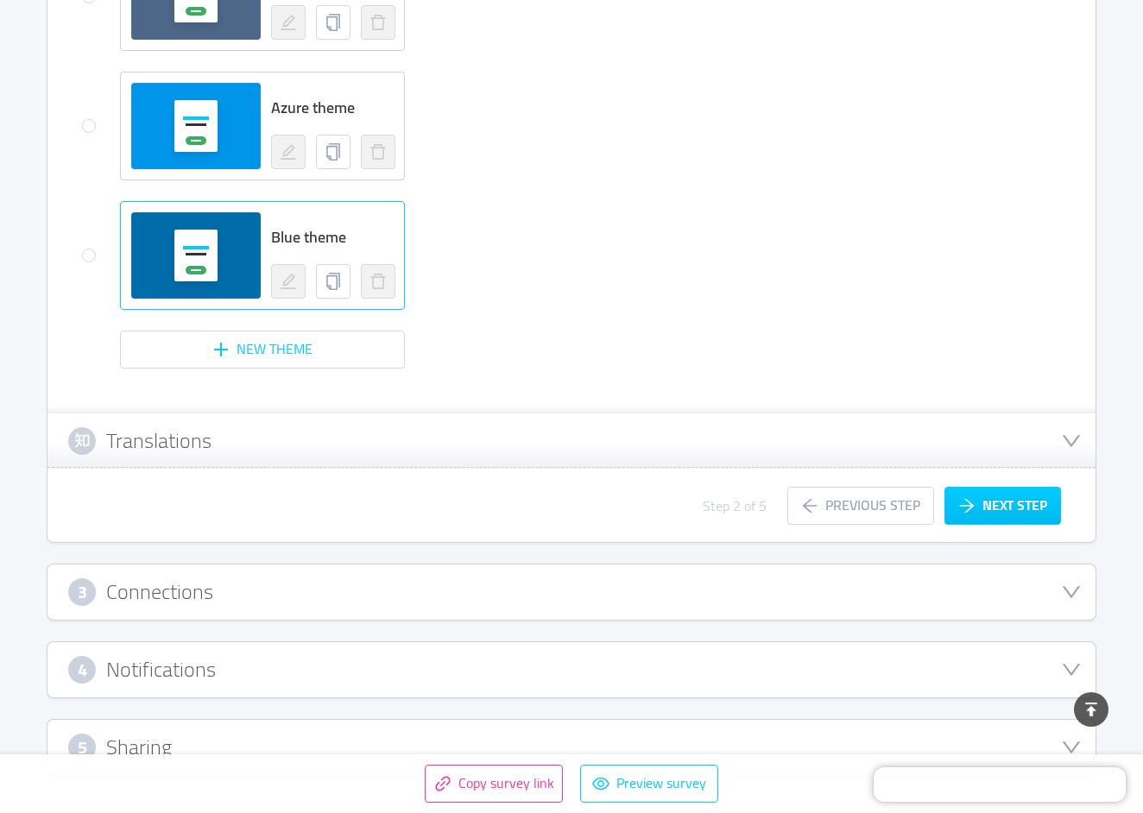
scroll to position [1591, 0]
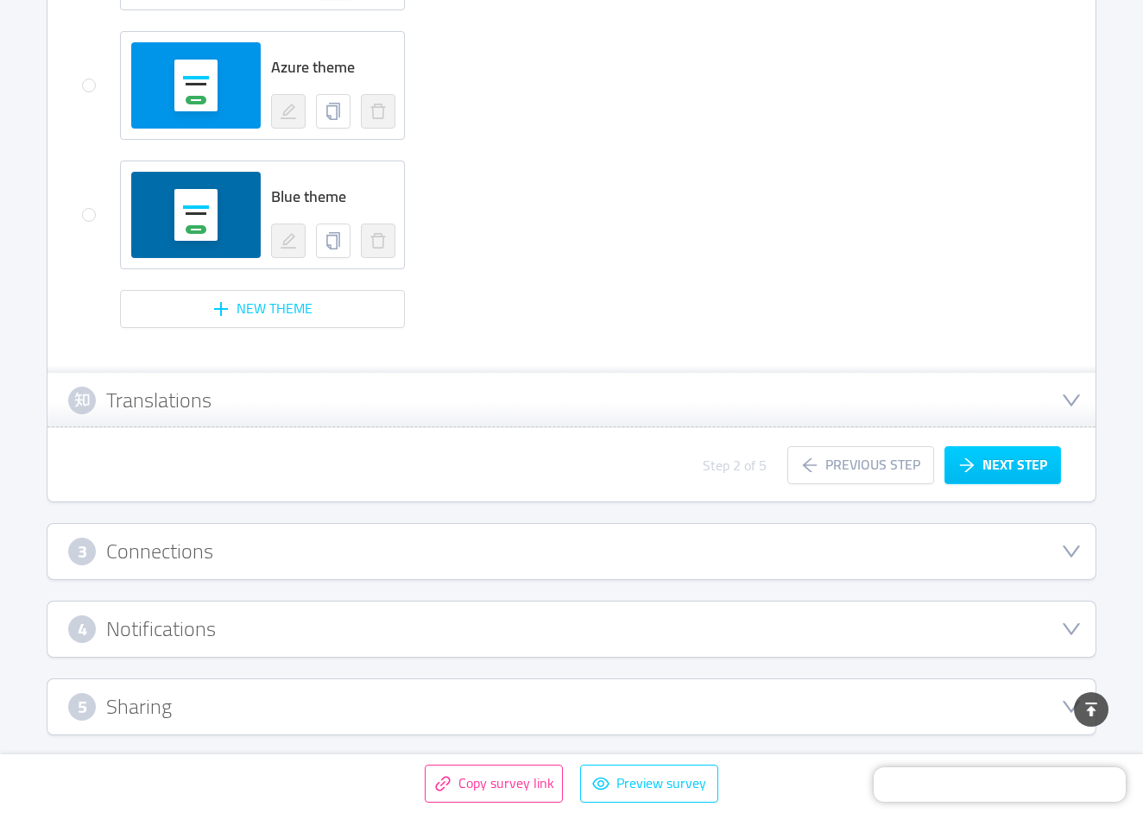
click at [257, 414] on div "Translations" at bounding box center [571, 401] width 1007 height 28
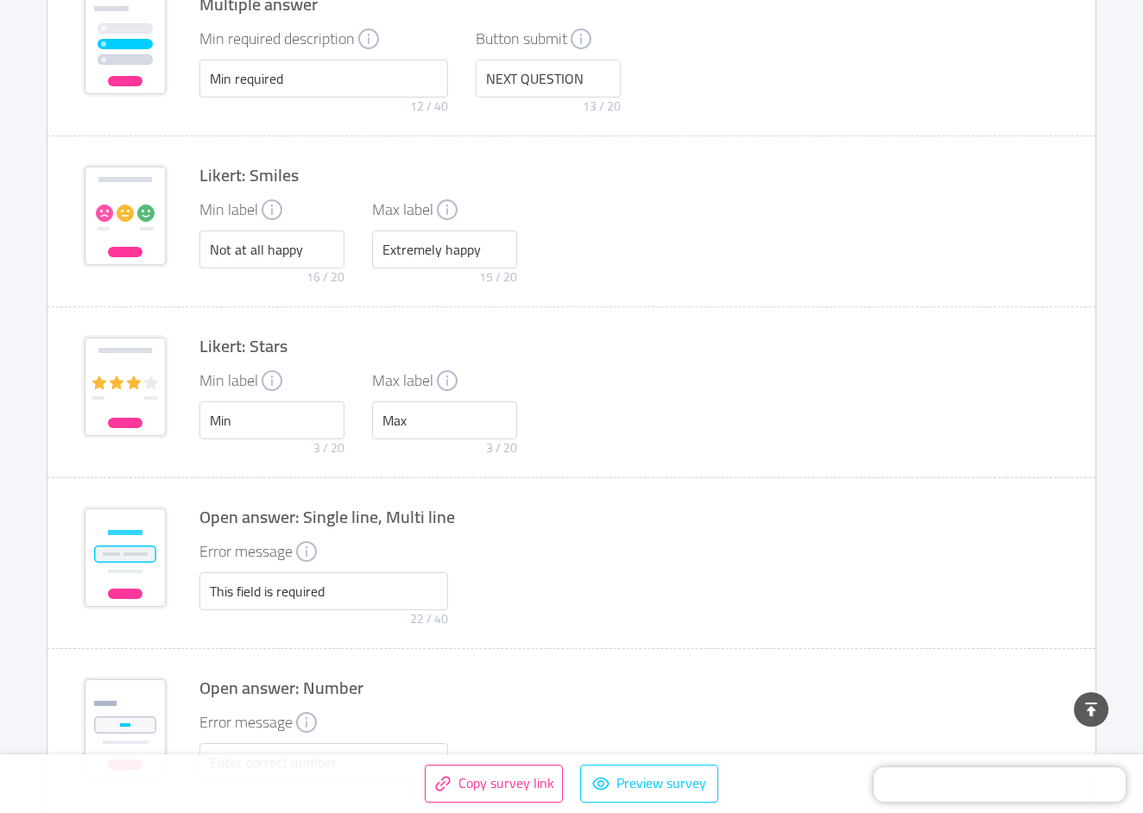
scroll to position [0, 0]
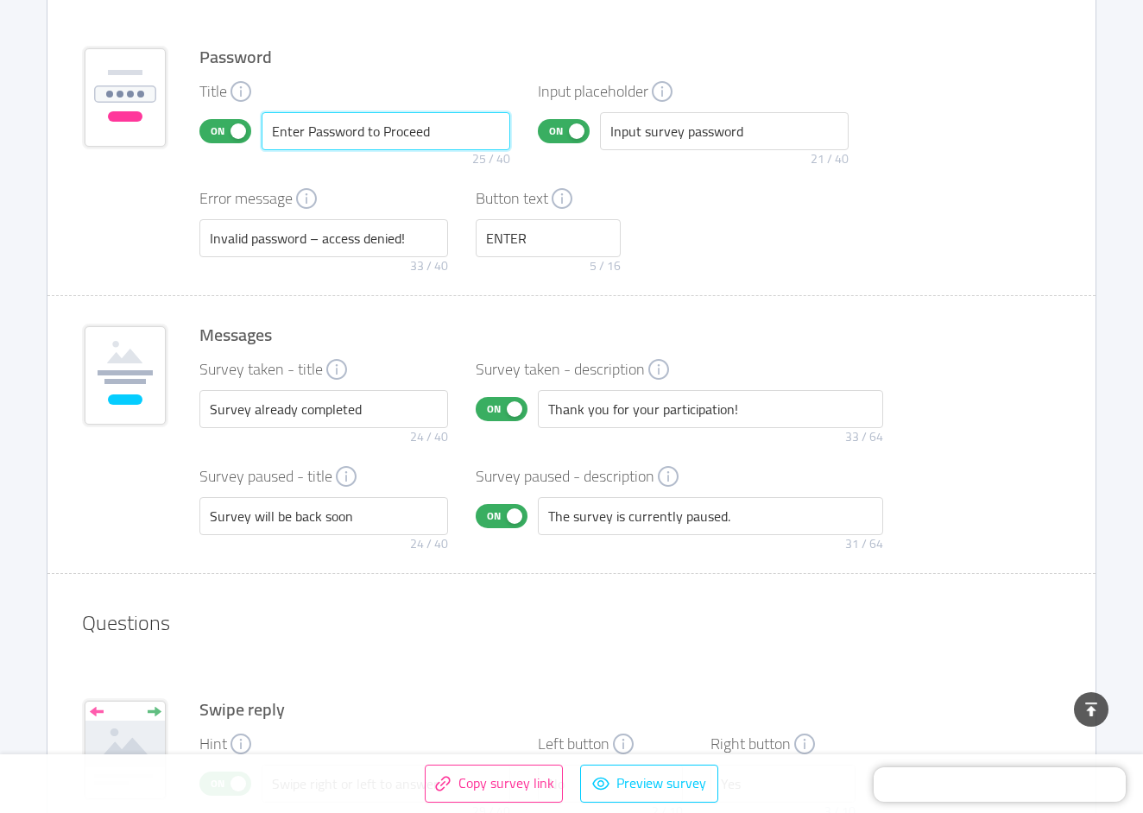
click at [319, 134] on input "Enter Password to Proceed" at bounding box center [386, 131] width 249 height 38
click at [636, 137] on input "Input survey password" at bounding box center [724, 131] width 249 height 38
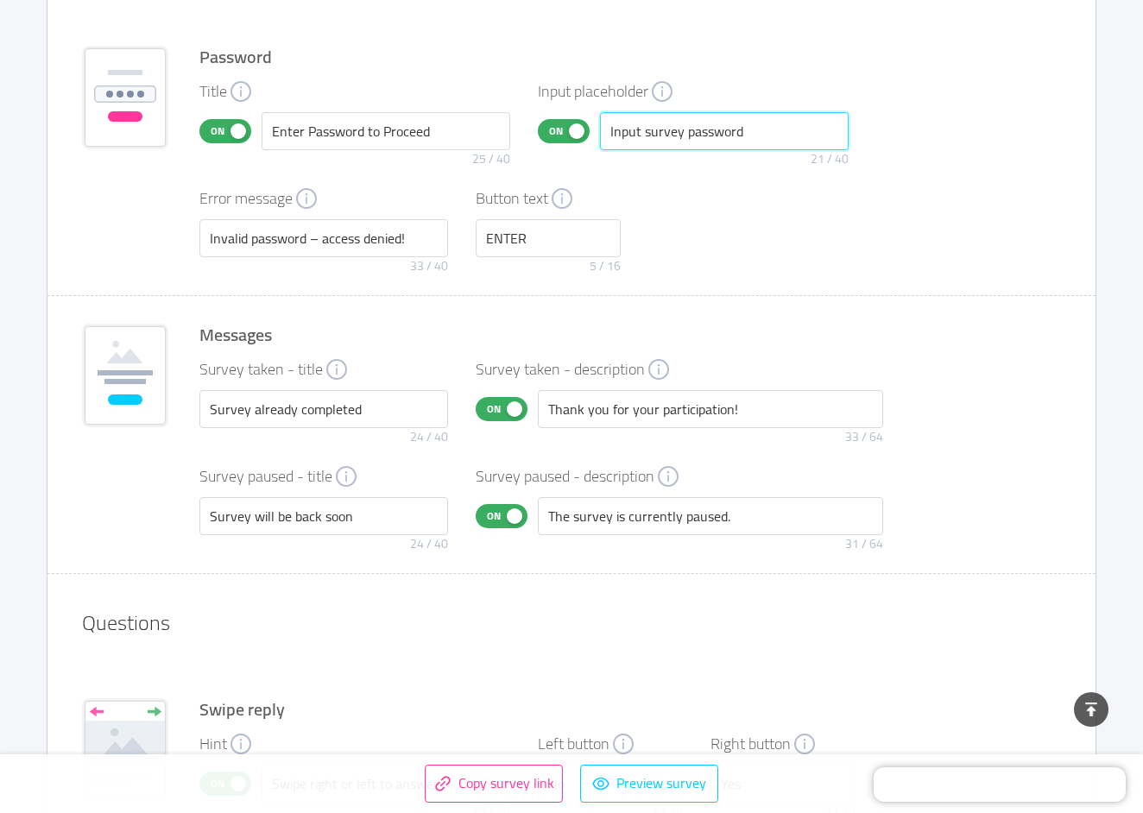
click at [636, 137] on input "Input survey password" at bounding box center [724, 131] width 249 height 38
click at [346, 137] on input "Enter Password to Proceed" at bounding box center [386, 131] width 249 height 38
paste input "Passwort eingeben, um fortzufahren"
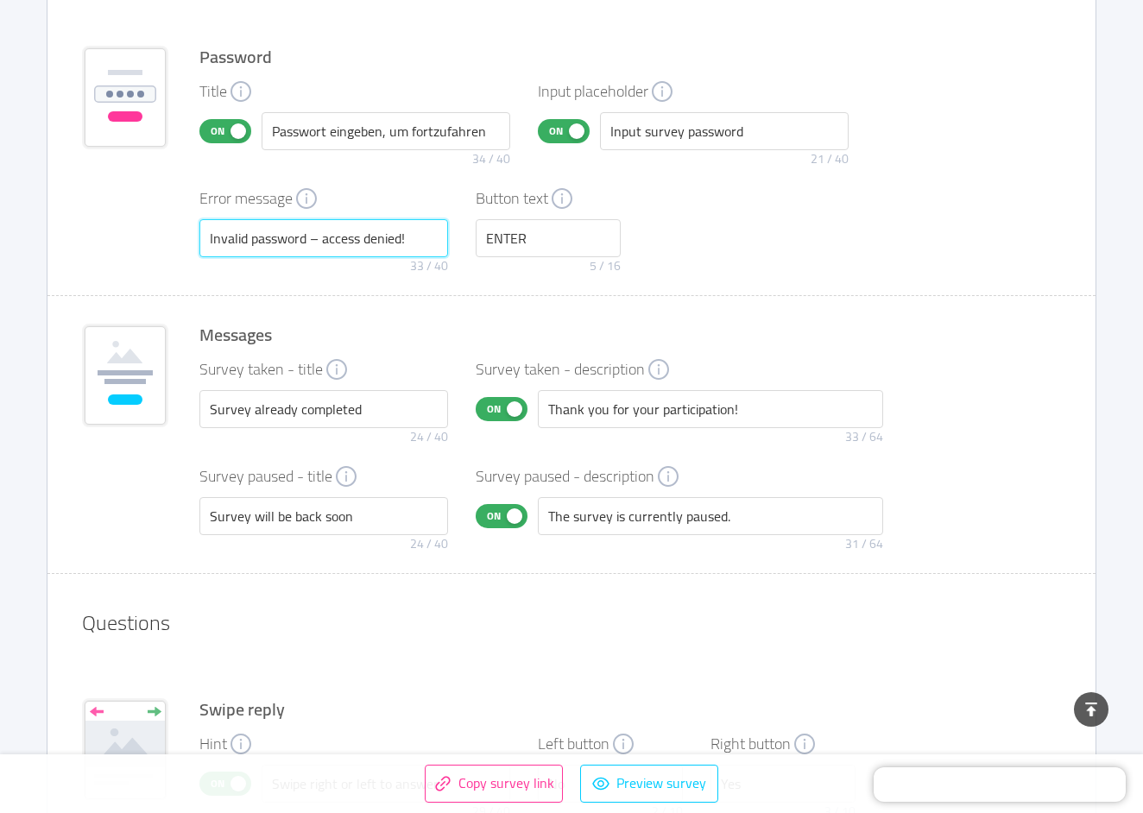
click at [301, 239] on input "Invalid password – access denied!" at bounding box center [323, 238] width 249 height 38
click at [677, 126] on input "Input survey password" at bounding box center [724, 131] width 249 height 38
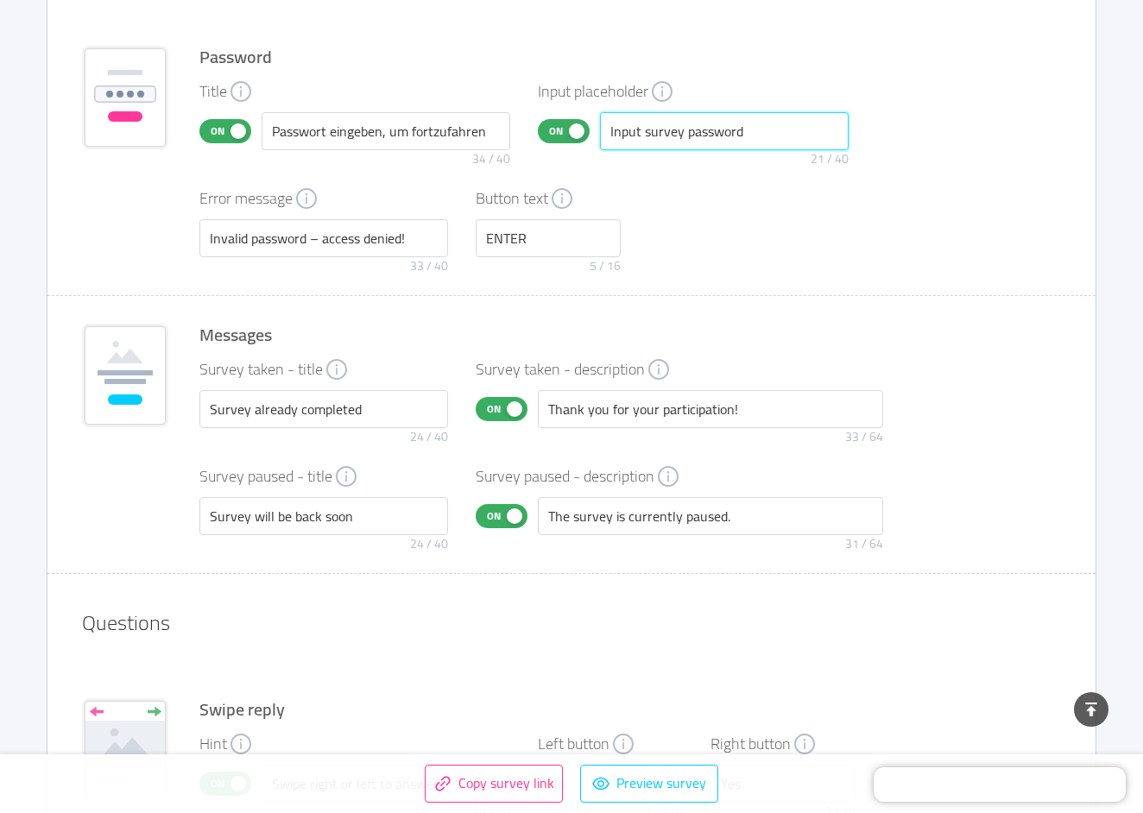
click at [677, 126] on input "Input survey password" at bounding box center [724, 131] width 249 height 38
paste input "Umfrage-Passwort eingeben"
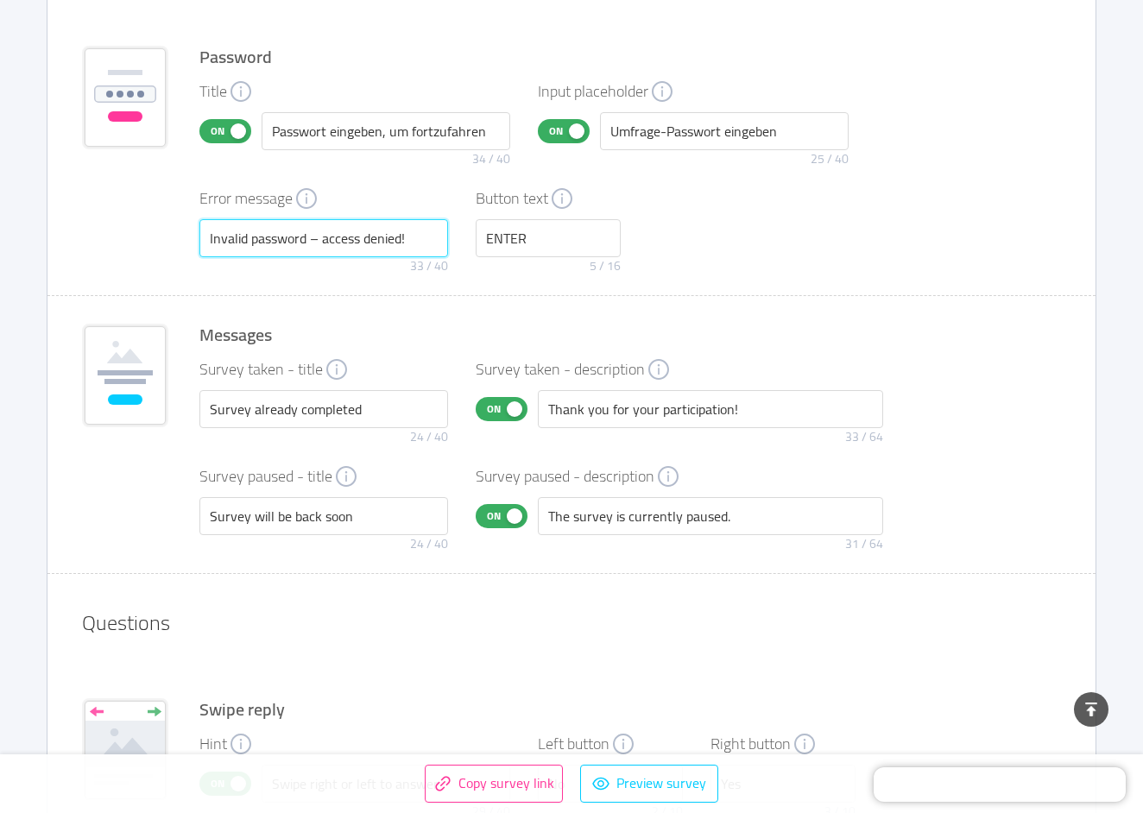
click at [341, 244] on input "Invalid password – access denied!" at bounding box center [323, 238] width 249 height 38
paste input "Ungültiges Passwort – Zugriff verweigert"
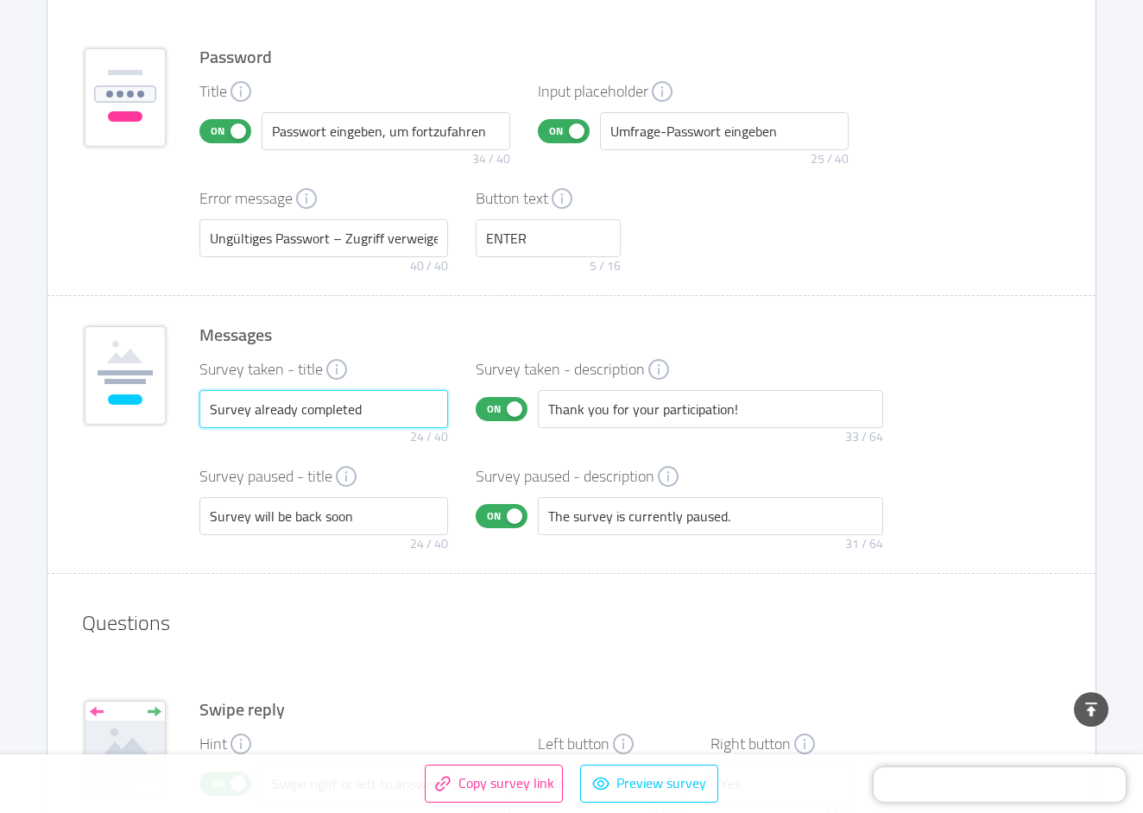
click at [305, 415] on input "Survey already completed" at bounding box center [323, 409] width 249 height 38
paste input "Umfrage bereits ausgefüllt"
click at [503, 239] on input "ENTER" at bounding box center [548, 238] width 145 height 38
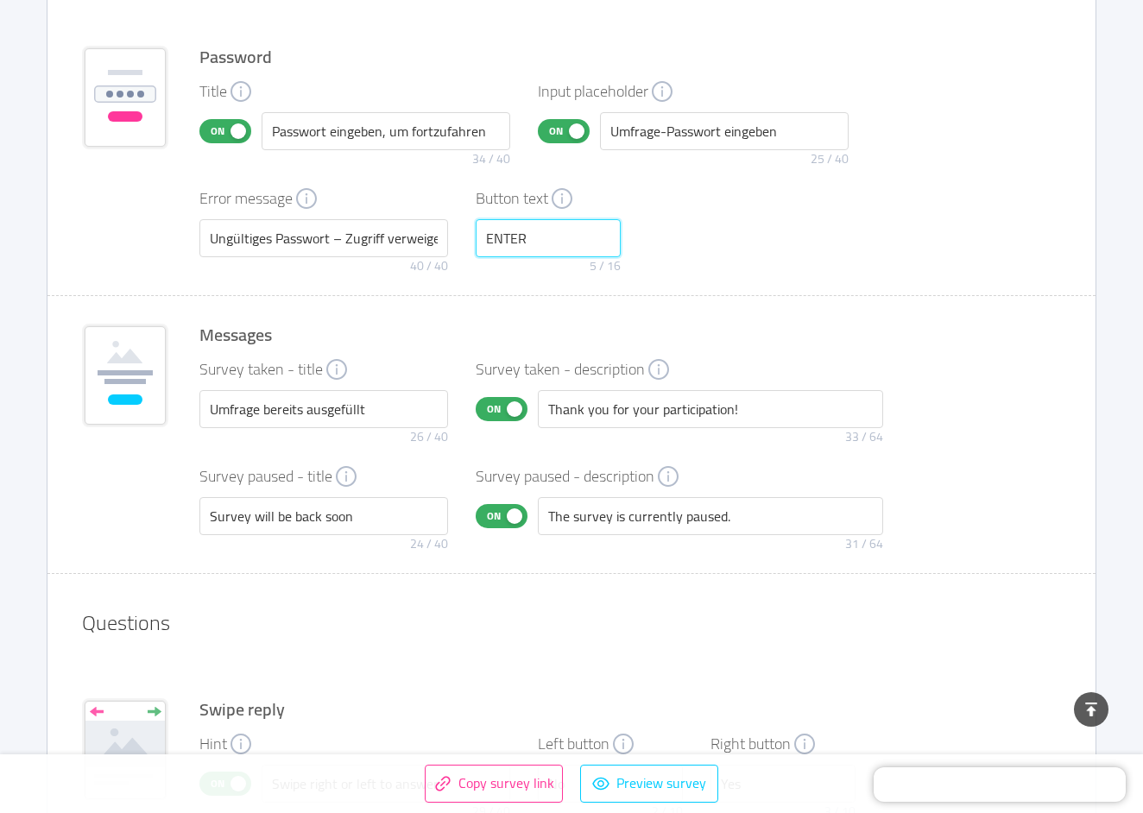
click at [503, 239] on input "ENTER" at bounding box center [548, 238] width 145 height 38
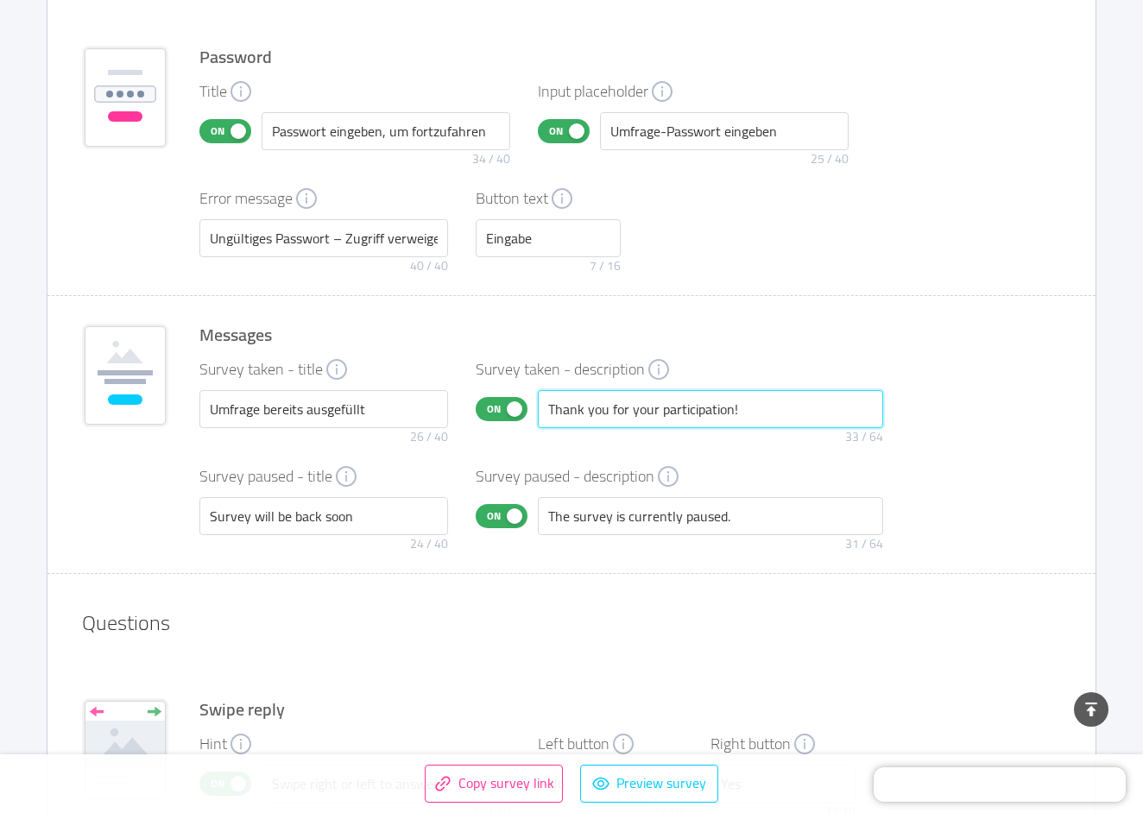
click at [606, 413] on input "Thank you for your participation!" at bounding box center [710, 409] width 345 height 38
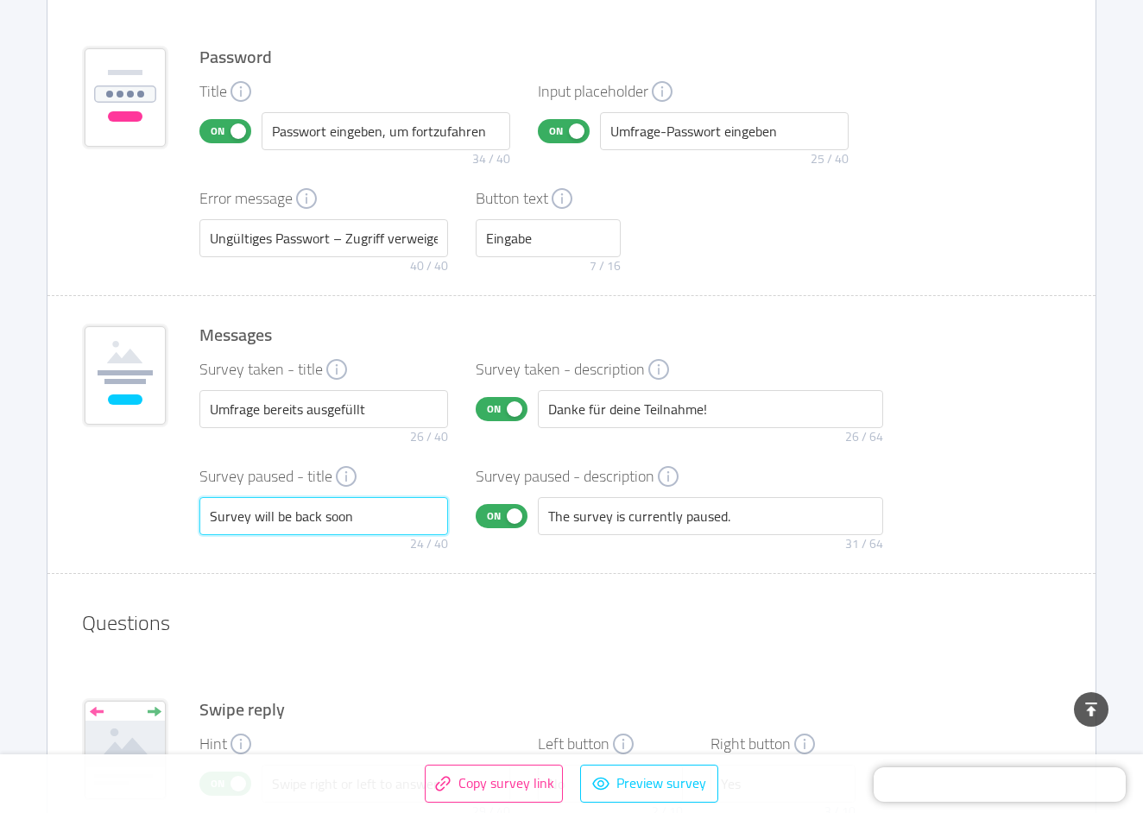
click at [311, 524] on input "Survey will be back soon" at bounding box center [323, 516] width 249 height 38
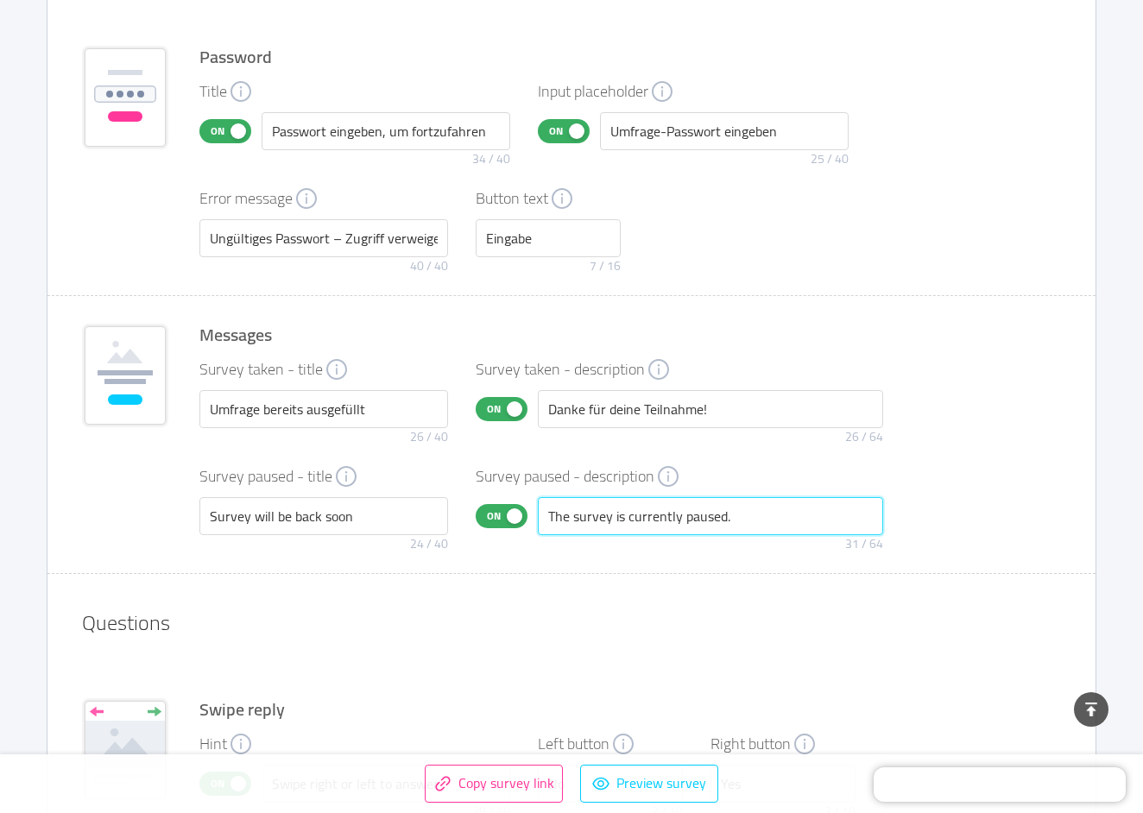
click at [561, 517] on input "The survey is currently paused." at bounding box center [710, 516] width 345 height 38
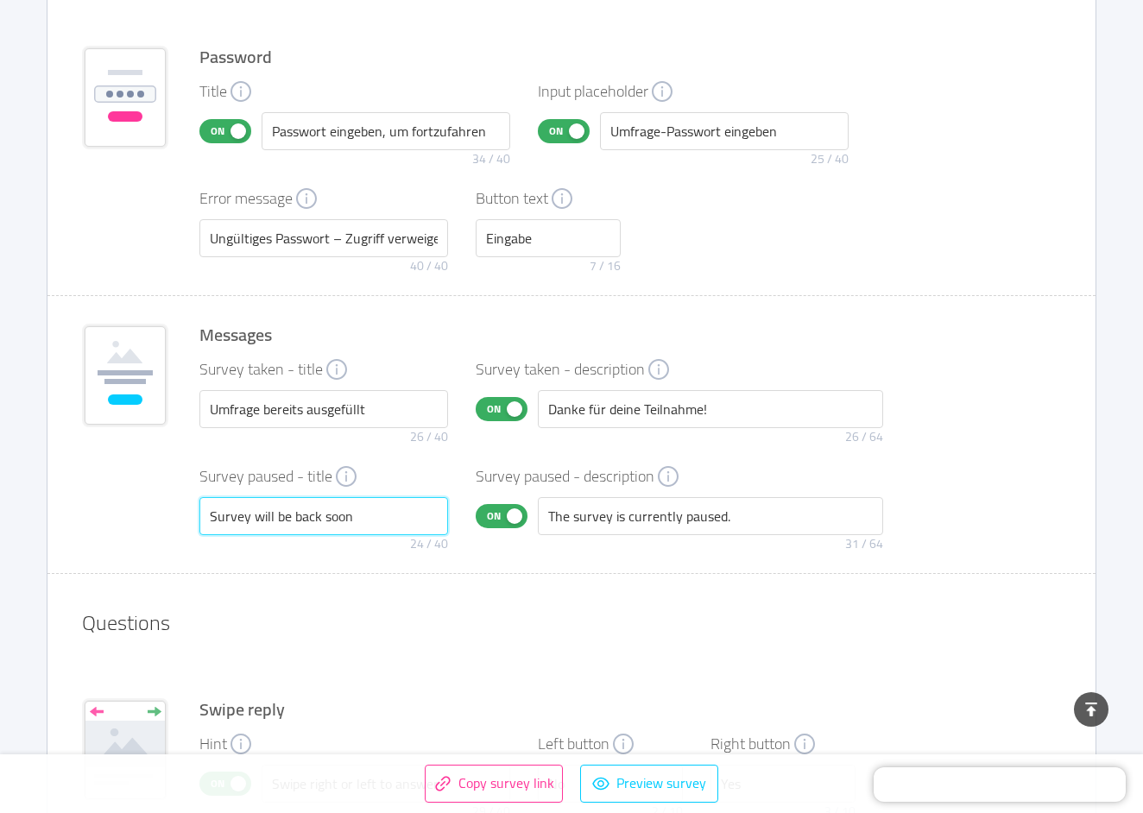
click at [364, 525] on input "Survey will be back soon" at bounding box center [323, 516] width 249 height 38
paste input "Die Umfrage ist bald wieder verfügbar"
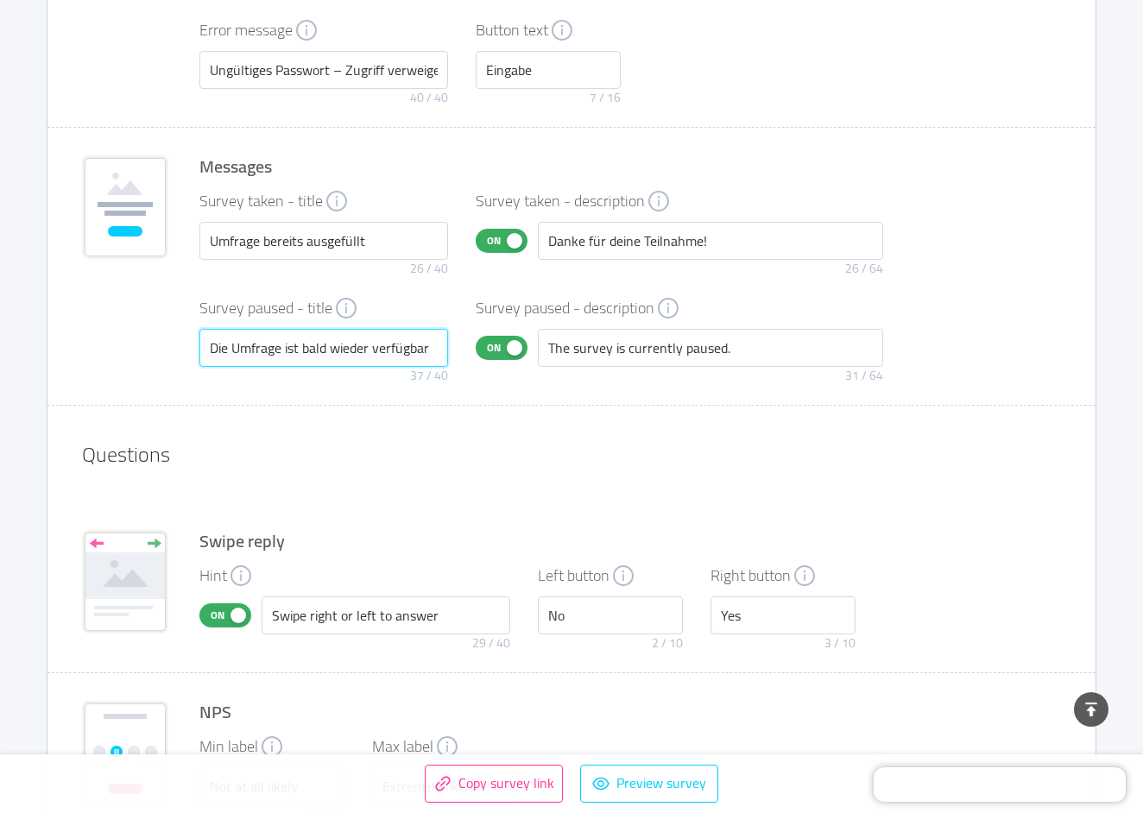
scroll to position [2323, 0]
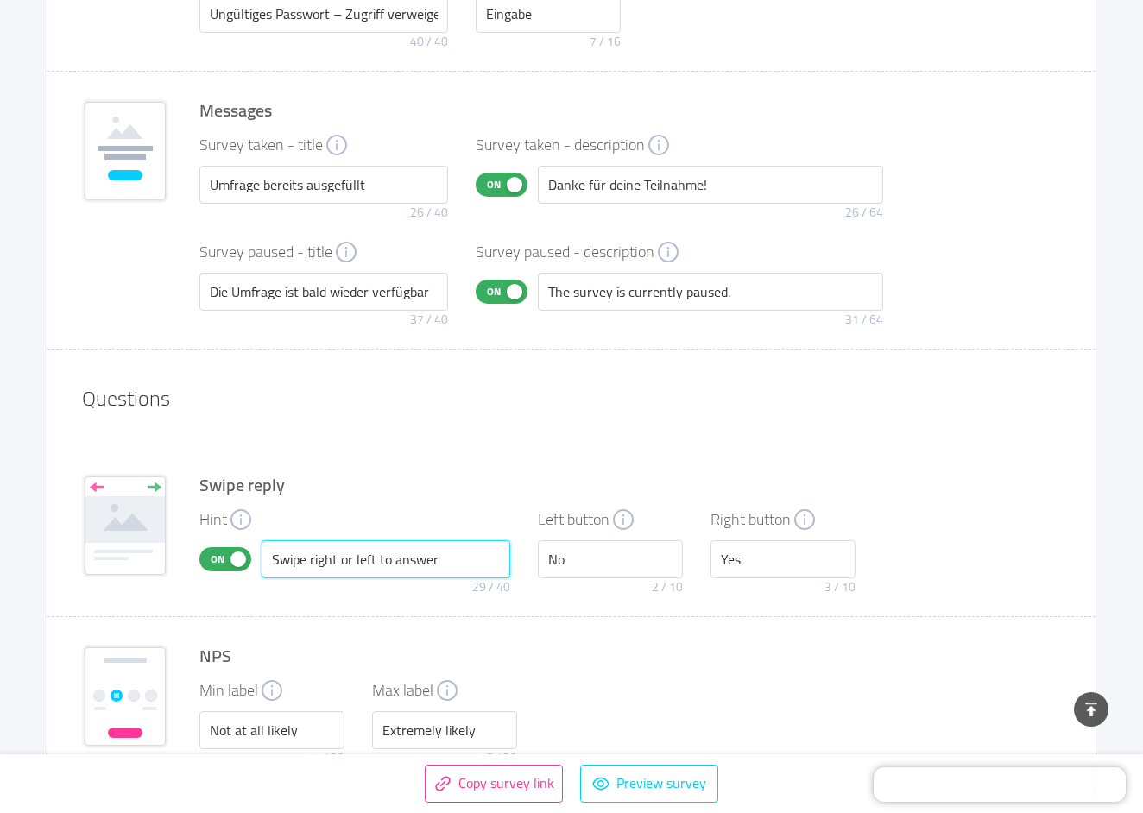
click at [354, 560] on input "Swipe right or left to answer" at bounding box center [386, 560] width 249 height 38
click at [353, 572] on input "Swipe right or left to answer" at bounding box center [386, 560] width 249 height 38
click at [352, 568] on input "Swipe right or left to answer" at bounding box center [386, 560] width 249 height 38
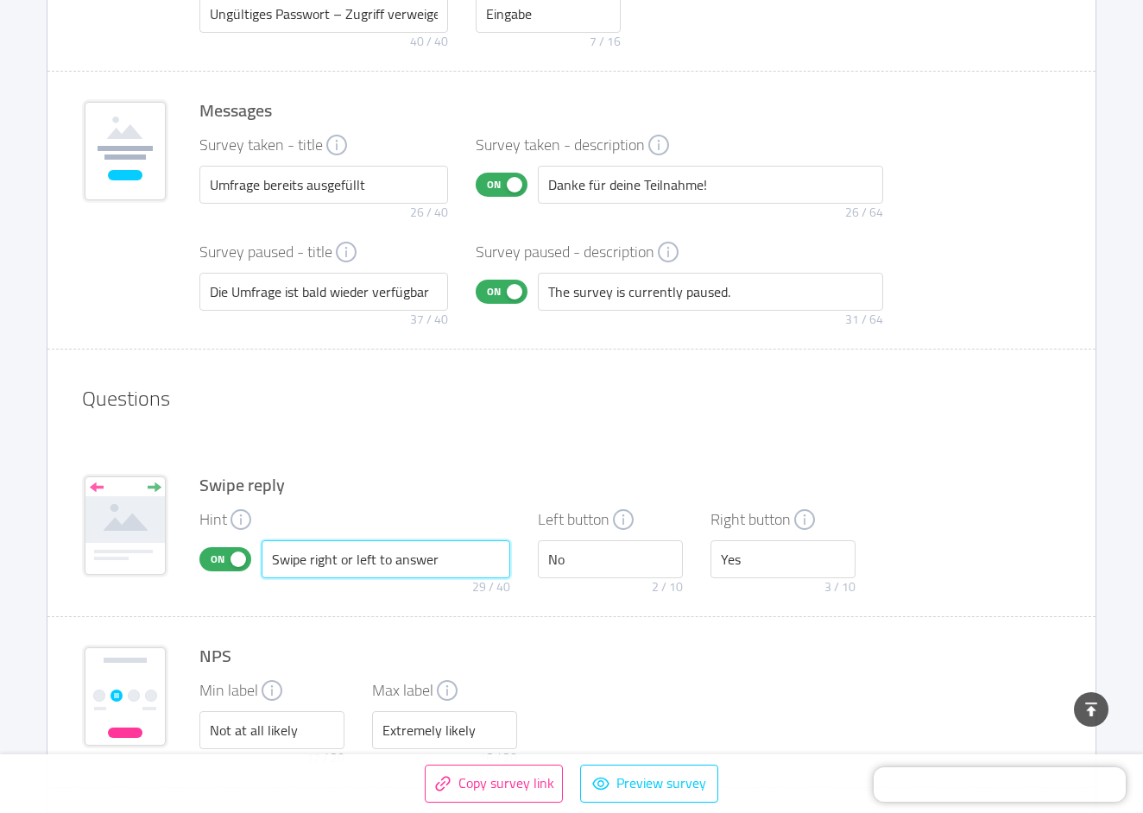
click at [352, 568] on input "Swipe right or left to answer" at bounding box center [386, 560] width 249 height 38
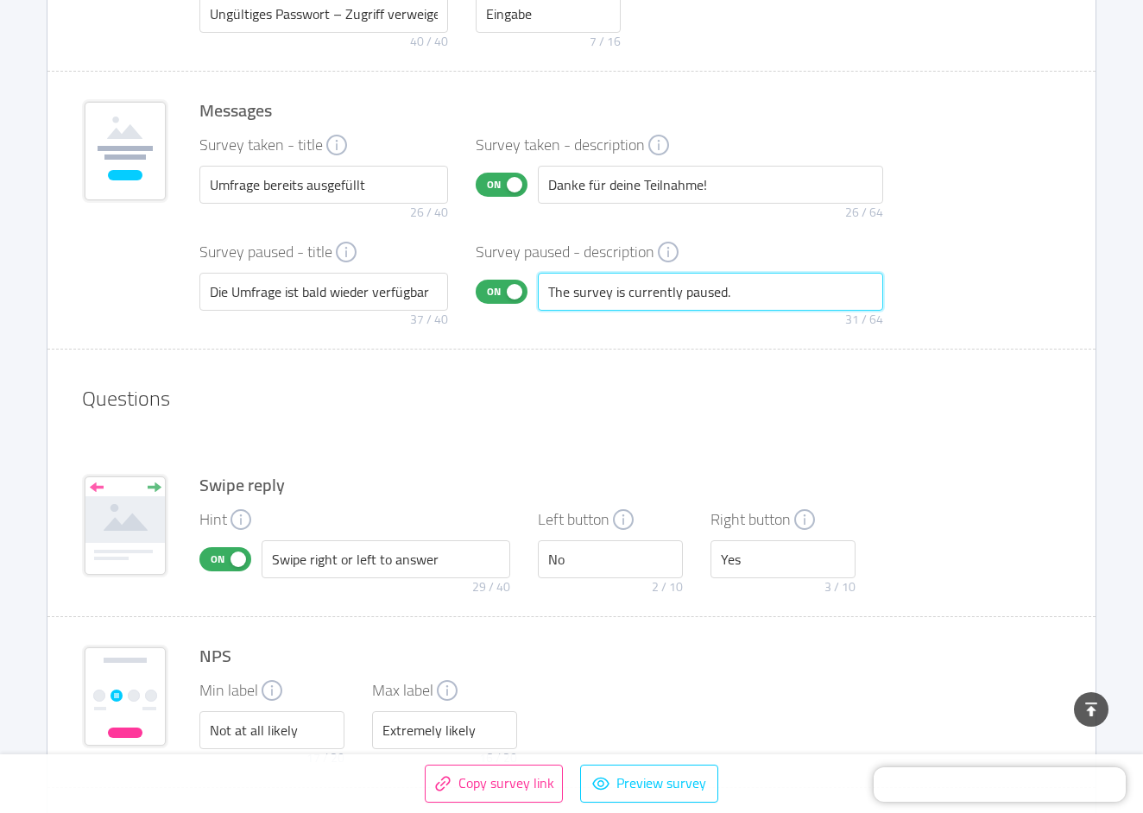
click at [604, 289] on input "The survey is currently paused." at bounding box center [710, 292] width 345 height 38
paste input "Die Umfrage ist derzeit pausiert.“"
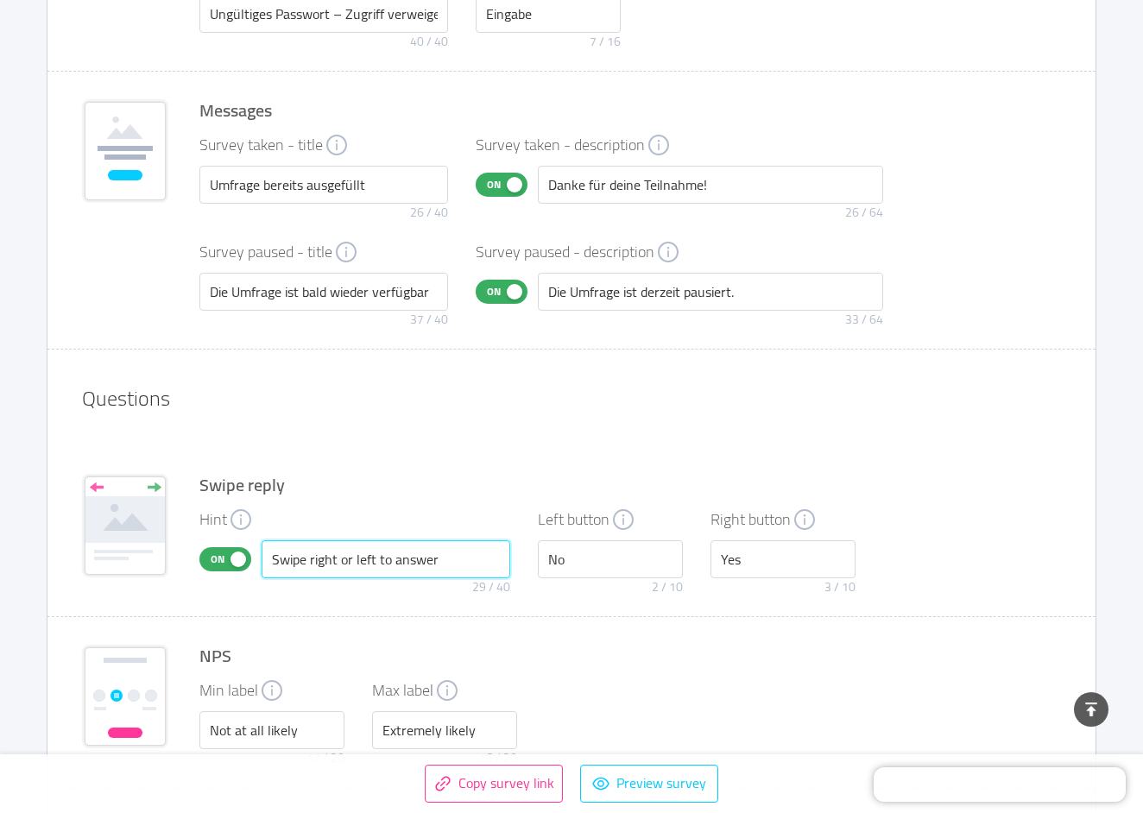
click at [332, 548] on input "Swipe right or left to answer" at bounding box center [386, 560] width 249 height 38
paste input "Nach rechts oder links wischen, um zu an"
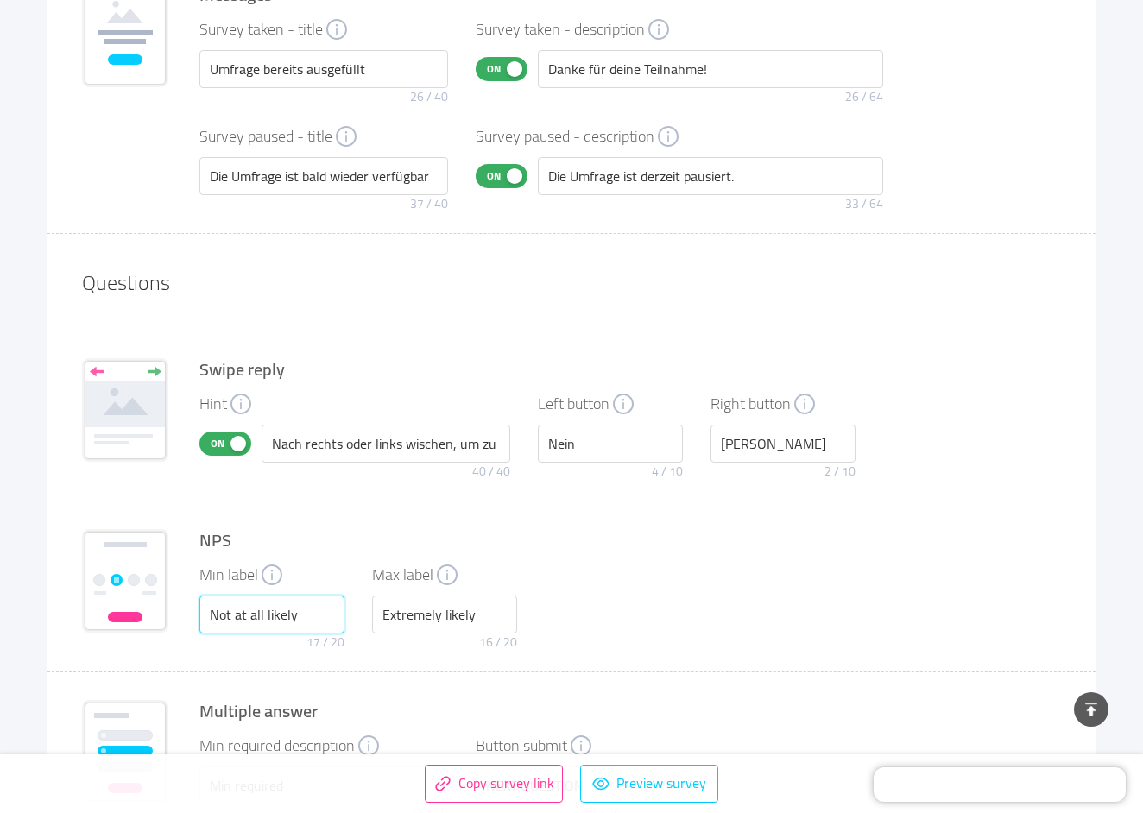
scroll to position [2447, 0]
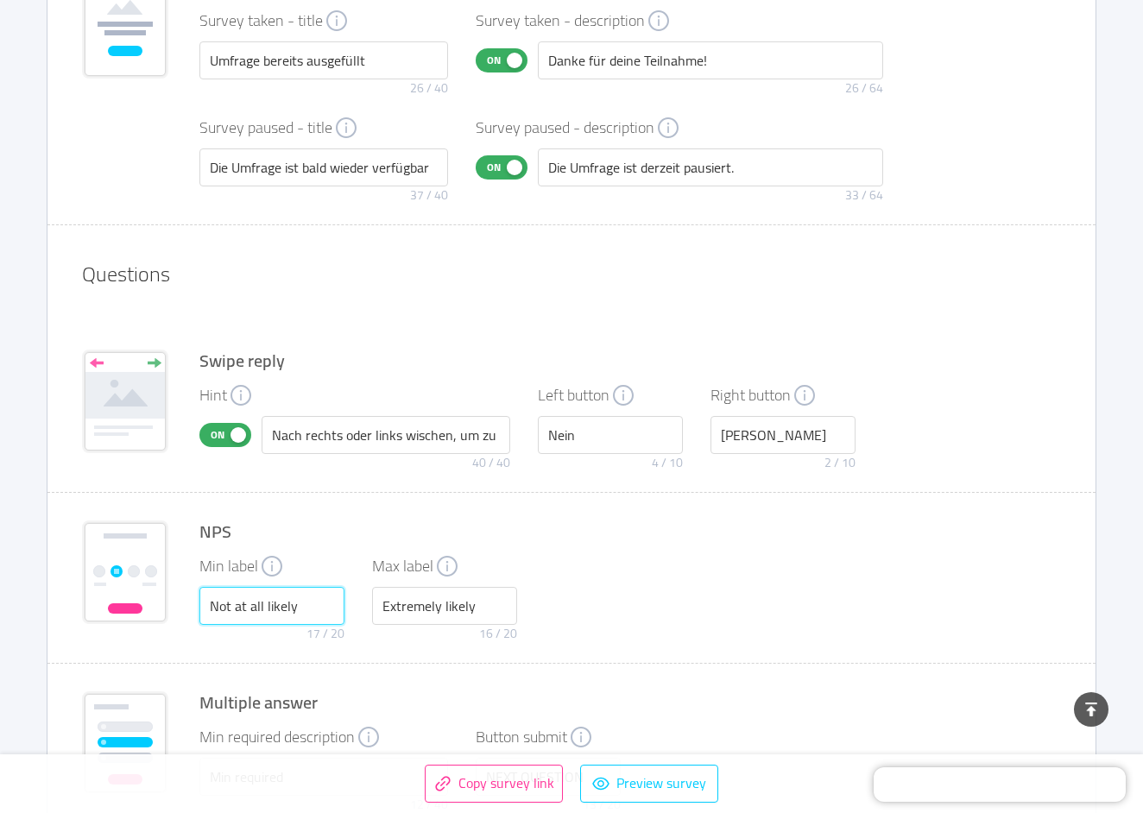
paste input "Überhaupt nicht wahr"
drag, startPoint x: 332, startPoint y: 608, endPoint x: 162, endPoint y: 587, distance: 171.4
click at [162, 587] on div "NPS Min label Überhaupt nicht wahr 20 / 20 Max label Extremely likely 16 / 20" at bounding box center [571, 577] width 1048 height 171
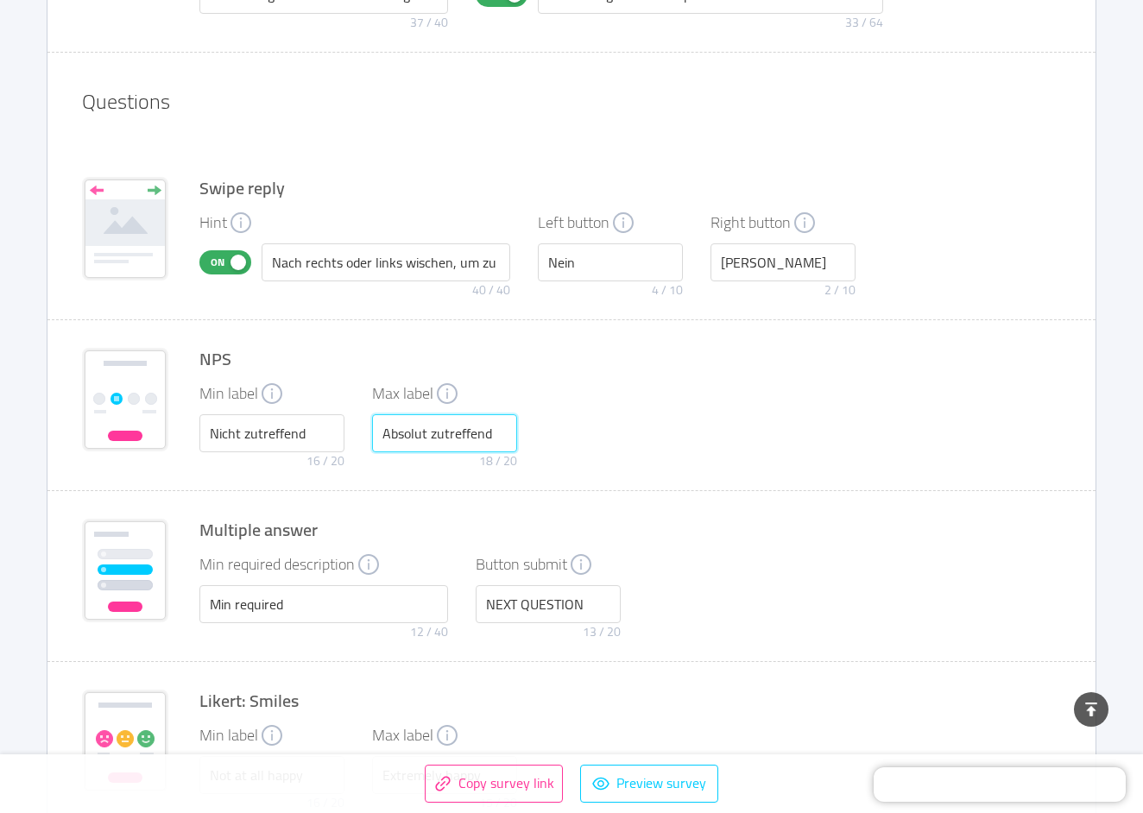
scroll to position [2636, 0]
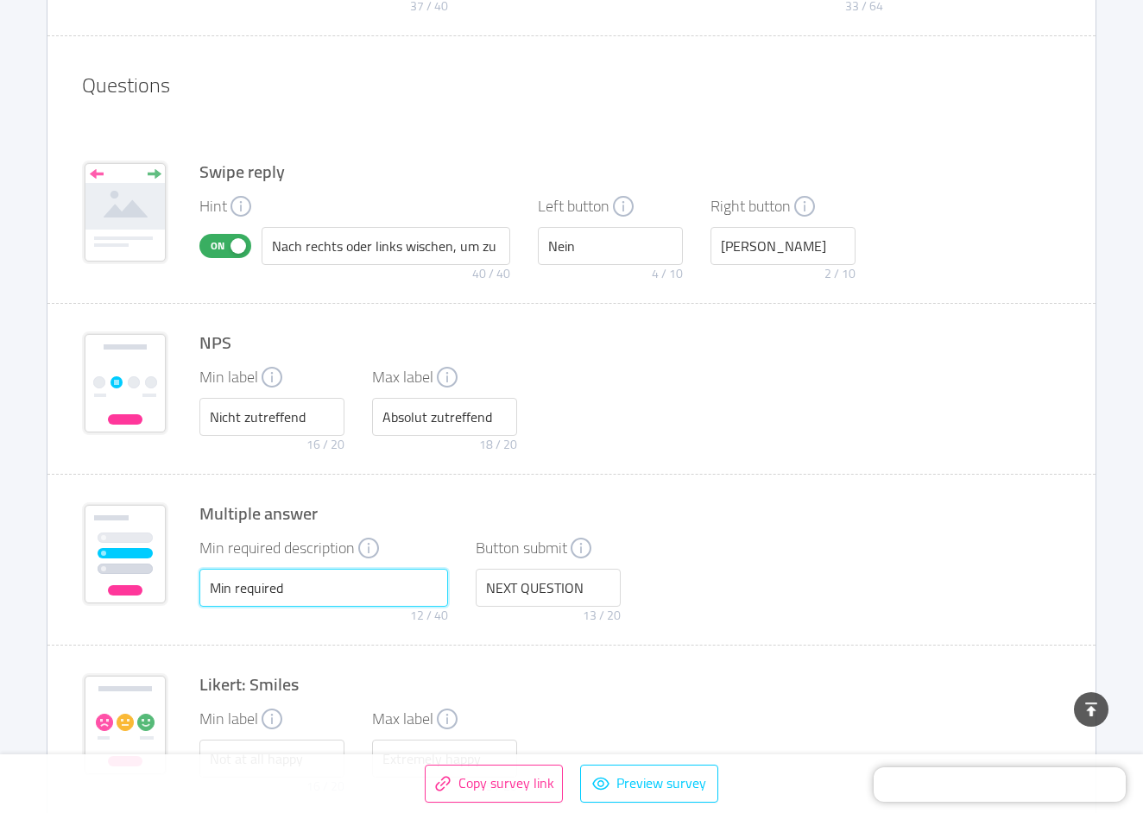
drag, startPoint x: 301, startPoint y: 587, endPoint x: 235, endPoint y: 593, distance: 66.8
click at [235, 593] on input "Min required" at bounding box center [323, 588] width 249 height 38
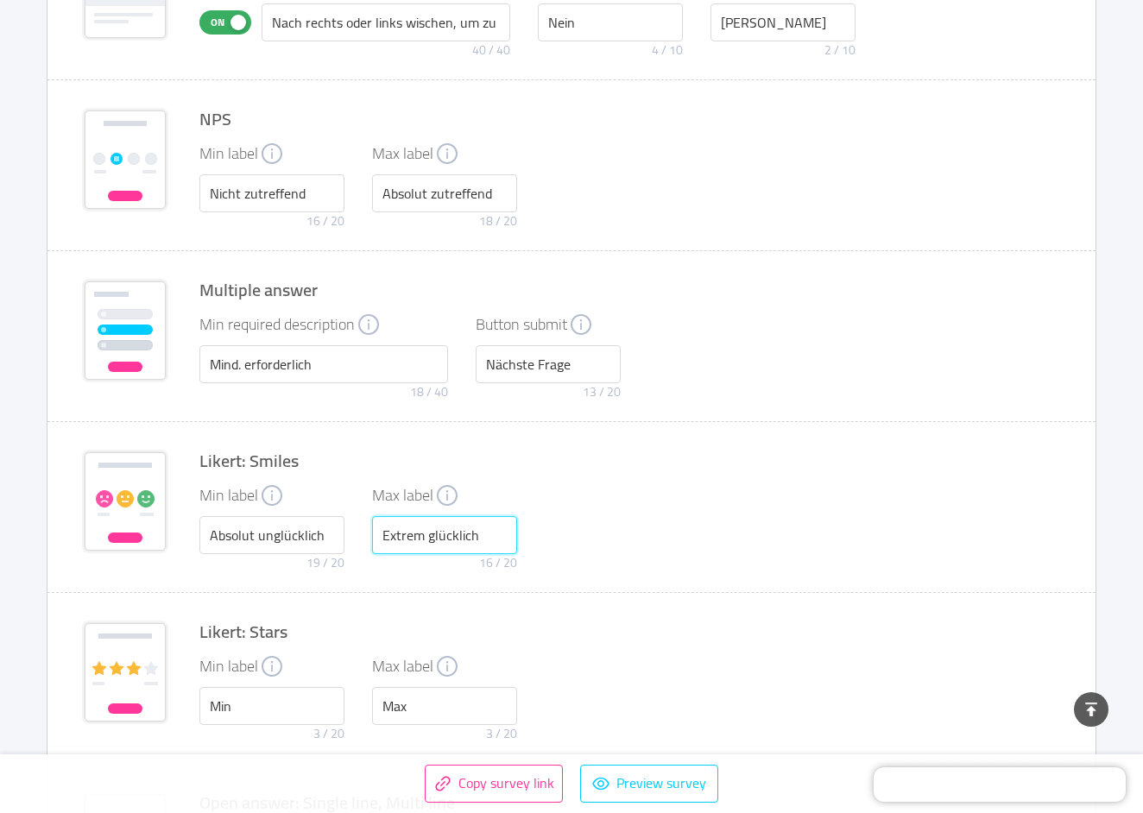
scroll to position [2889, 0]
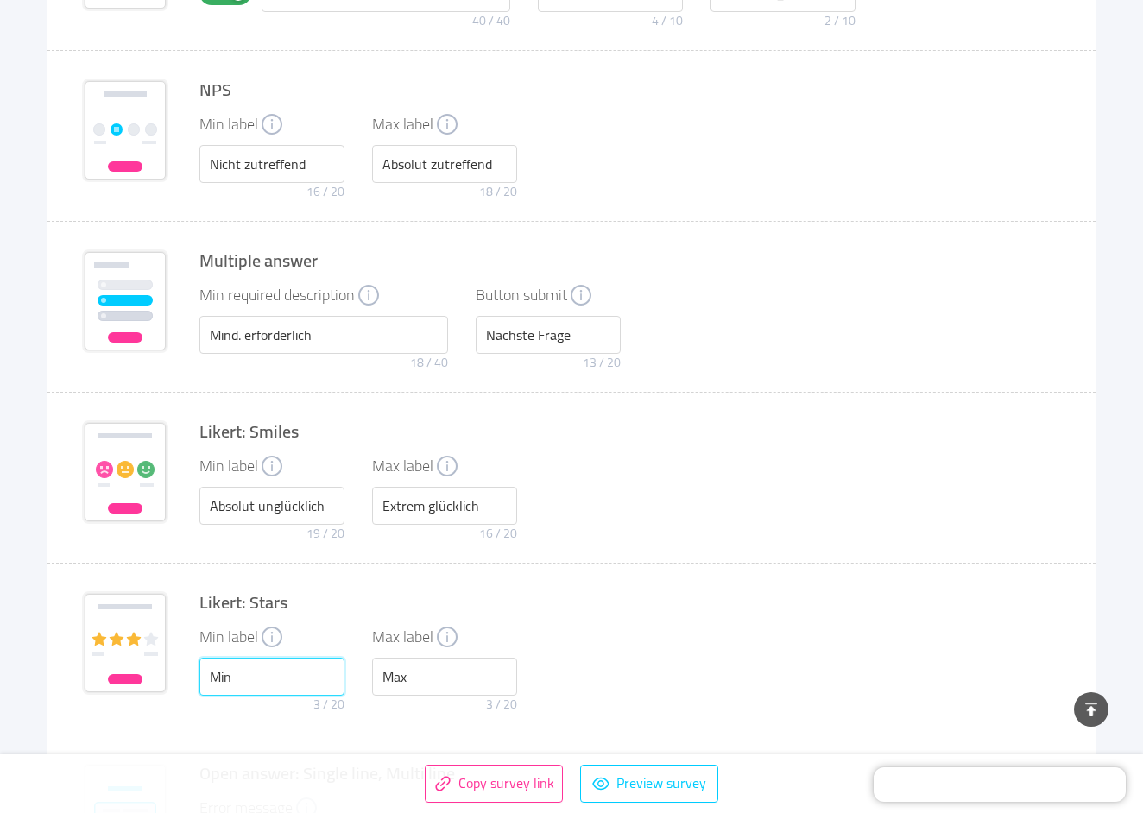
click at [278, 659] on input "Min" at bounding box center [271, 677] width 145 height 38
click at [275, 680] on input "Min" at bounding box center [271, 677] width 145 height 38
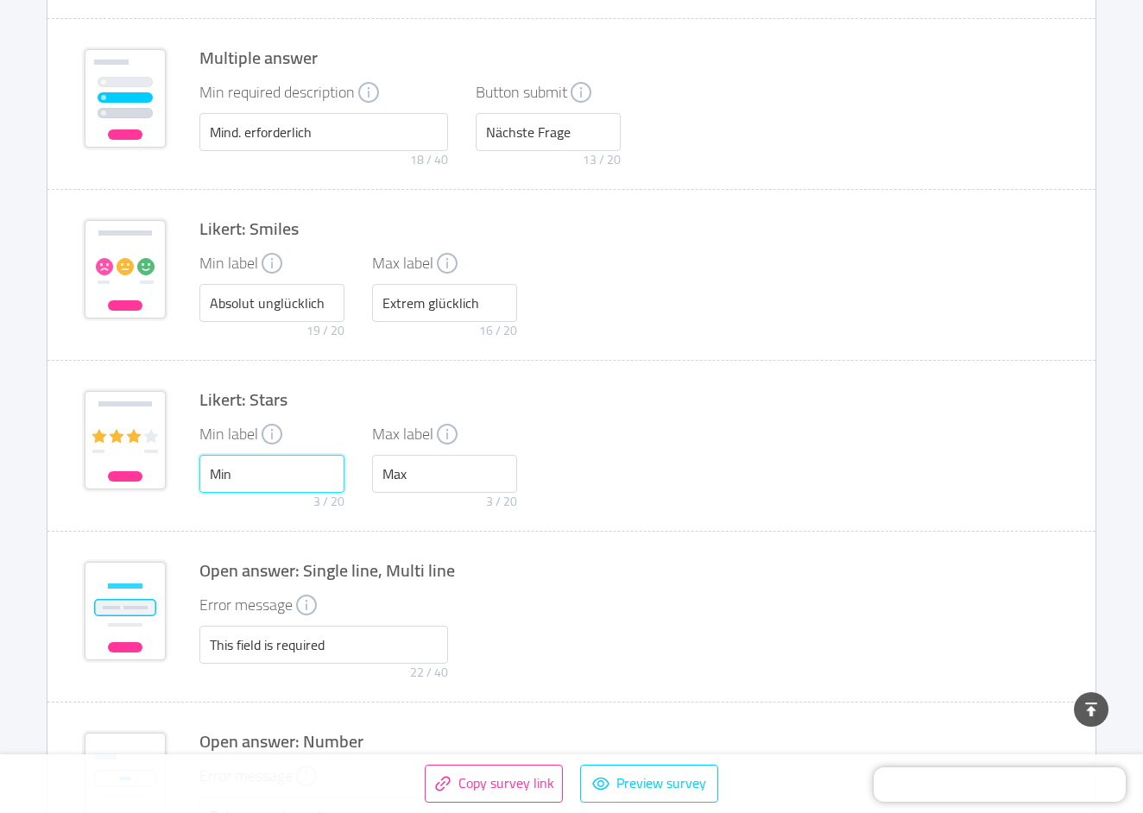
scroll to position [3092, 0]
click at [276, 655] on input "This field is required" at bounding box center [323, 645] width 249 height 38
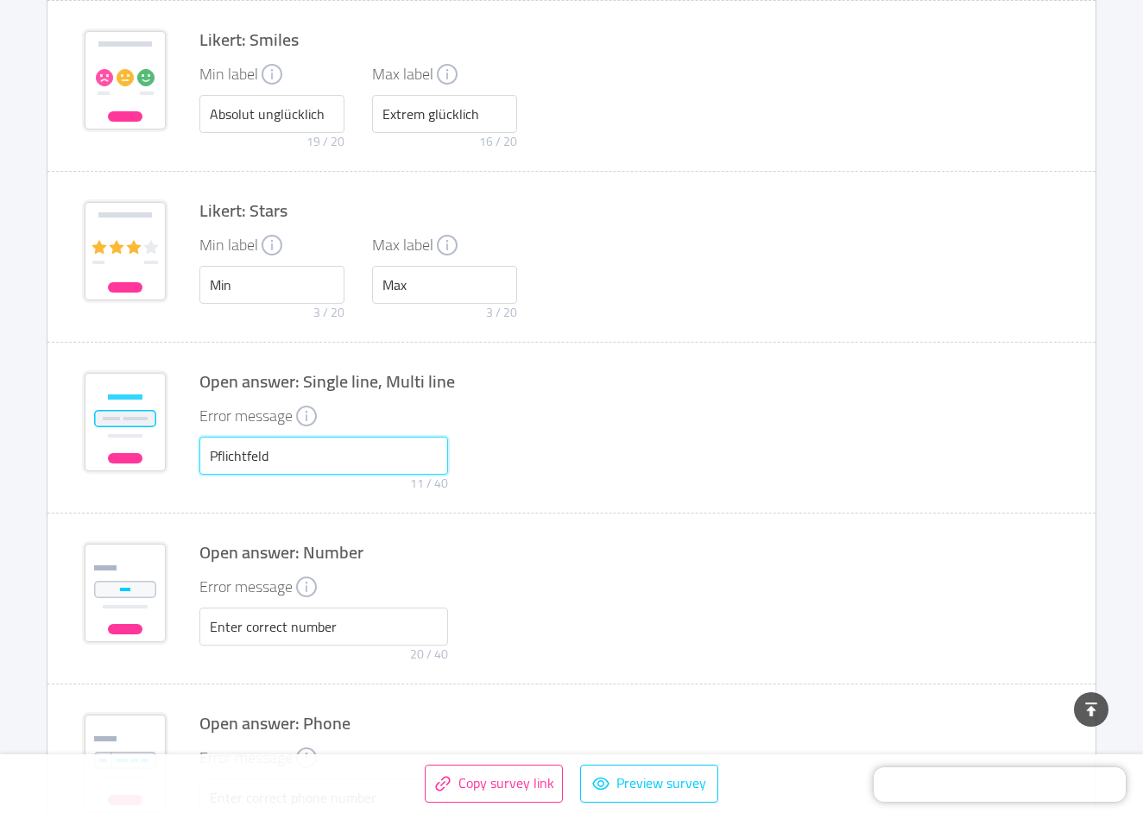
scroll to position [3287, 0]
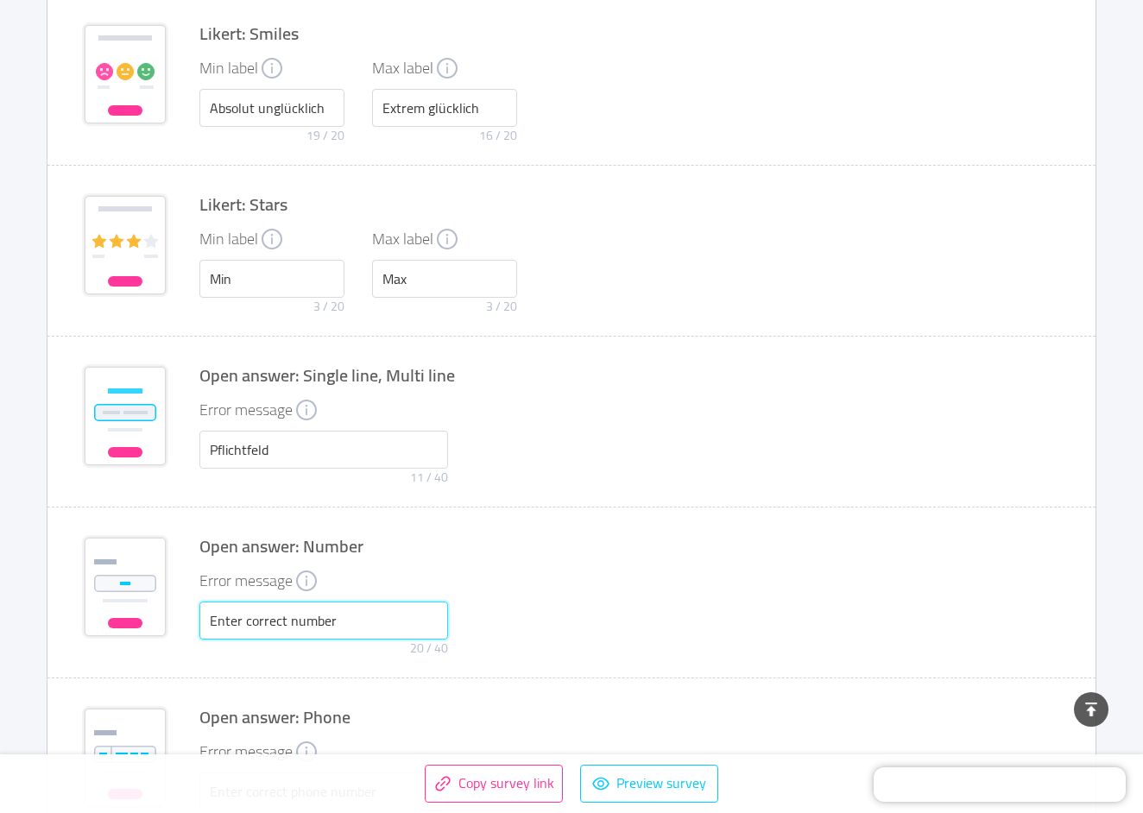
click at [277, 631] on input "Enter correct number" at bounding box center [323, 621] width 249 height 38
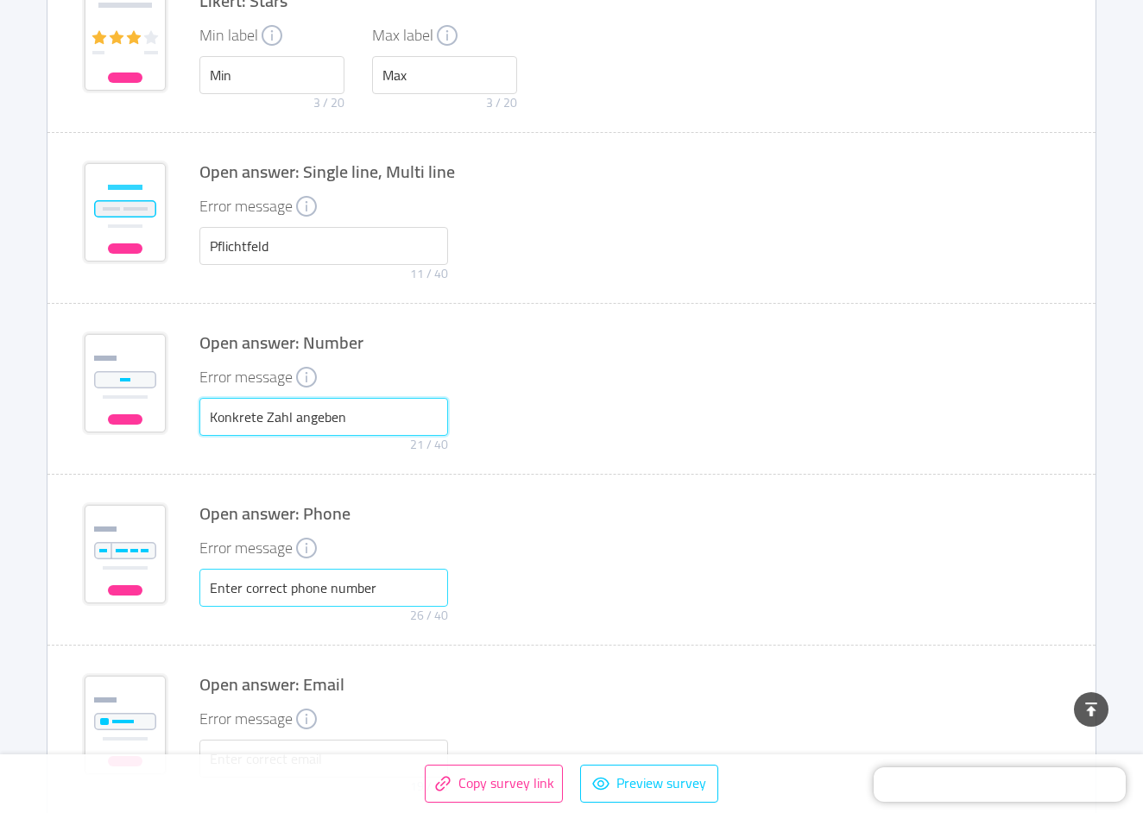
scroll to position [3496, 0]
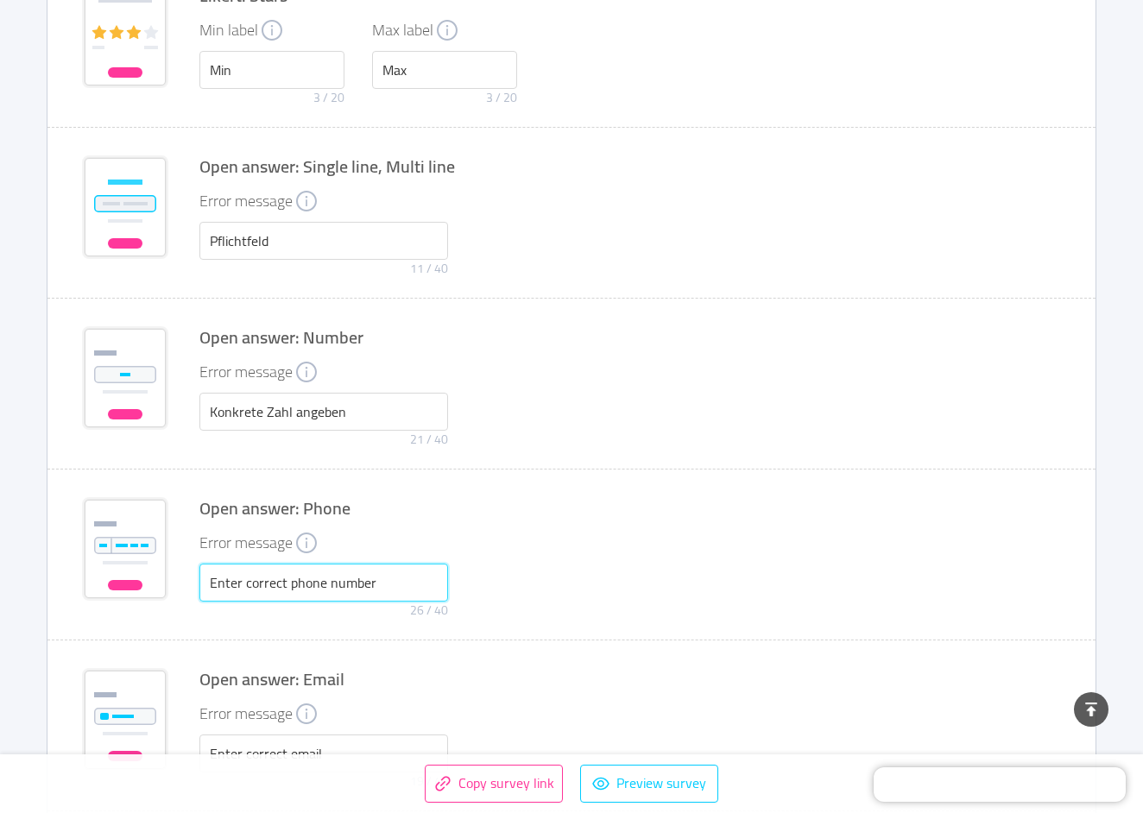
click at [260, 594] on input "Enter correct phone number" at bounding box center [323, 583] width 249 height 38
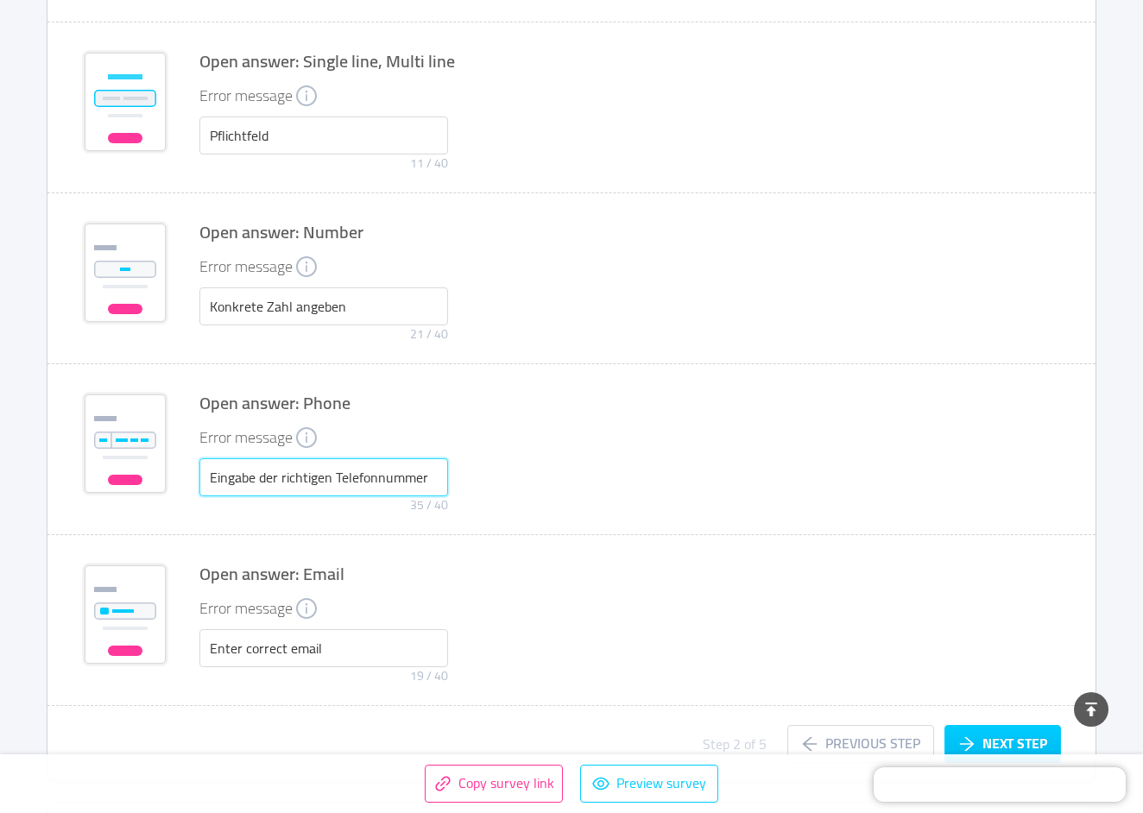
scroll to position [3626, 0]
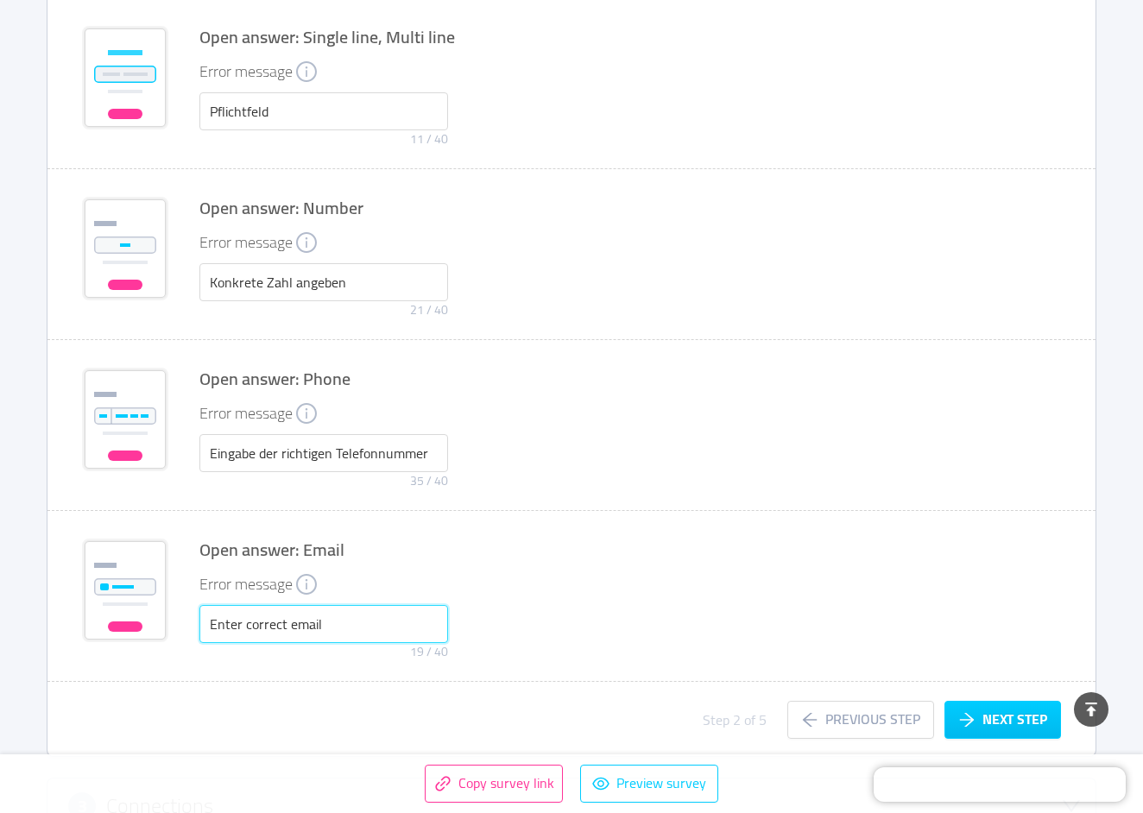
click at [242, 630] on input "Enter correct email" at bounding box center [323, 624] width 249 height 38
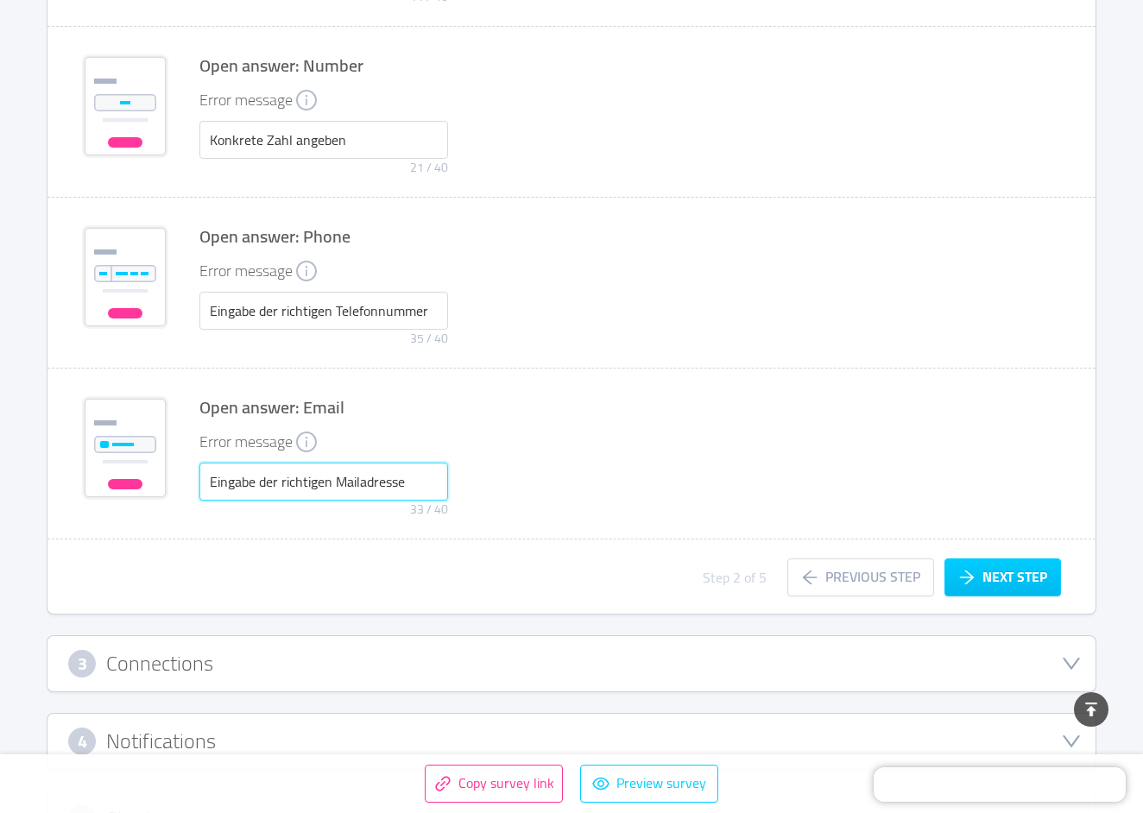
scroll to position [3788, 0]
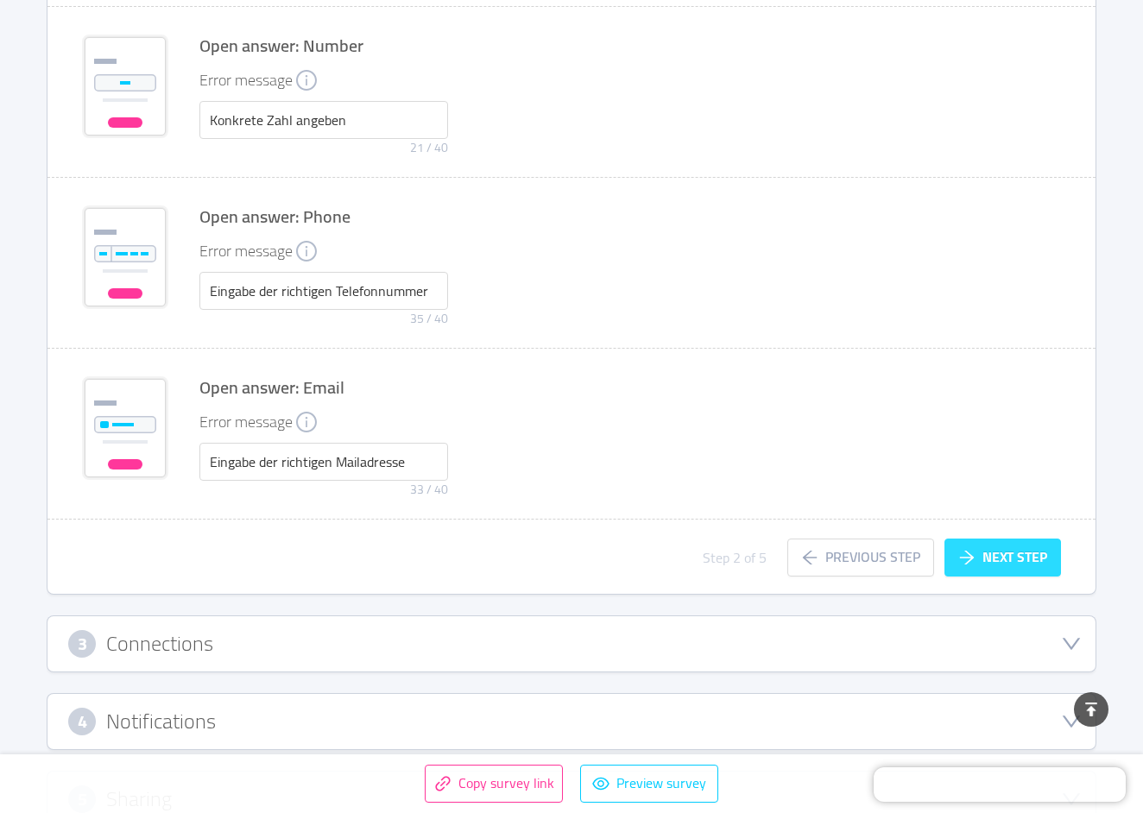
click at [997, 560] on button "Next step" at bounding box center [1003, 558] width 117 height 38
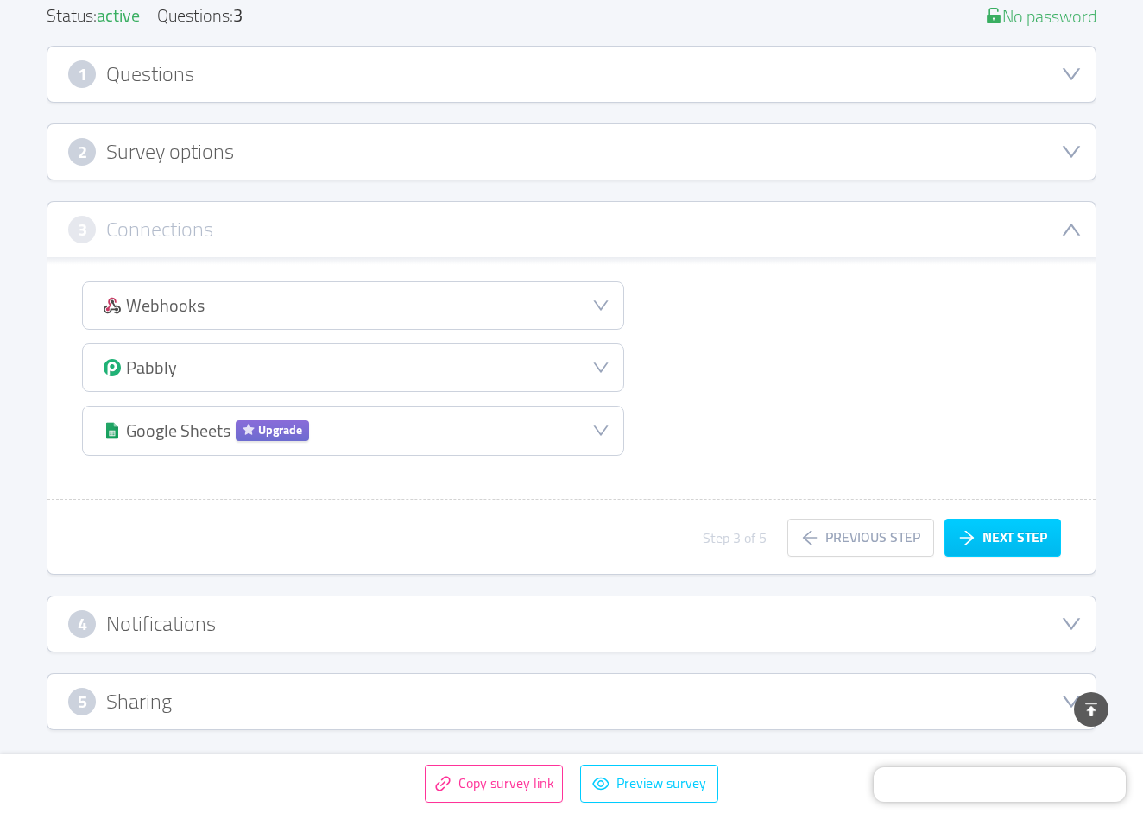
scroll to position [224, 0]
click at [338, 326] on div "Webhooks" at bounding box center [353, 305] width 541 height 47
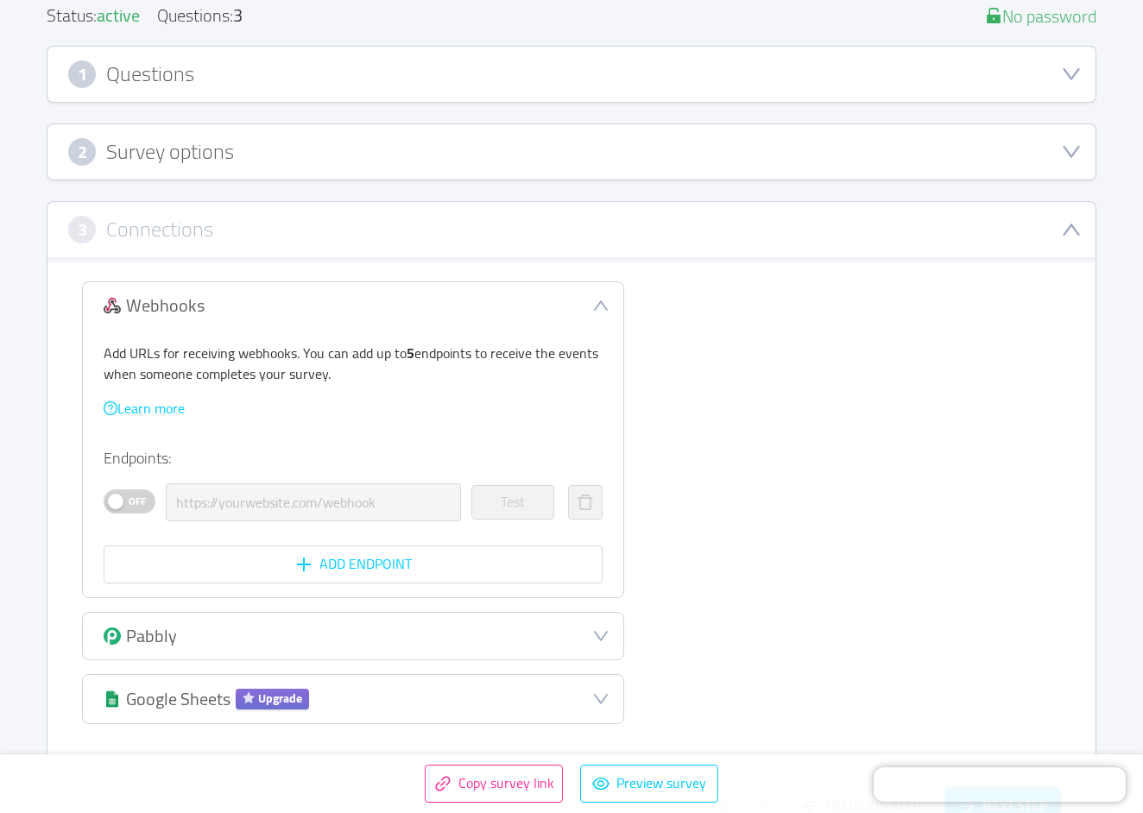
click at [339, 320] on div "Webhooks" at bounding box center [353, 305] width 541 height 47
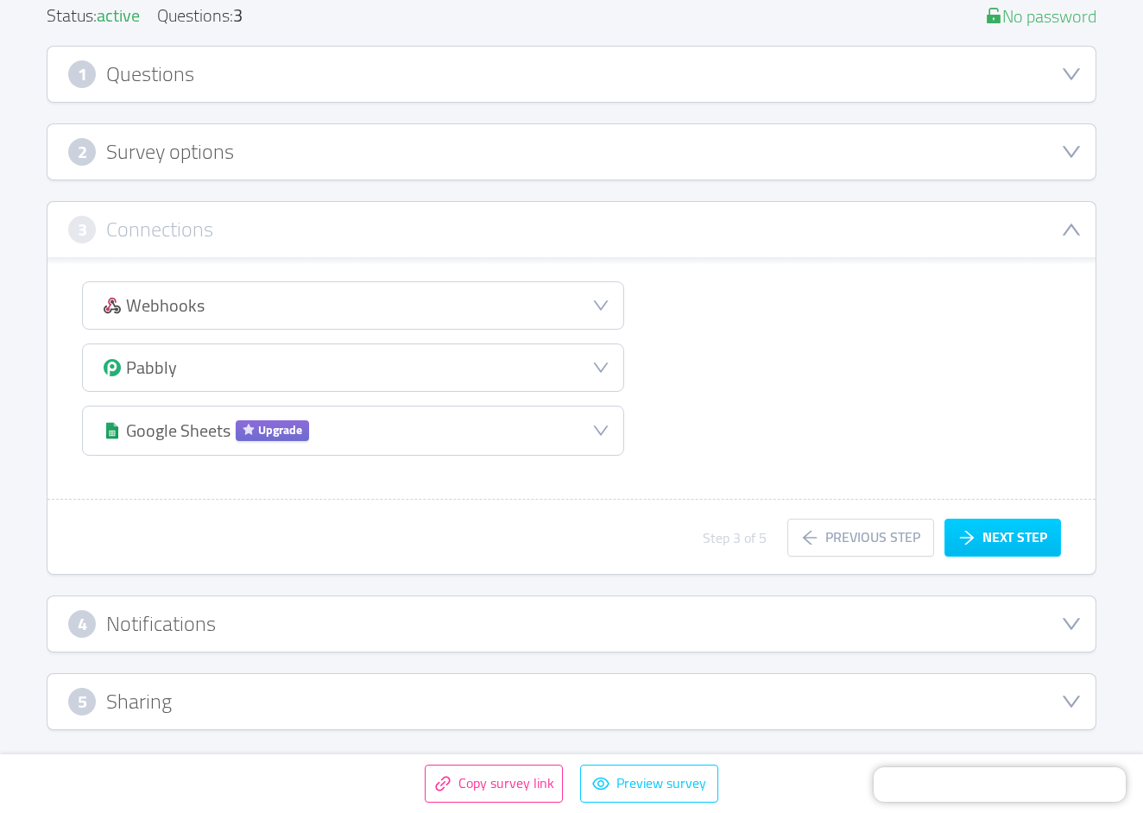
click at [304, 358] on div "Pabbly" at bounding box center [353, 368] width 541 height 47
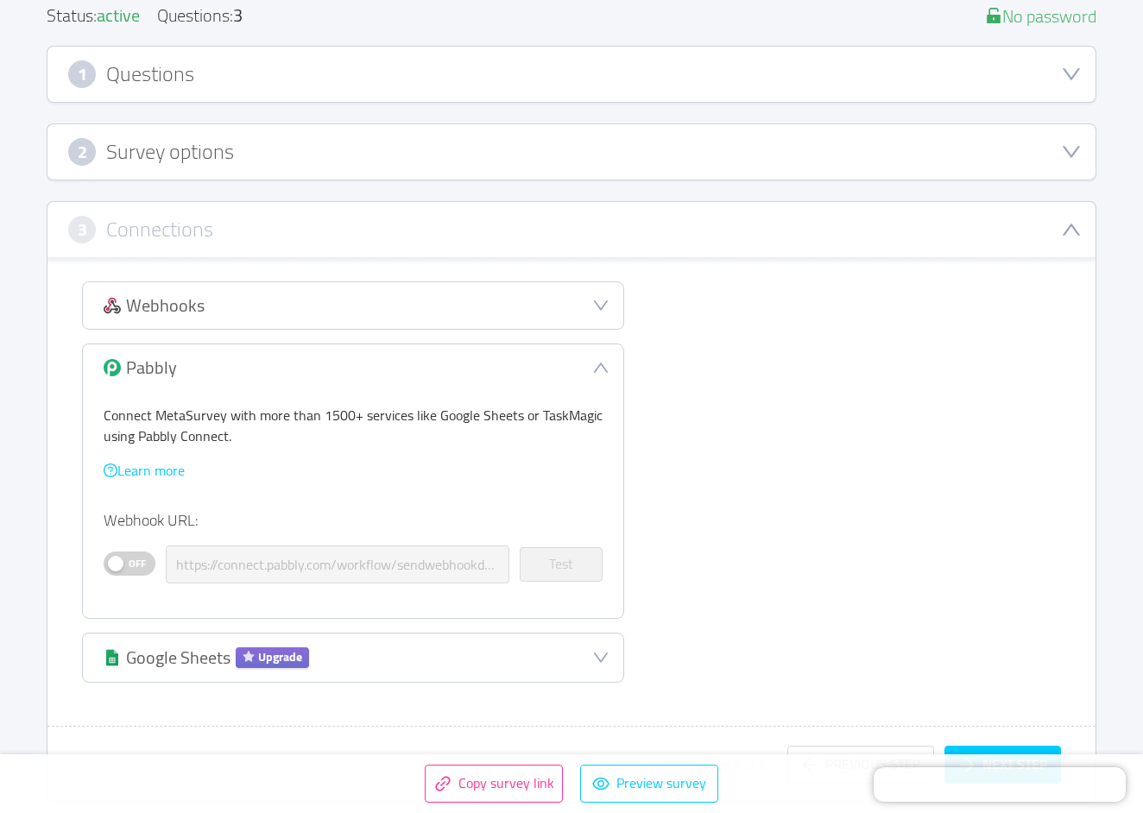
click at [304, 358] on div "Pabbly" at bounding box center [353, 368] width 541 height 47
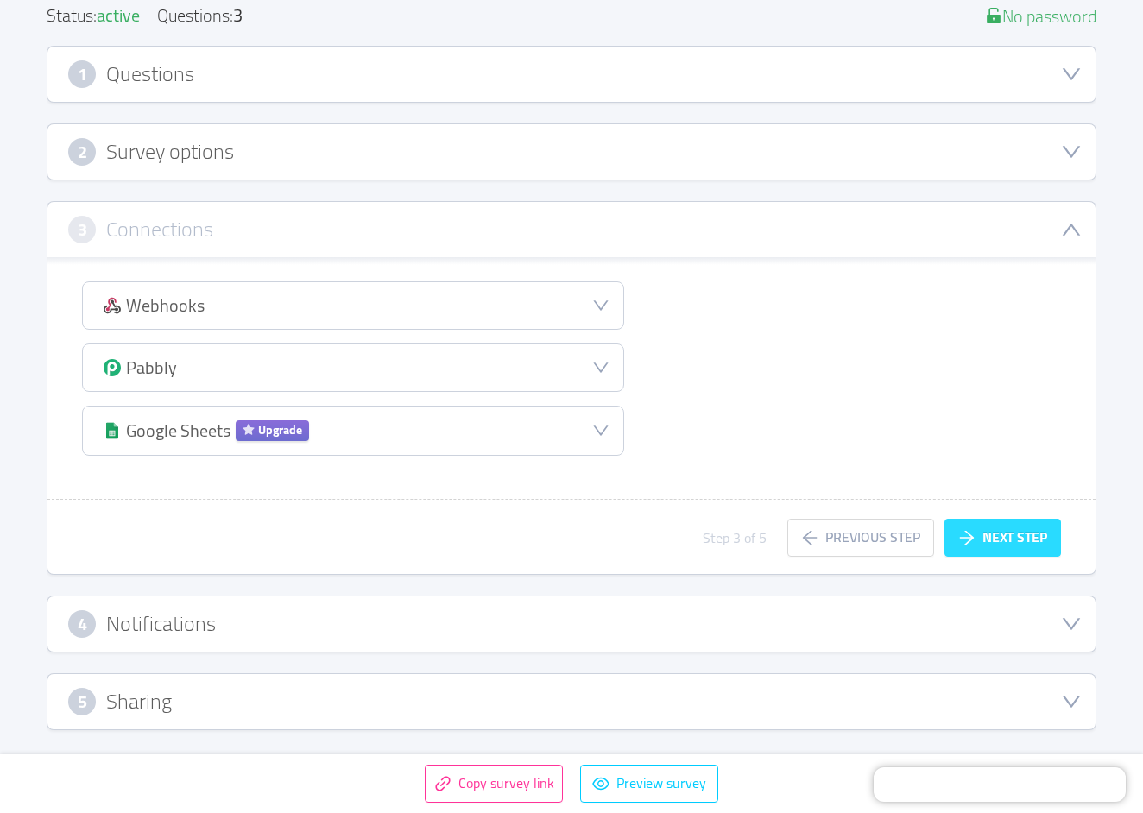
click at [1023, 540] on button "Next step" at bounding box center [1003, 538] width 117 height 38
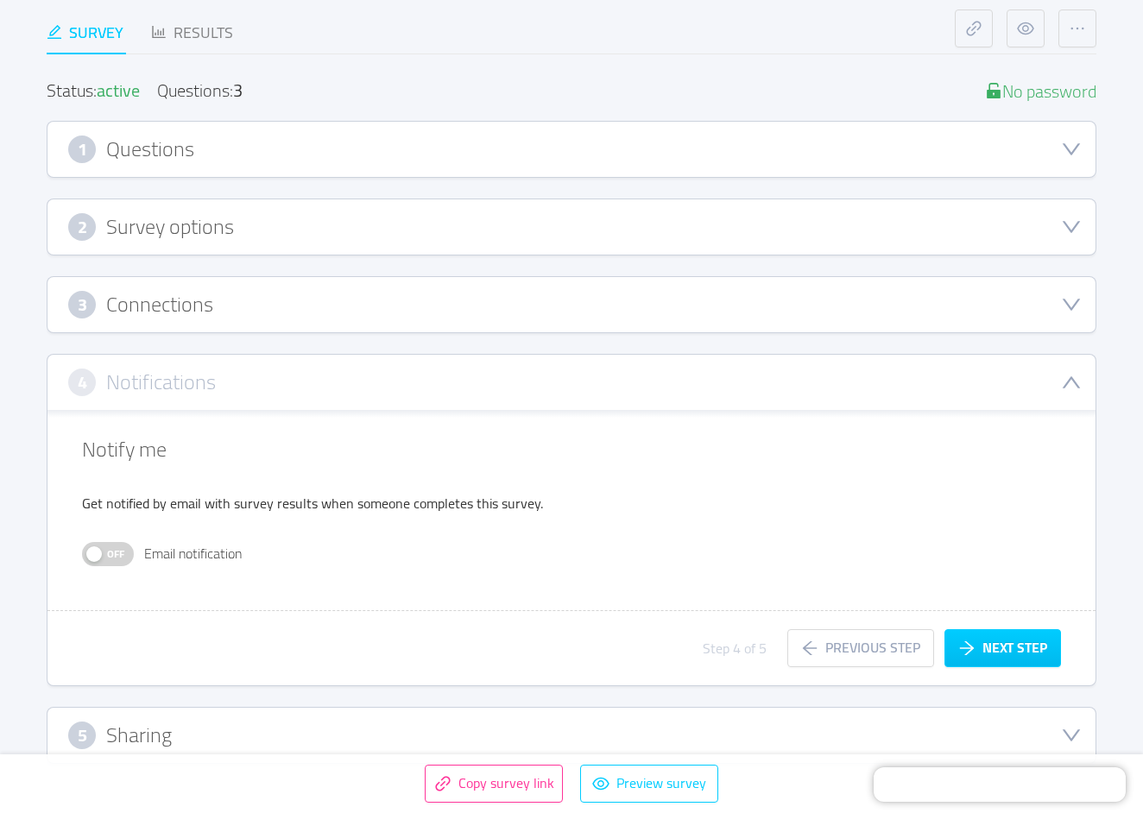
scroll to position [136, 0]
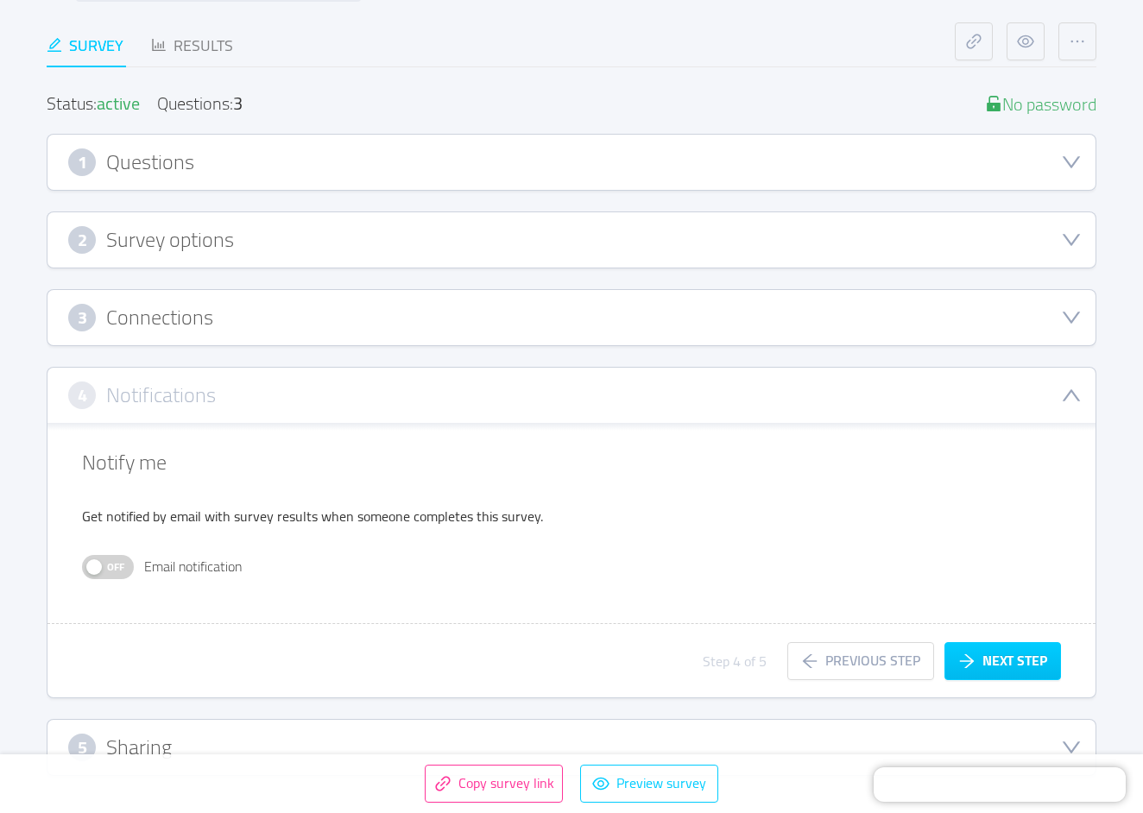
click at [97, 569] on button "Off" at bounding box center [108, 567] width 52 height 24
click at [1027, 669] on button "Next step" at bounding box center [1003, 661] width 117 height 38
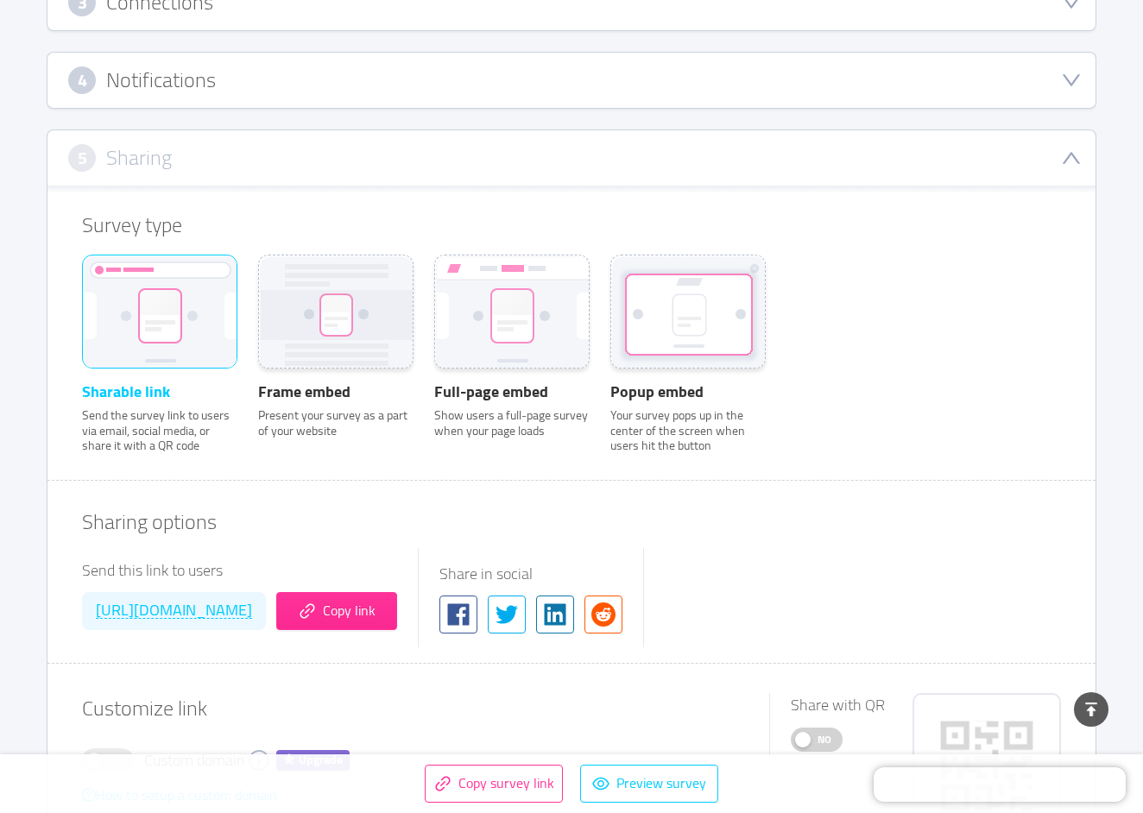
scroll to position [454, 0]
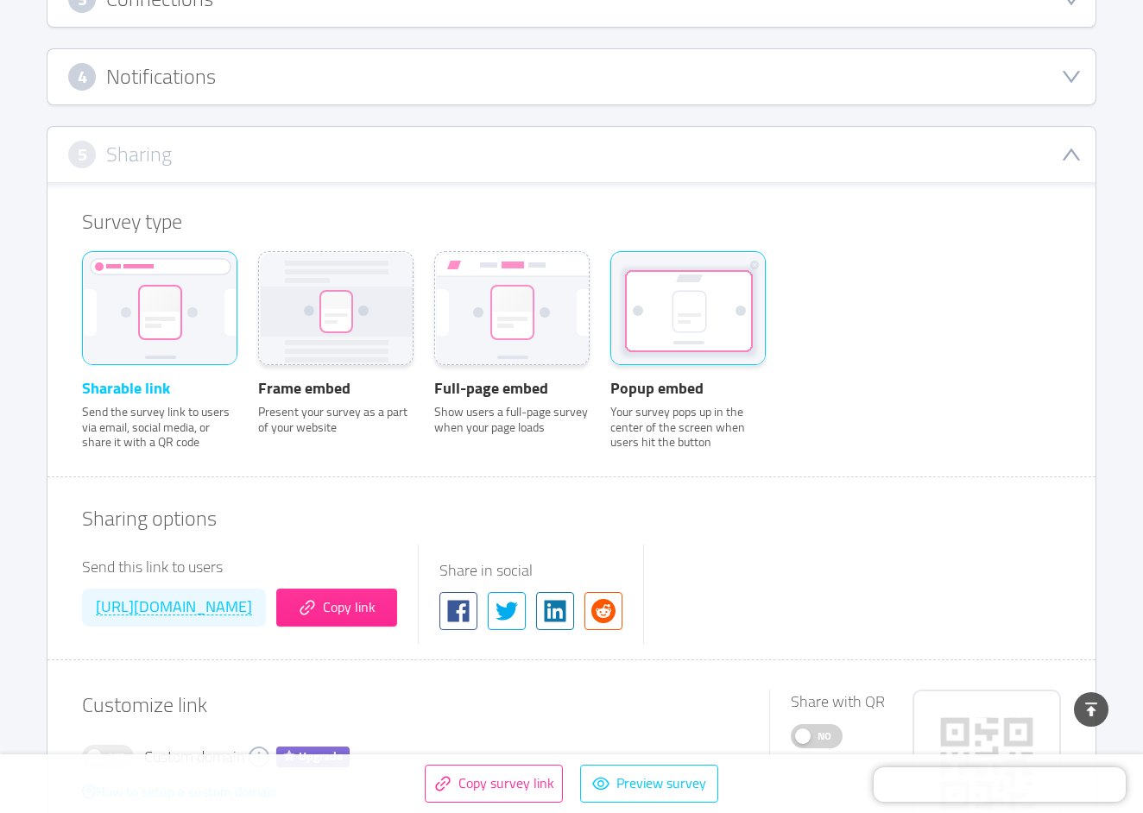
click at [743, 333] on rect at bounding box center [689, 311] width 124 height 79
click at [610, 275] on input "Popup embed Your survey pops up in the center of the screen when users hit the …" at bounding box center [610, 275] width 0 height 0
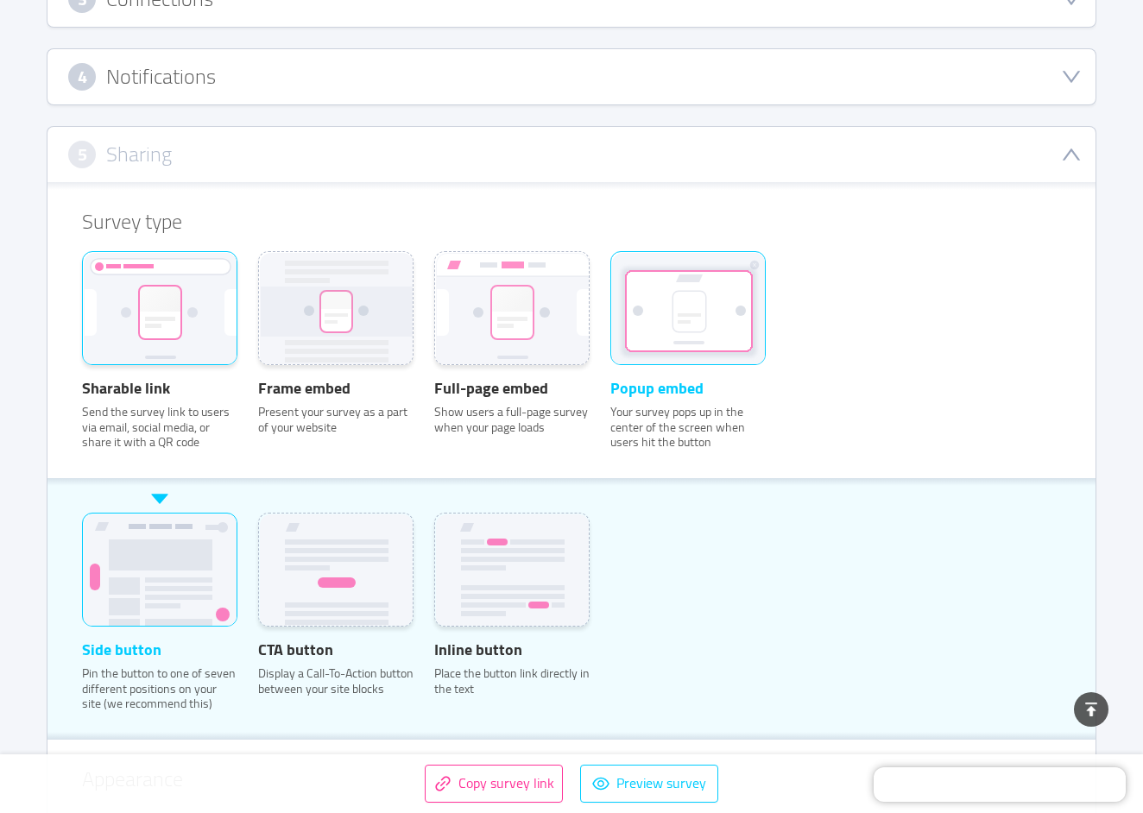
click at [211, 347] on rect at bounding box center [161, 311] width 154 height 116
click at [82, 275] on input "Sharable link Send the survey link to users via email, social media, or share i…" at bounding box center [82, 275] width 0 height 0
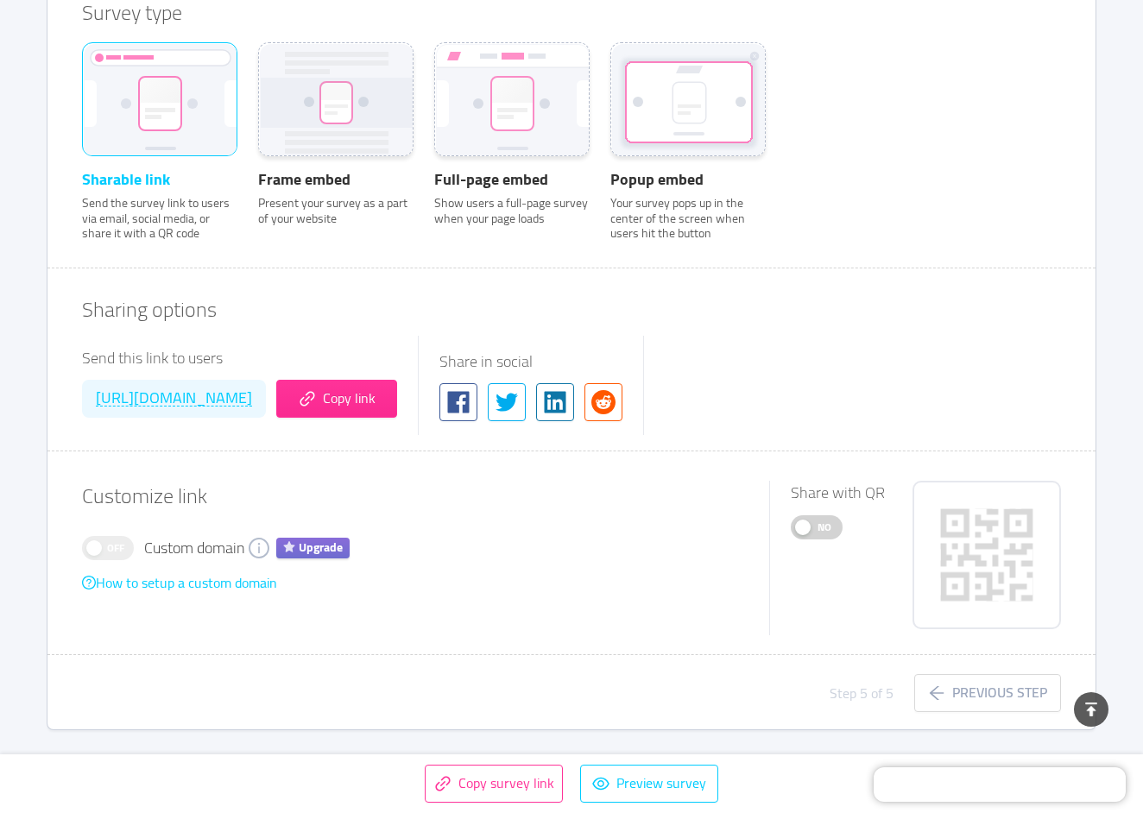
scroll to position [661, 0]
click at [808, 540] on button "No" at bounding box center [817, 529] width 52 height 24
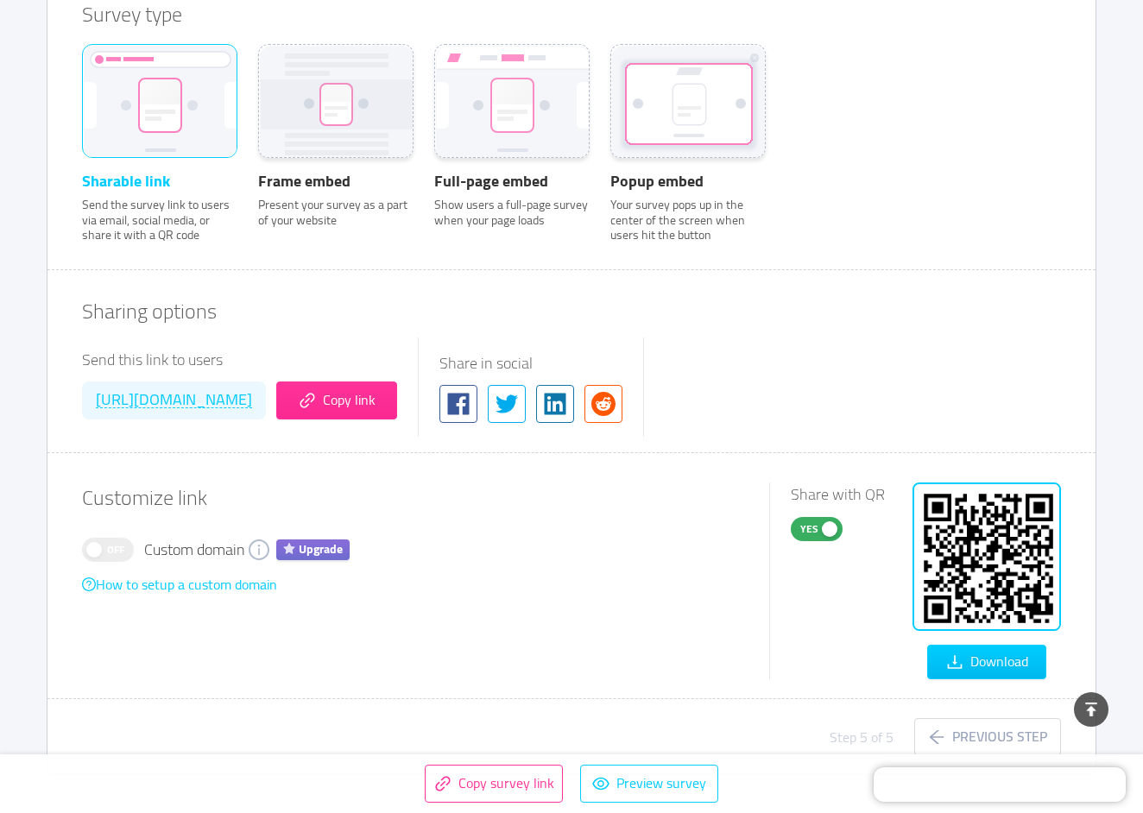
click at [808, 540] on button "Yes" at bounding box center [817, 529] width 52 height 24
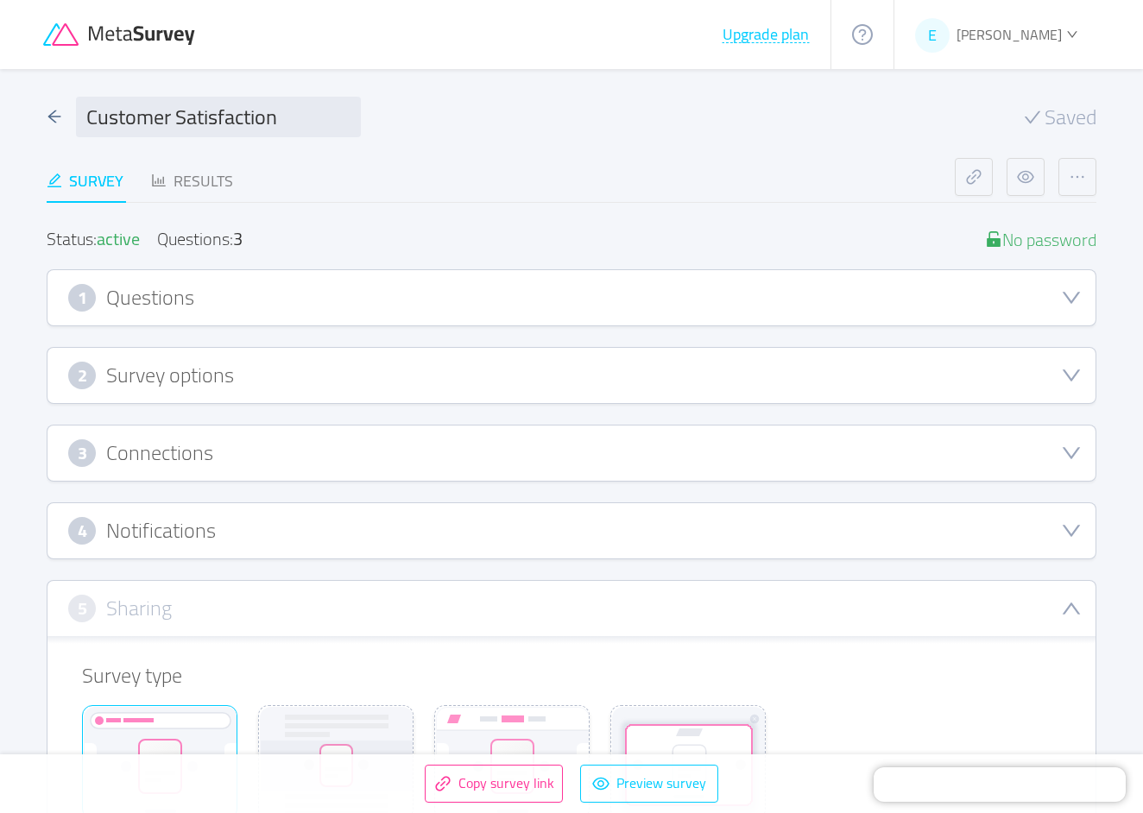
scroll to position [0, 0]
click at [104, 293] on div "1 Questions" at bounding box center [571, 298] width 1007 height 28
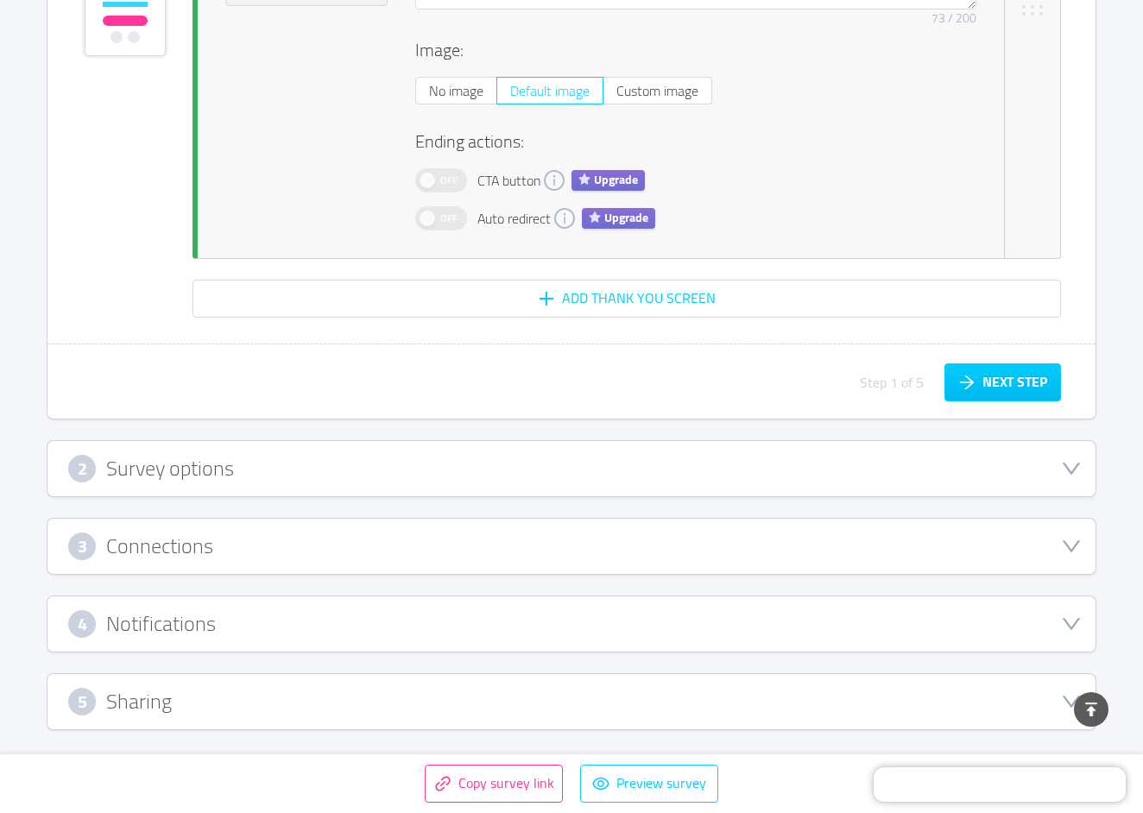
scroll to position [3319, 0]
click at [642, 781] on button "Preview survey" at bounding box center [649, 784] width 138 height 38
click at [92, 546] on div "3" at bounding box center [82, 547] width 28 height 28
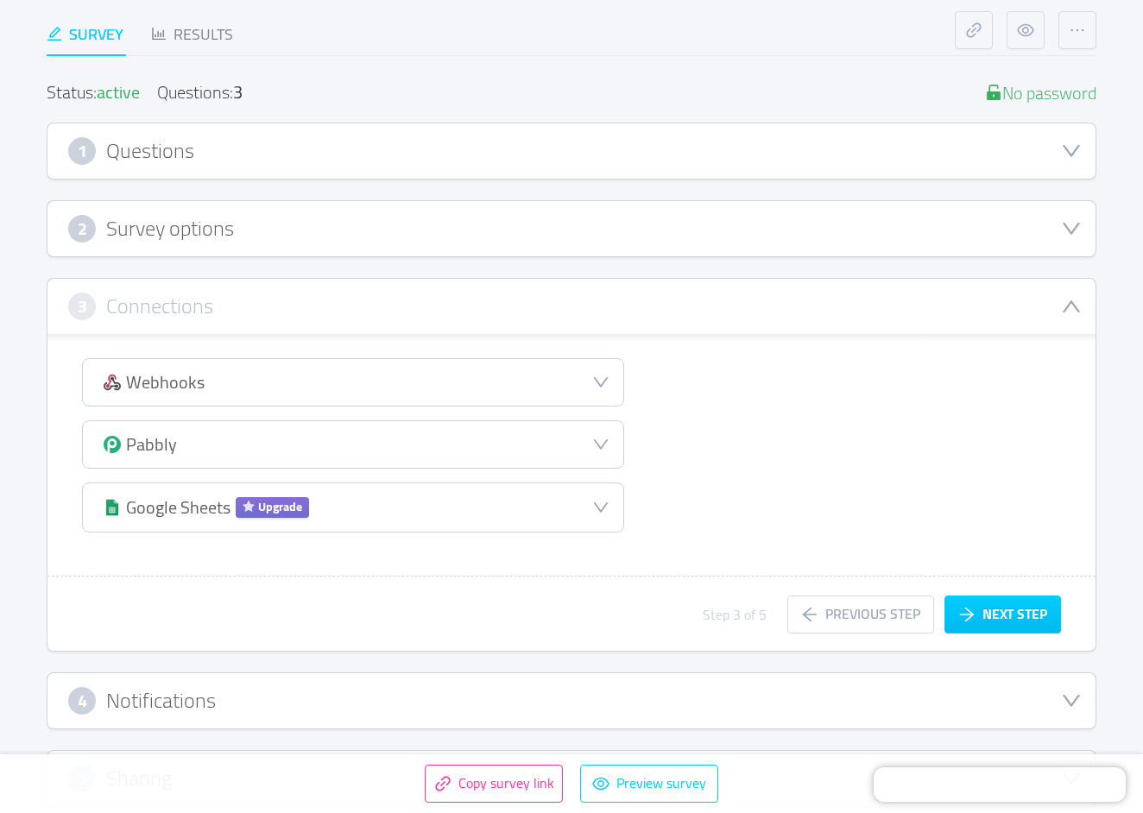
scroll to position [139, 0]
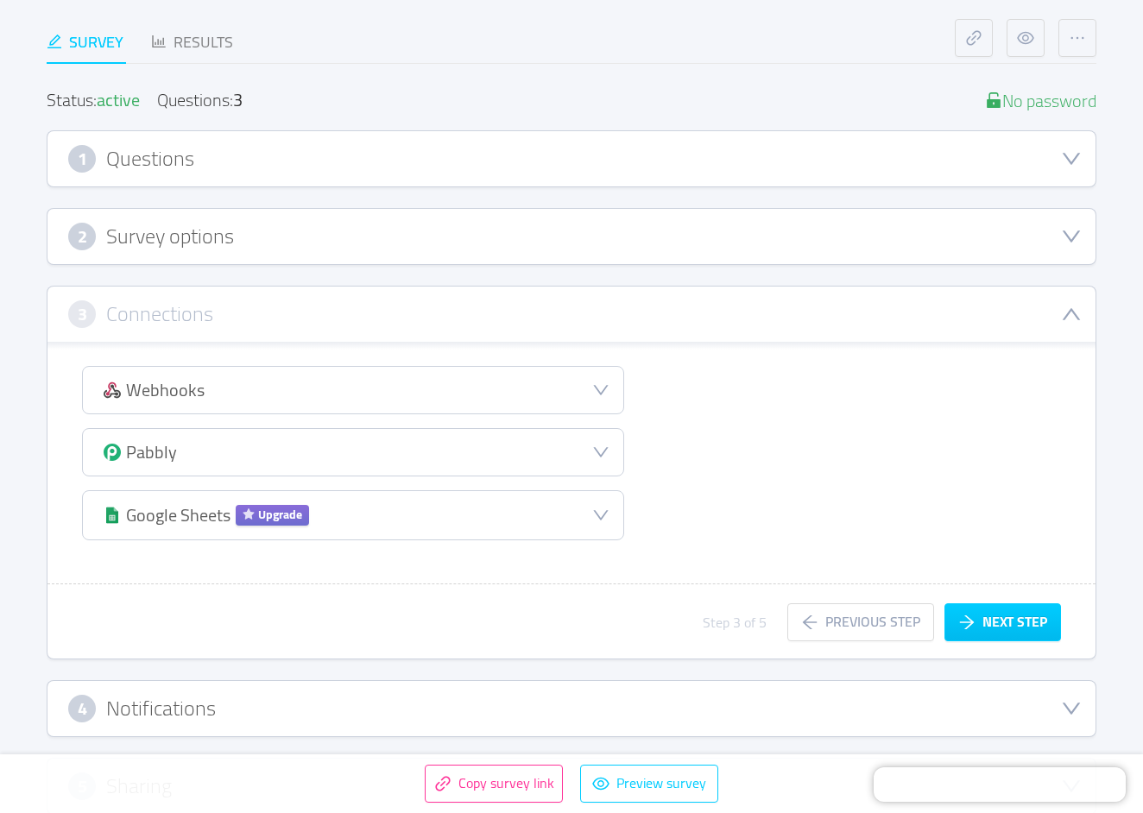
click at [175, 232] on h3 "Survey options" at bounding box center [170, 236] width 128 height 19
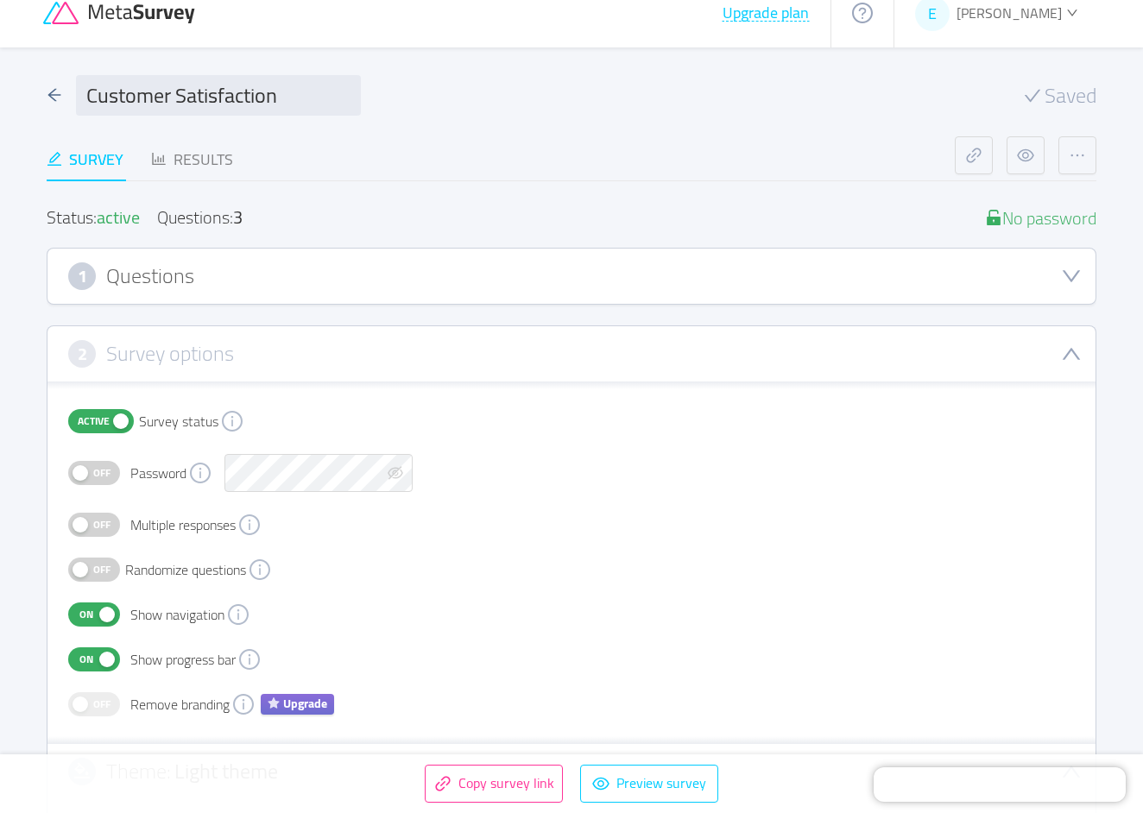
scroll to position [25, 0]
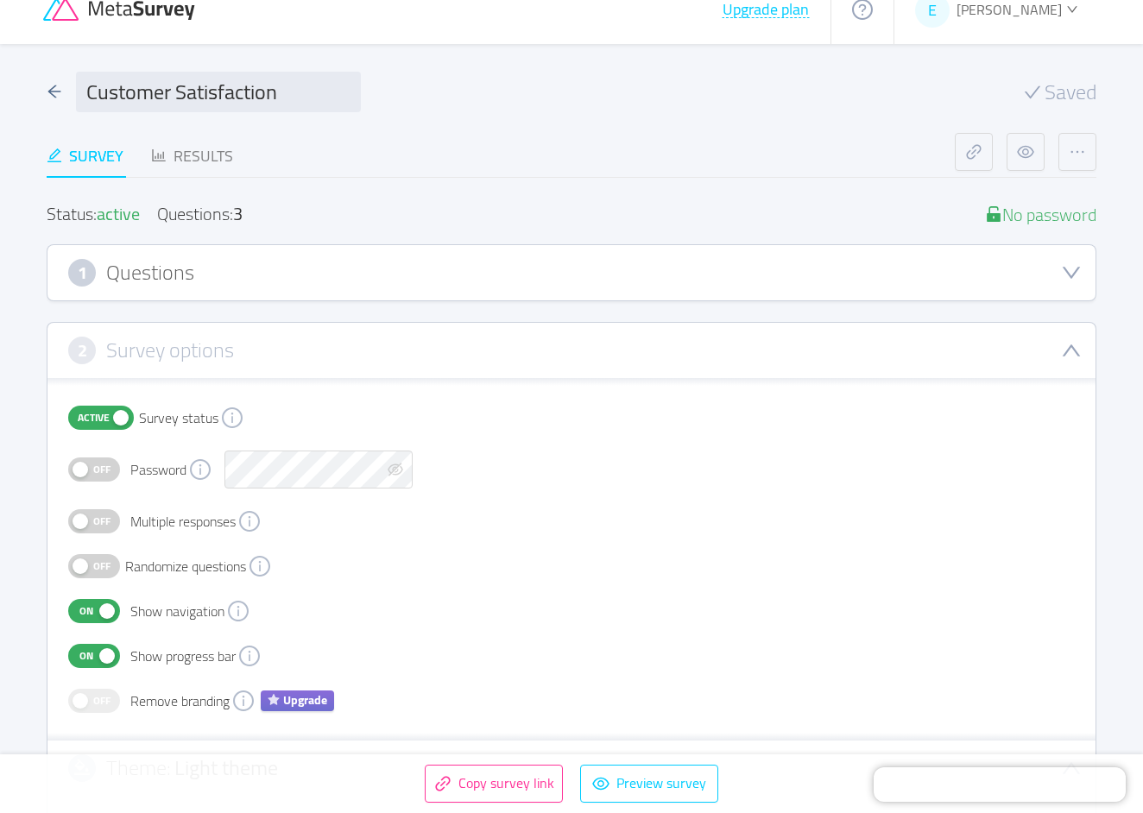
click at [97, 267] on div "1 Questions" at bounding box center [571, 273] width 1007 height 28
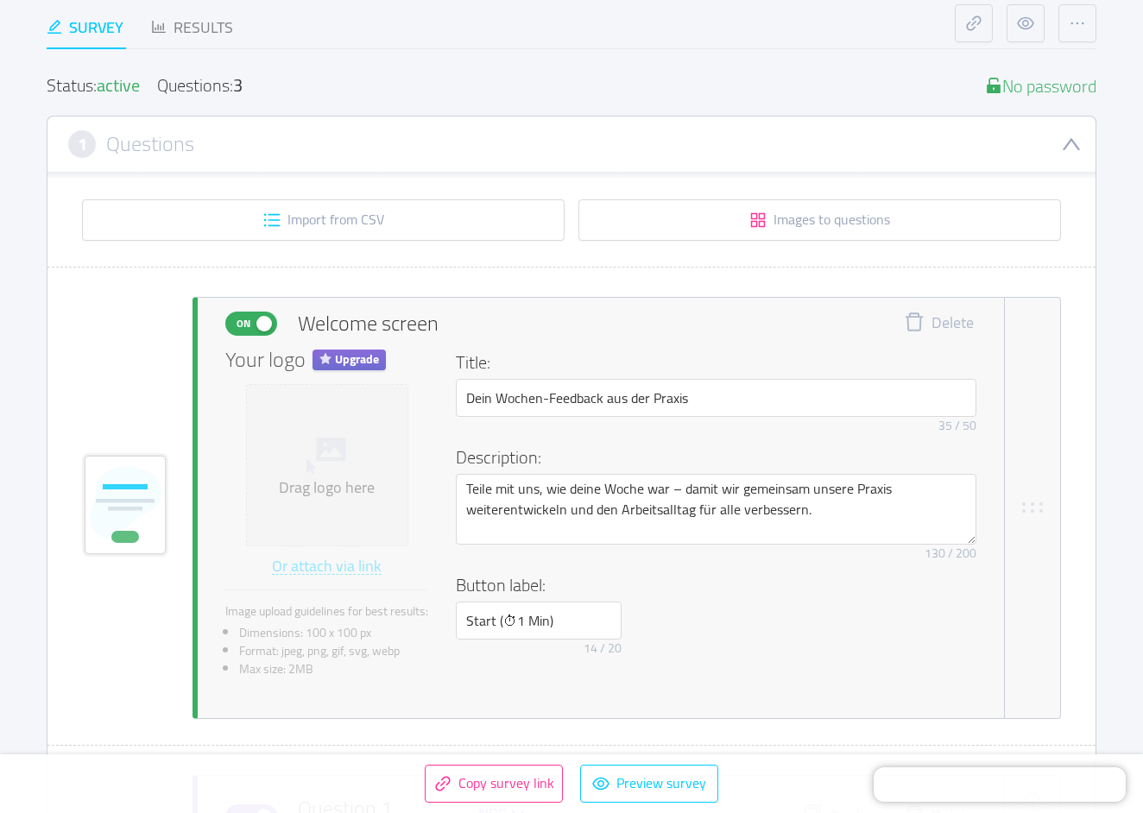
scroll to position [201, 1]
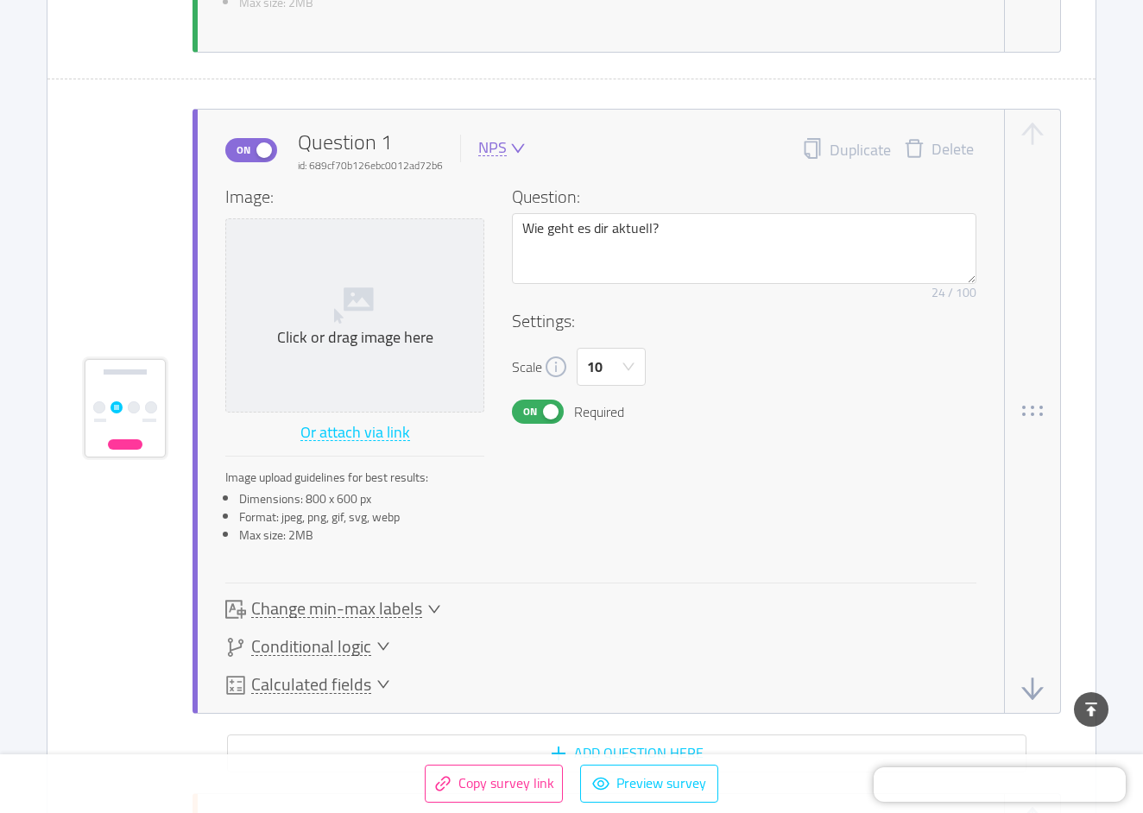
click at [385, 637] on div "Conditional logic" at bounding box center [307, 647] width 165 height 21
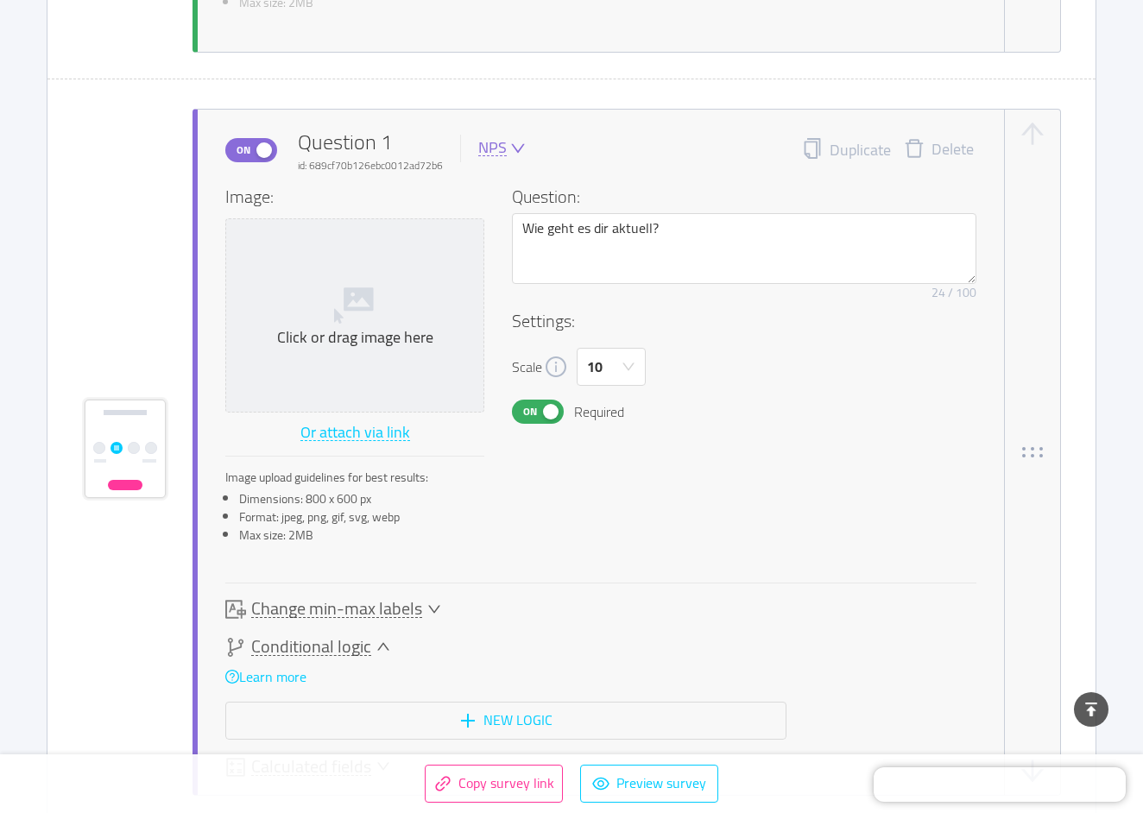
click at [389, 633] on div "Image: Click or drag image here Or attach via link Image upload guidelines for …" at bounding box center [600, 481] width 751 height 594
click at [373, 641] on div "Conditional logic" at bounding box center [505, 647] width 561 height 21
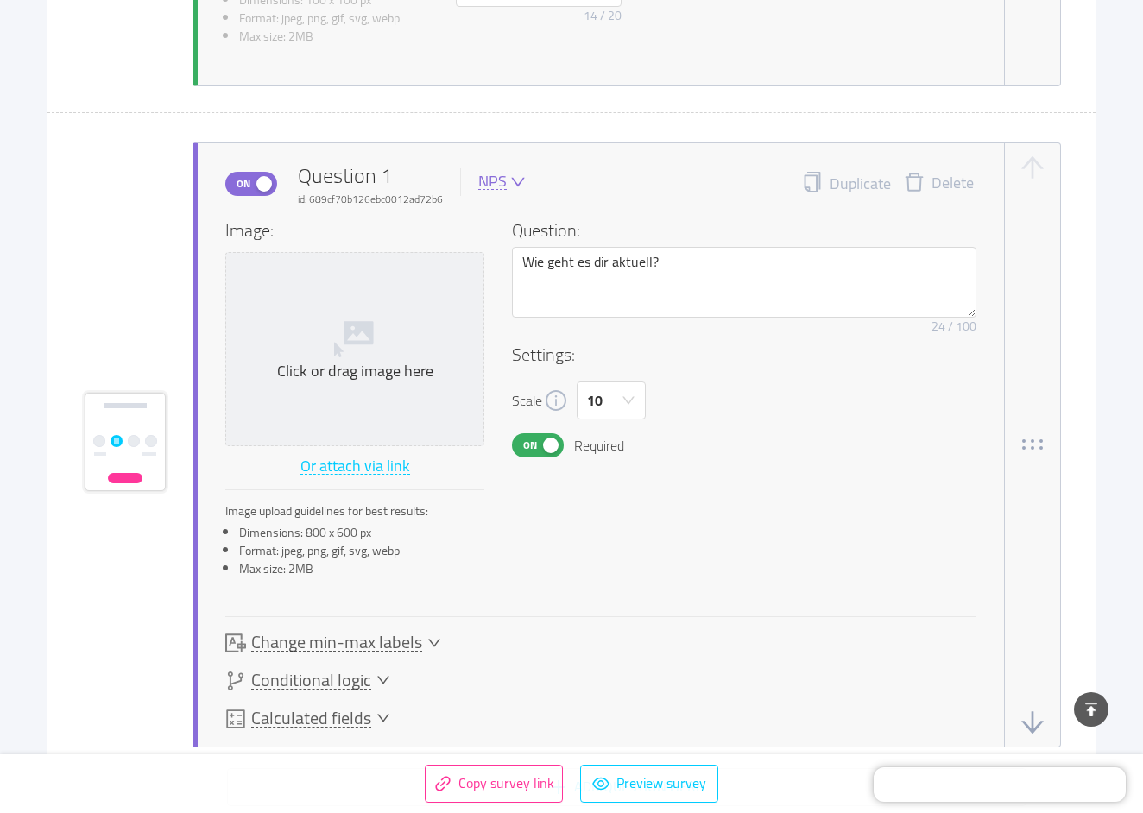
click at [388, 640] on span "Change min-max labels" at bounding box center [336, 643] width 171 height 18
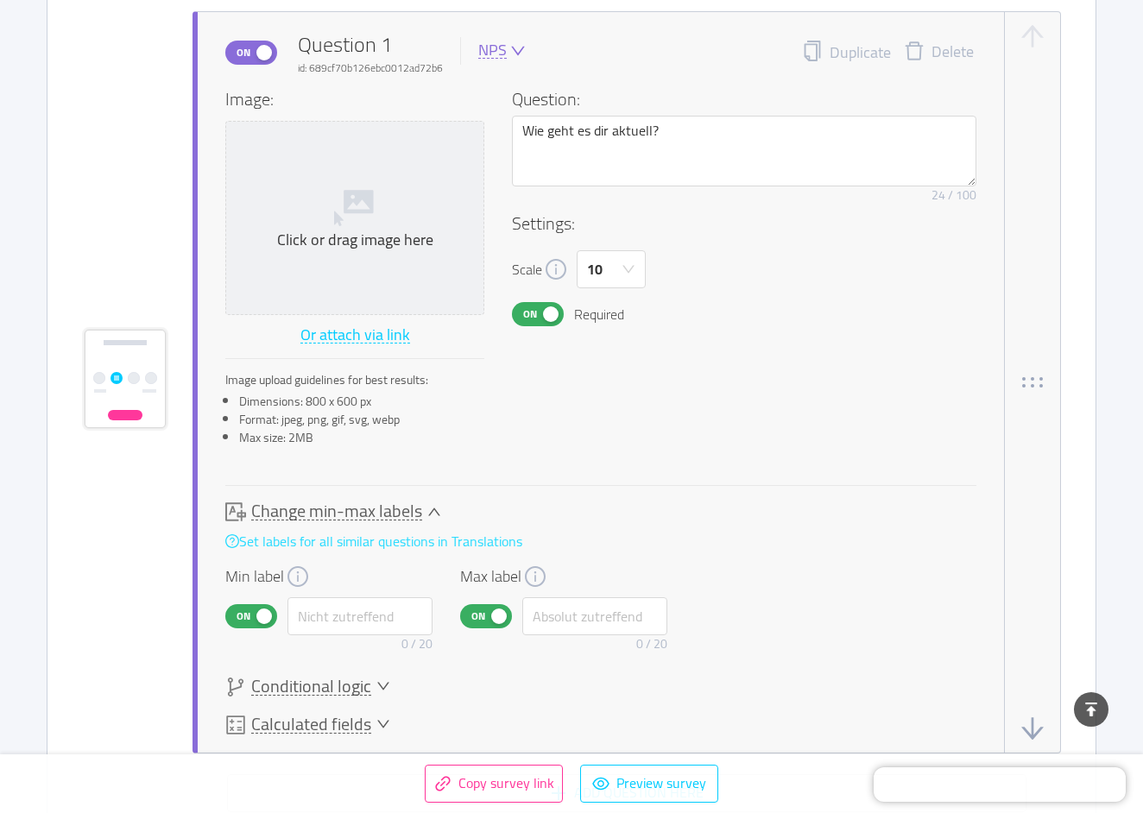
click at [383, 530] on link "Set labels for all similar questions in Translations" at bounding box center [373, 541] width 297 height 26
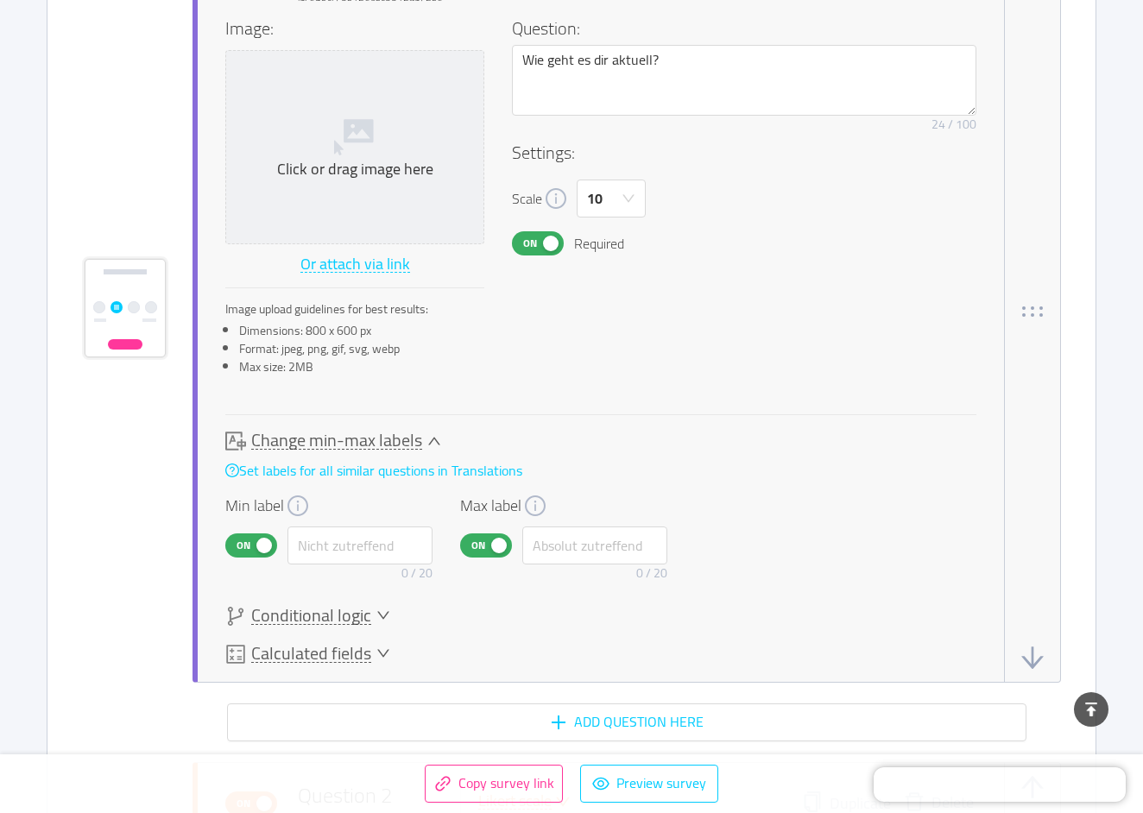
click at [423, 445] on div "Change min-max labels" at bounding box center [446, 441] width 442 height 21
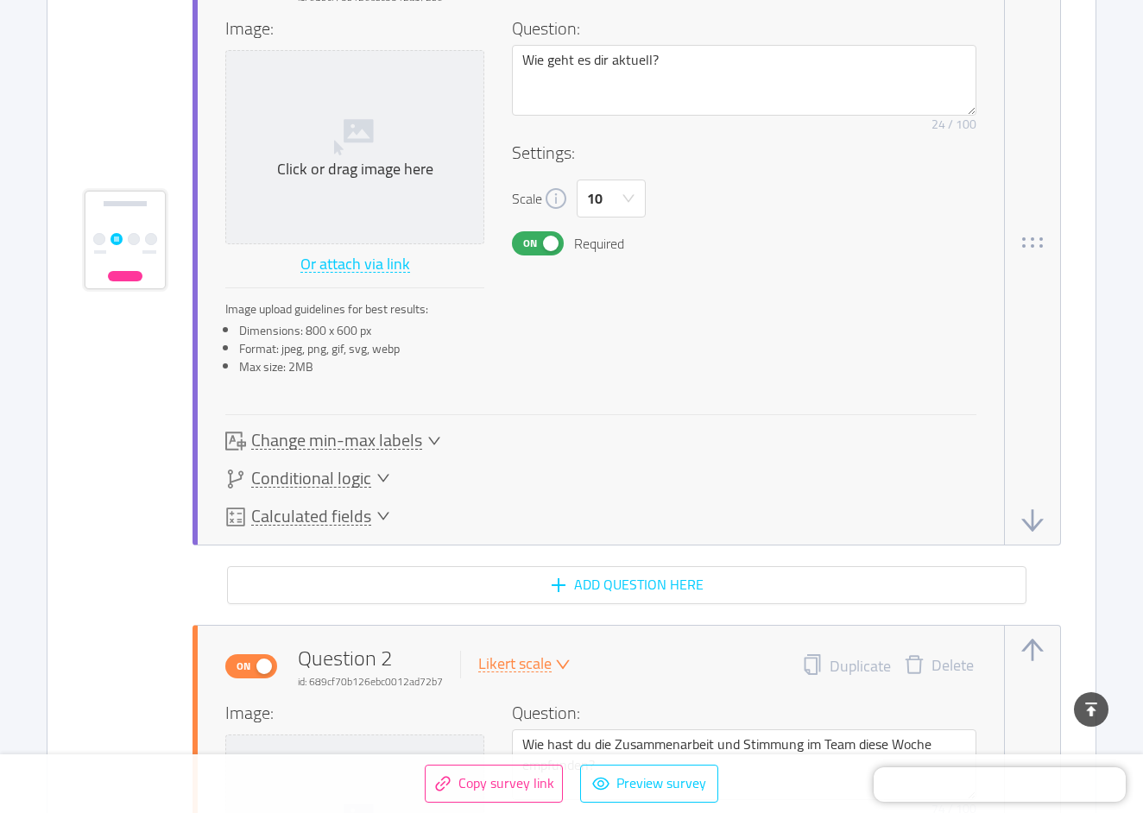
click at [123, 281] on rect at bounding box center [125, 276] width 35 height 10
click at [324, 470] on span "Conditional logic" at bounding box center [311, 479] width 120 height 18
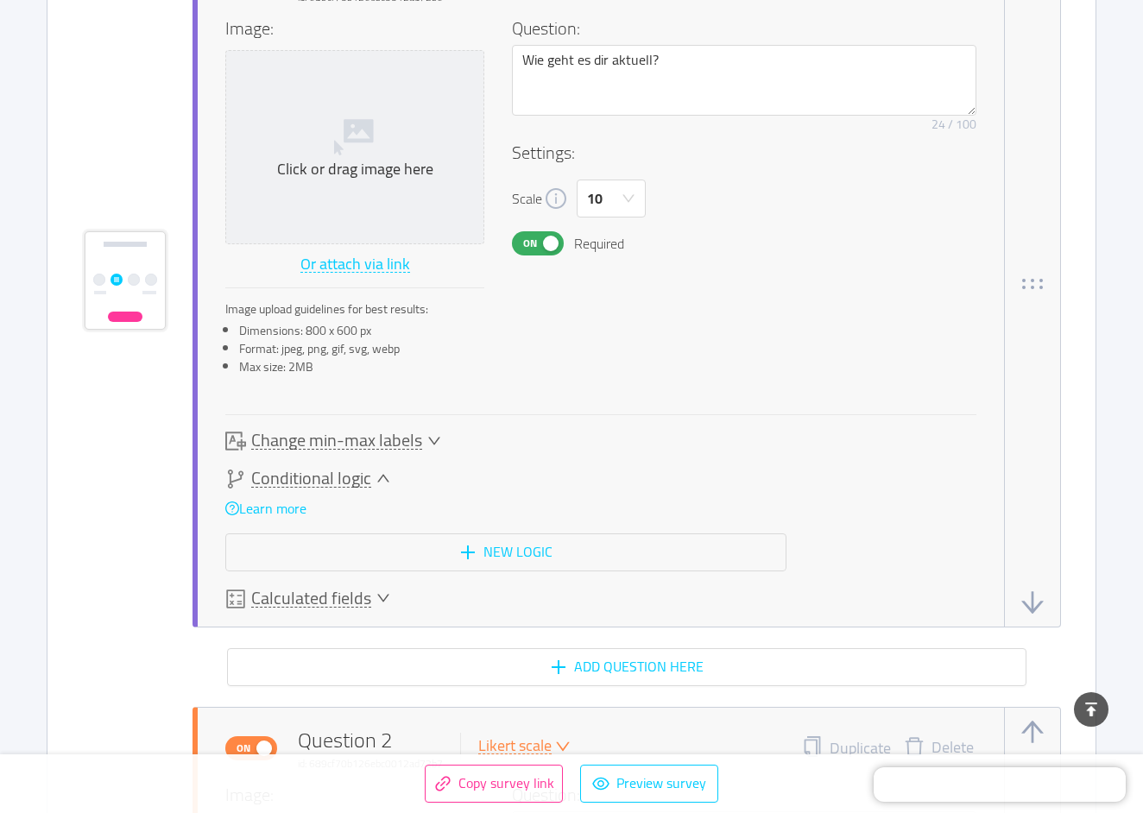
click at [320, 480] on span "Conditional logic" at bounding box center [311, 479] width 120 height 18
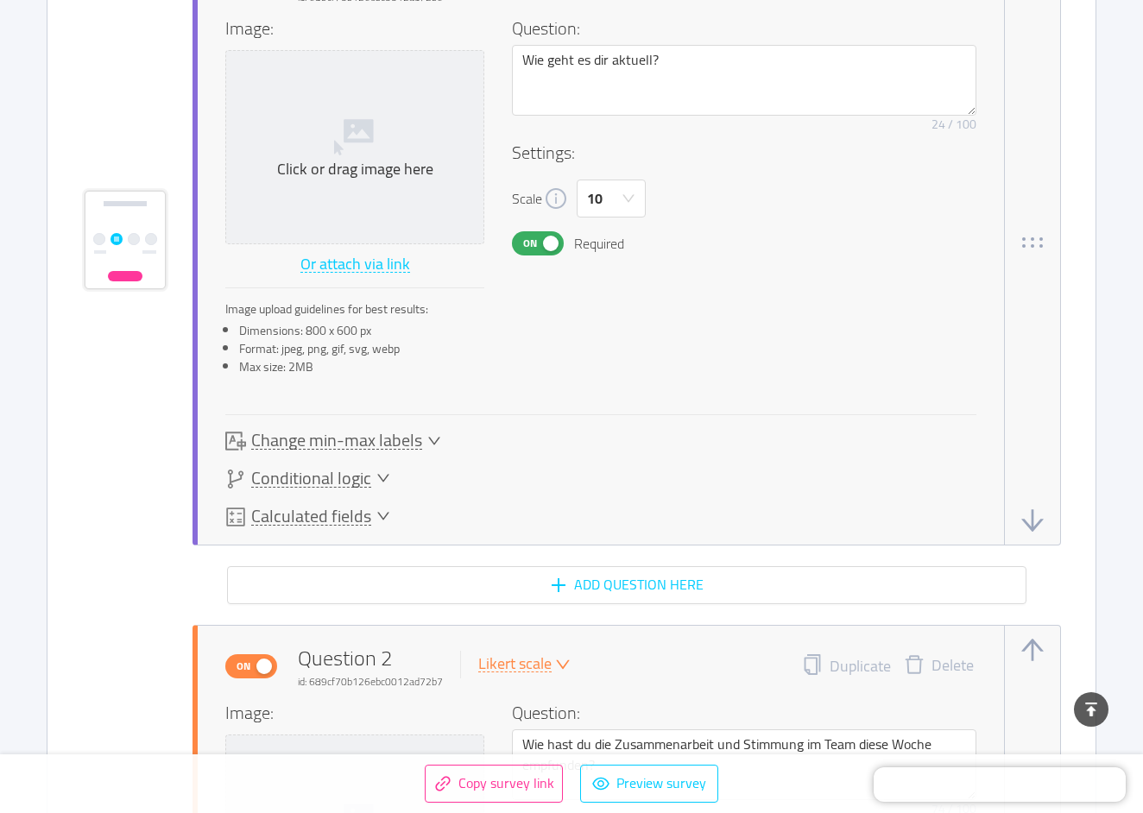
click at [318, 512] on span "Calculated fields" at bounding box center [311, 517] width 120 height 18
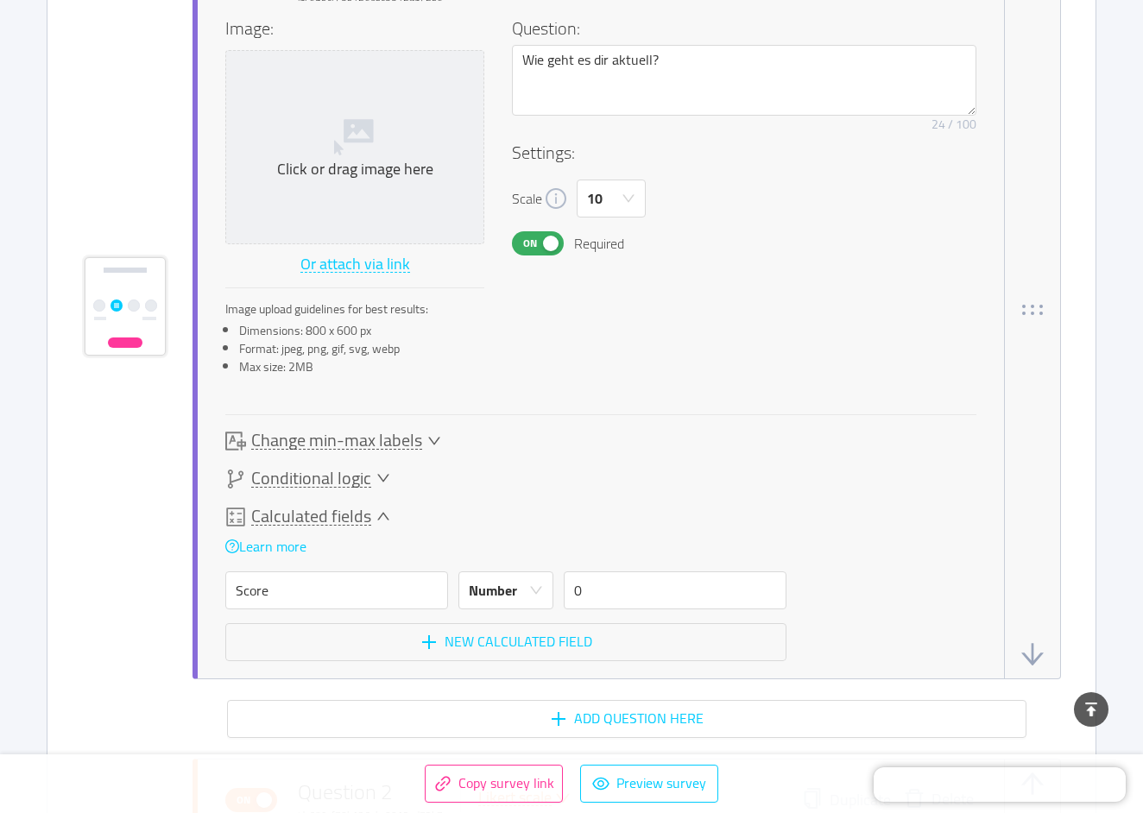
click at [317, 509] on span "Calculated fields" at bounding box center [311, 517] width 120 height 18
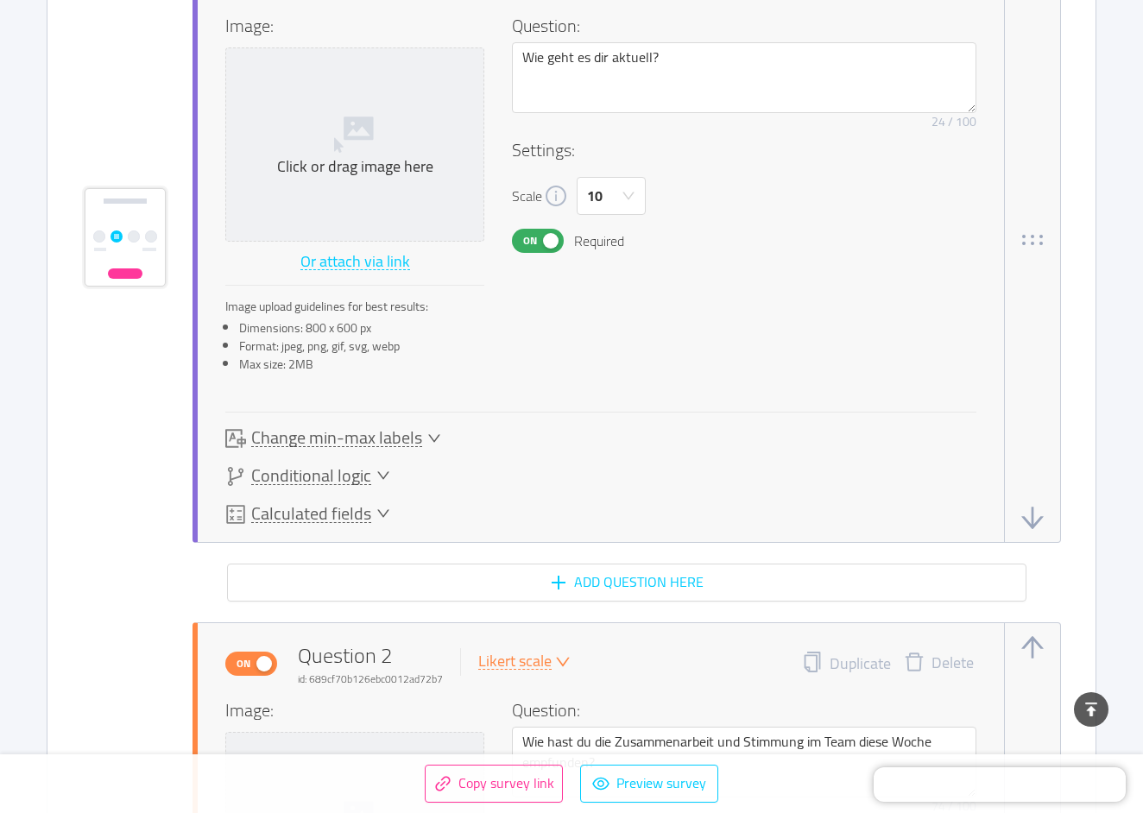
scroll to position [1055, 0]
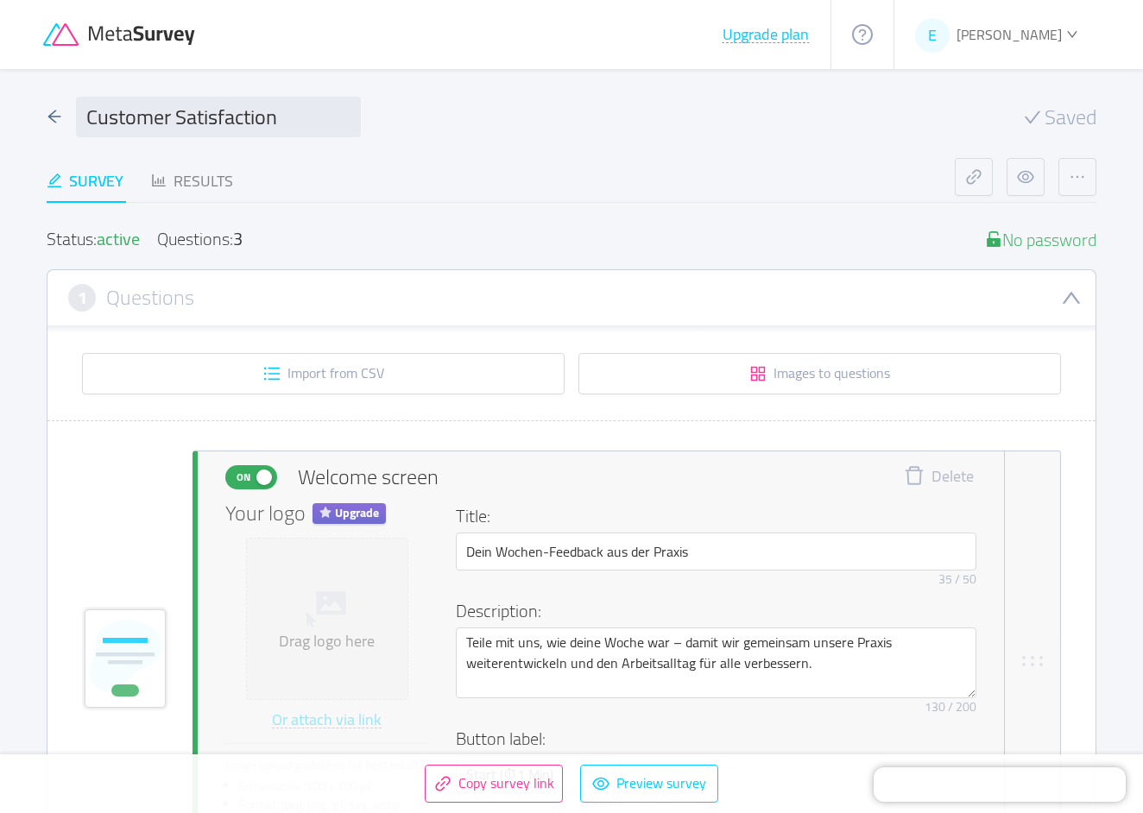
click at [100, 44] on icon at bounding box center [120, 34] width 155 height 23
